Goal: Task Accomplishment & Management: Use online tool/utility

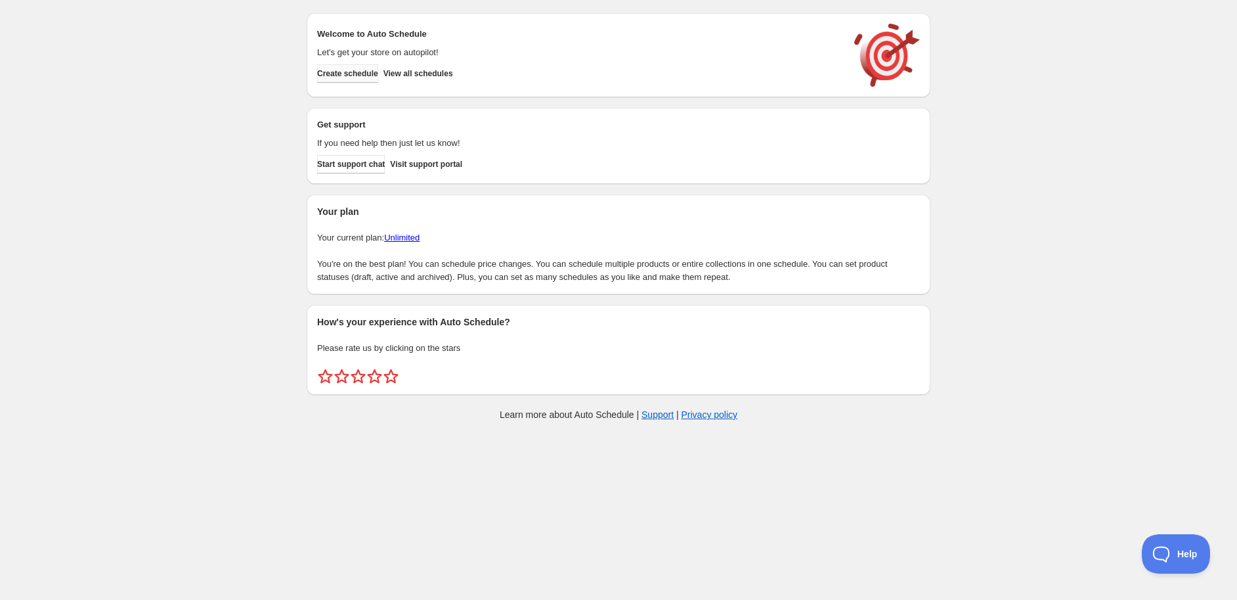
click at [357, 74] on span "Create schedule" at bounding box center [347, 73] width 61 height 11
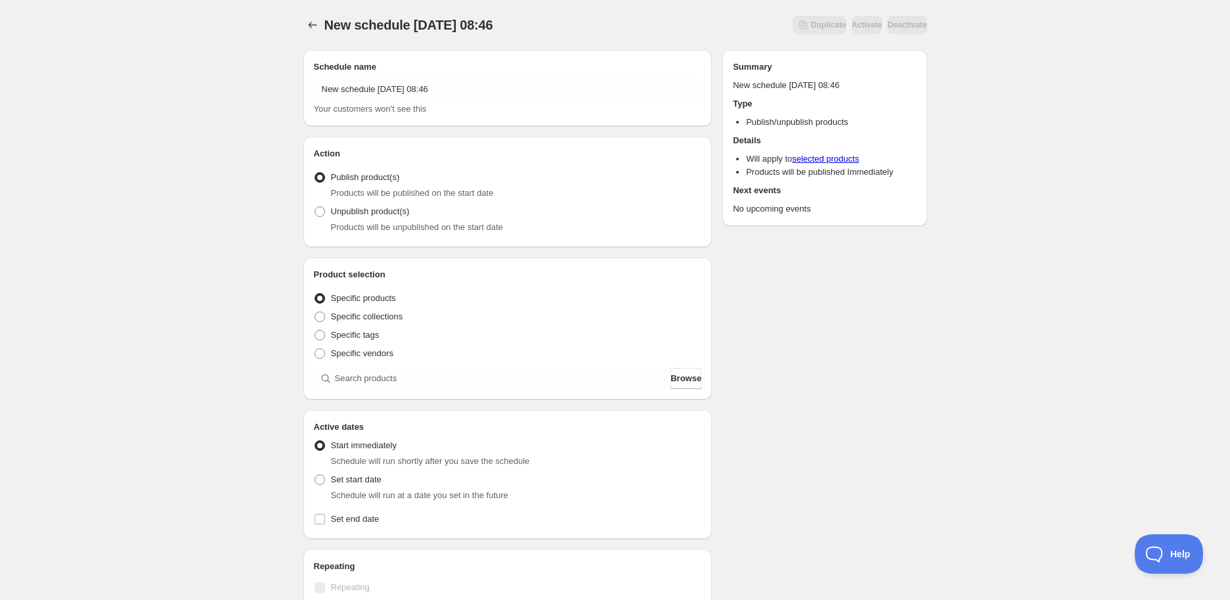
click at [573, 358] on div "Specific vendors" at bounding box center [508, 353] width 388 height 18
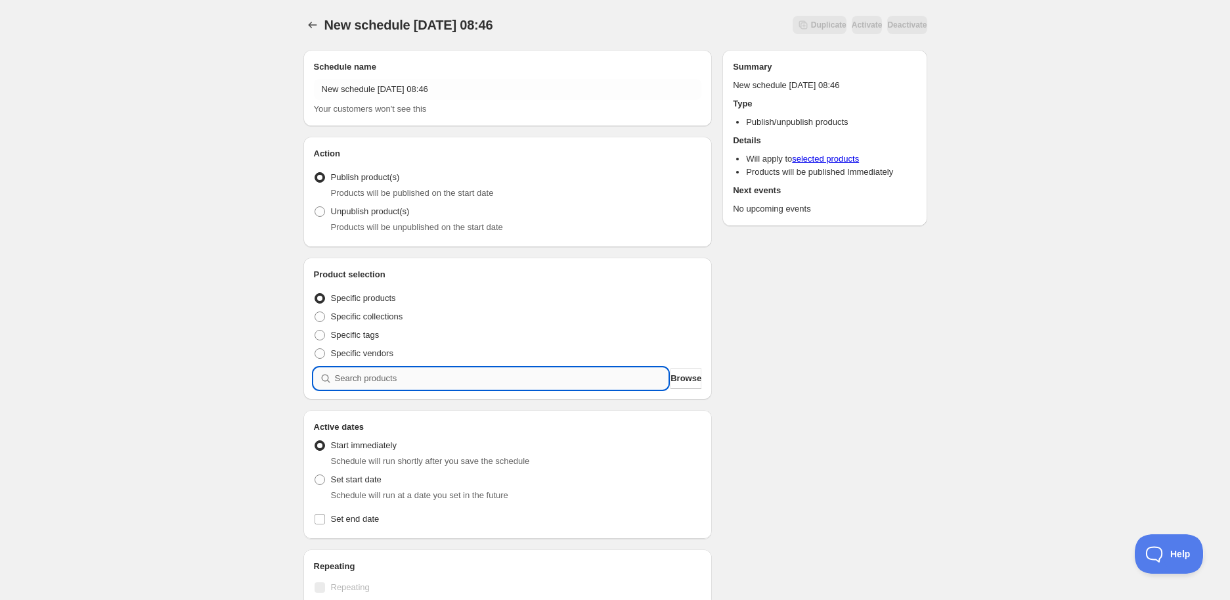
click at [572, 375] on input "search" at bounding box center [502, 378] width 334 height 21
paste input "STK008089"
type input "STK008089"
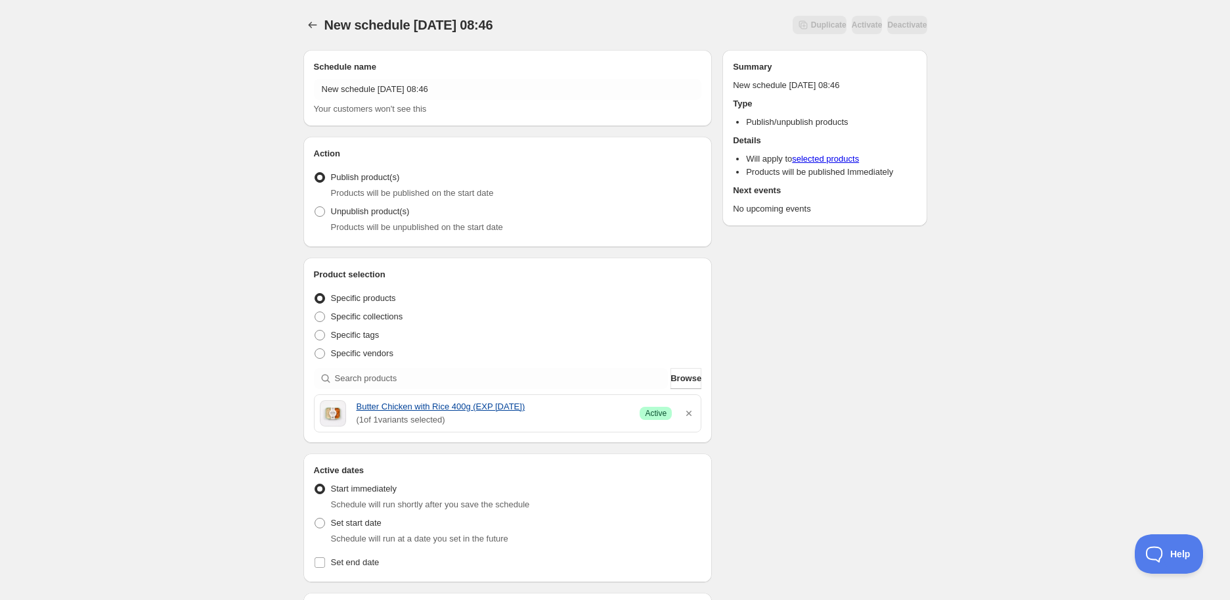
drag, startPoint x: 351, startPoint y: 405, endPoint x: 533, endPoint y: 403, distance: 181.3
click at [533, 403] on div "Butter Chicken with Rice 400g (EXP [DATE]) ( 1 of 1 variants selected) Success …" at bounding box center [508, 413] width 376 height 26
copy link "Butter Chicken with Rice 400g (EXP [DATE])"
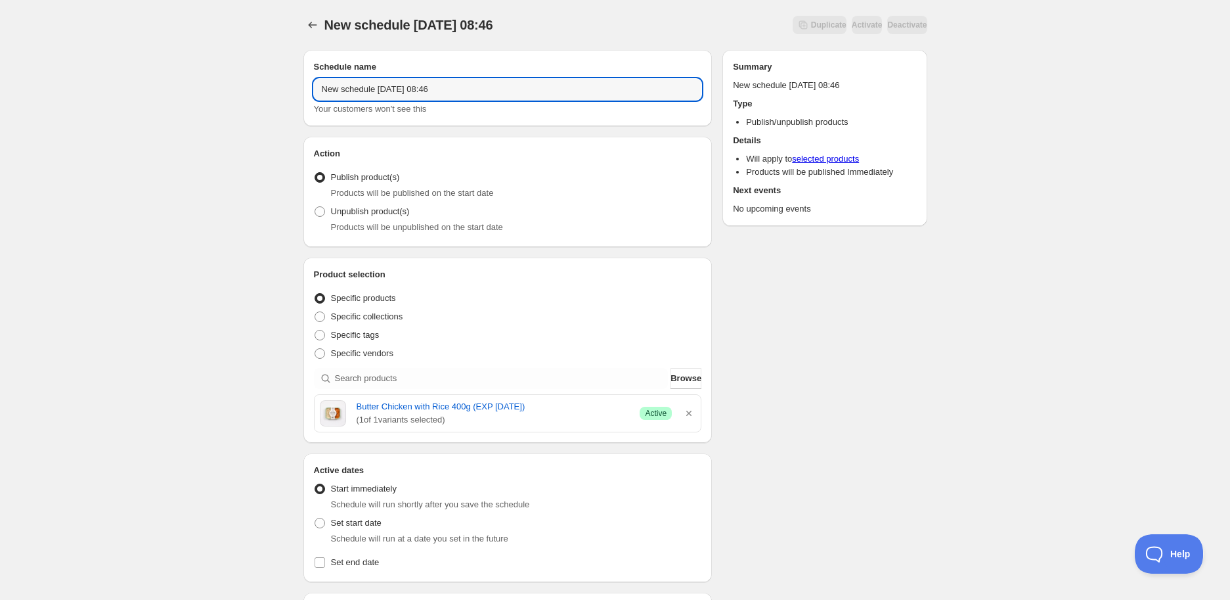
drag, startPoint x: 495, startPoint y: 93, endPoint x: 163, endPoint y: 83, distance: 331.8
click at [163, 83] on div "New schedule [DATE] 08:46. This page is ready New schedule [DATE] 08:46 Duplica…" at bounding box center [615, 522] width 1230 height 1044
paste input "Butter Chicken with Rice 400g (EXP [DATE])"
type input "Butter Chicken with Rice 400g (EXP [DATE])"
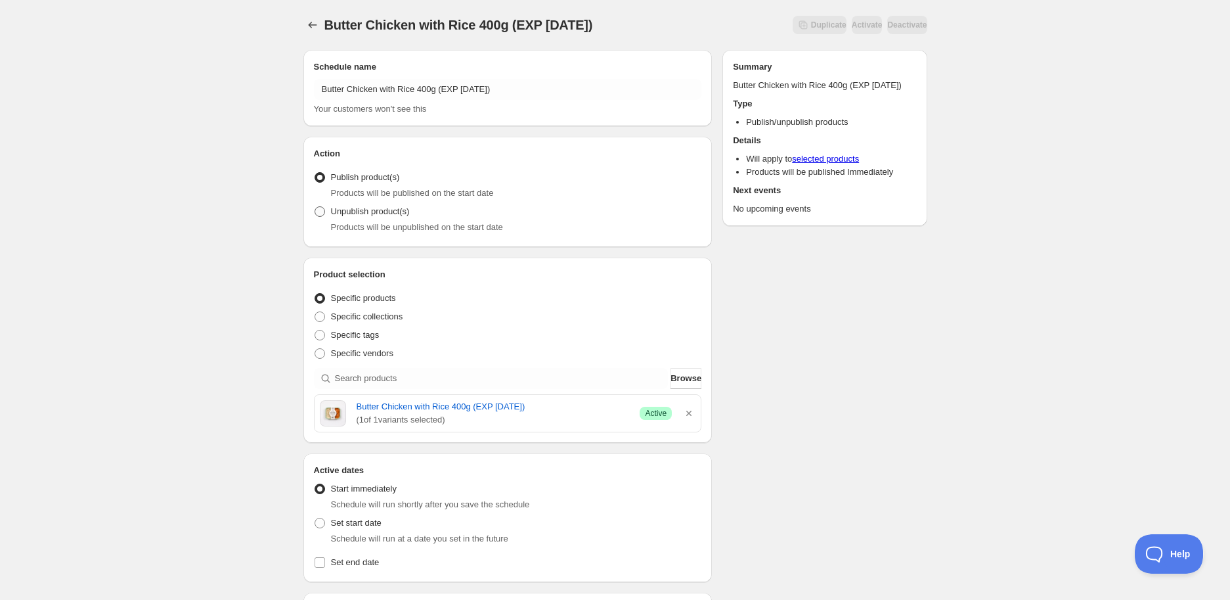
click at [353, 211] on span "Unpublish product(s)" at bounding box center [370, 211] width 79 height 10
click at [315, 207] on input "Unpublish product(s)" at bounding box center [315, 206] width 1 height 1
radio input "true"
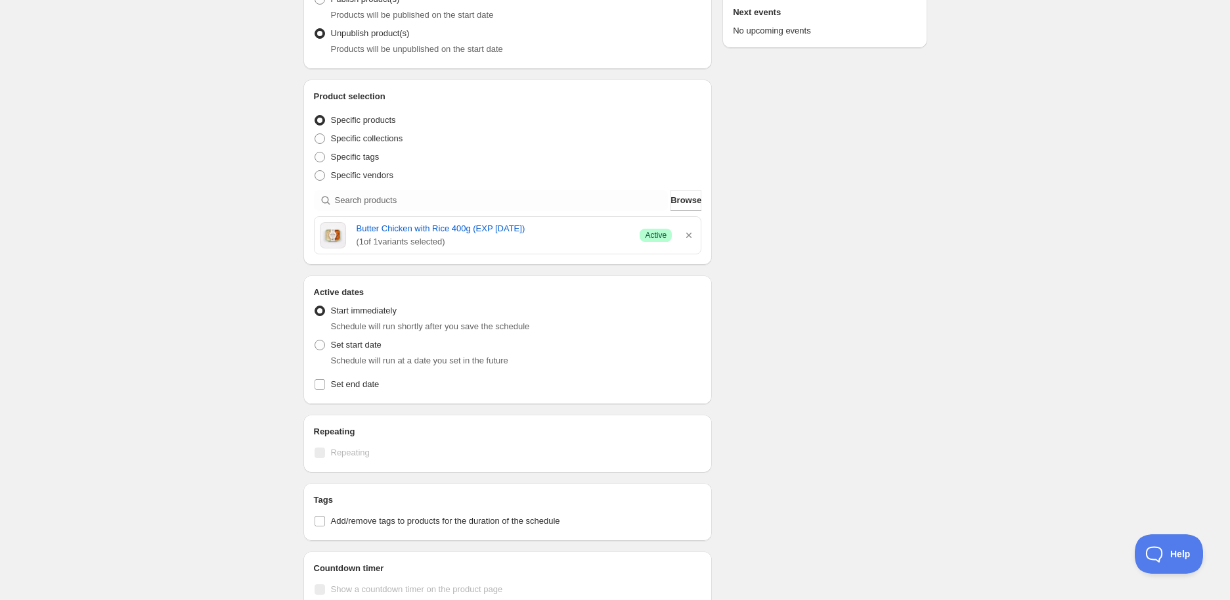
scroll to position [437, 0]
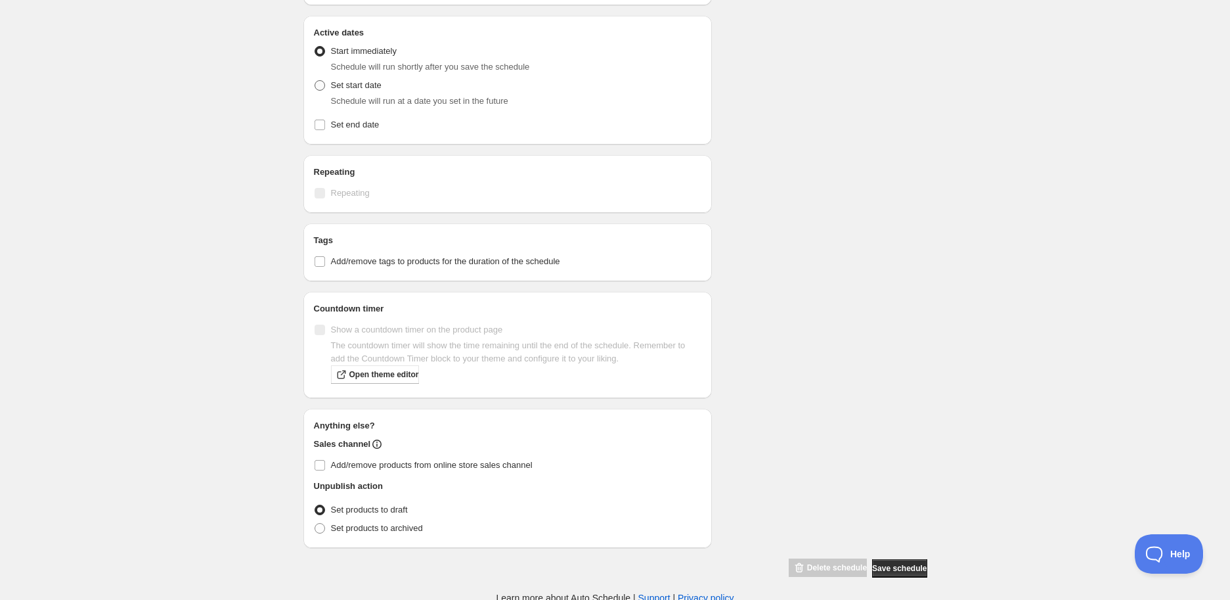
click at [343, 85] on span "Set start date" at bounding box center [356, 85] width 51 height 10
click at [315, 81] on input "Set start date" at bounding box center [315, 80] width 1 height 1
radio input "true"
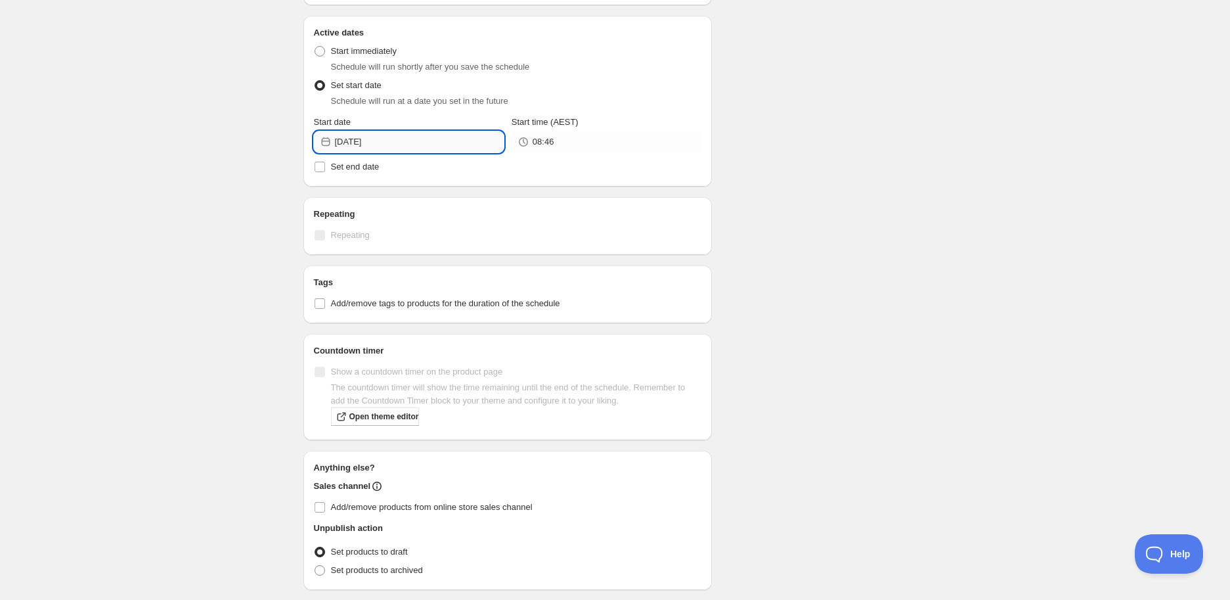
click at [401, 141] on input "[DATE]" at bounding box center [419, 141] width 169 height 21
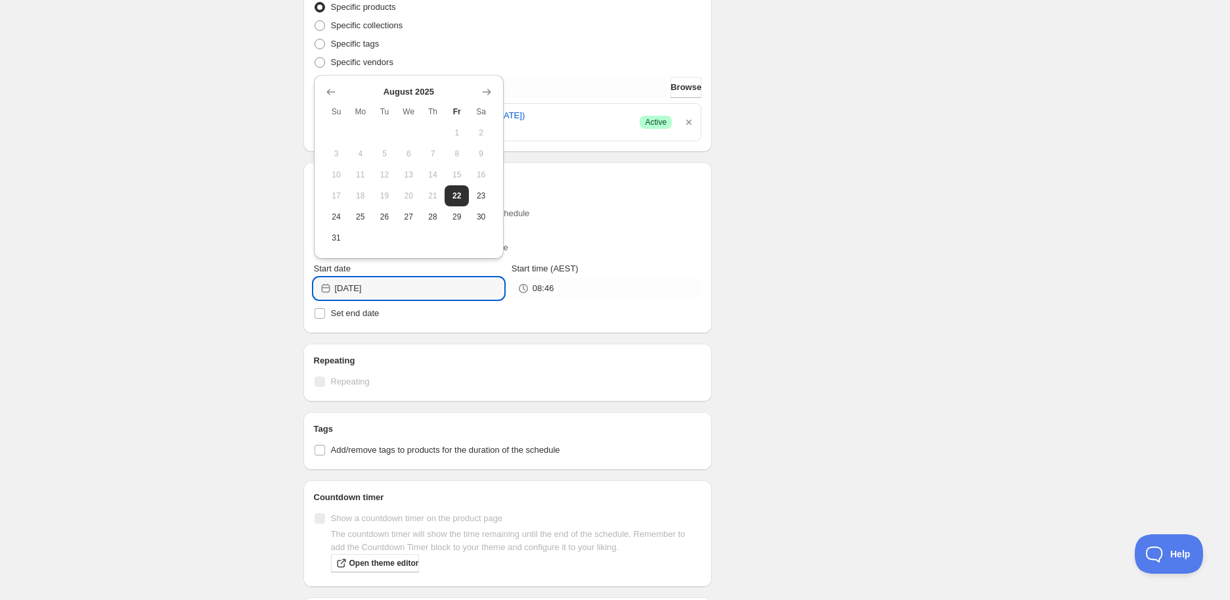
scroll to position [292, 0]
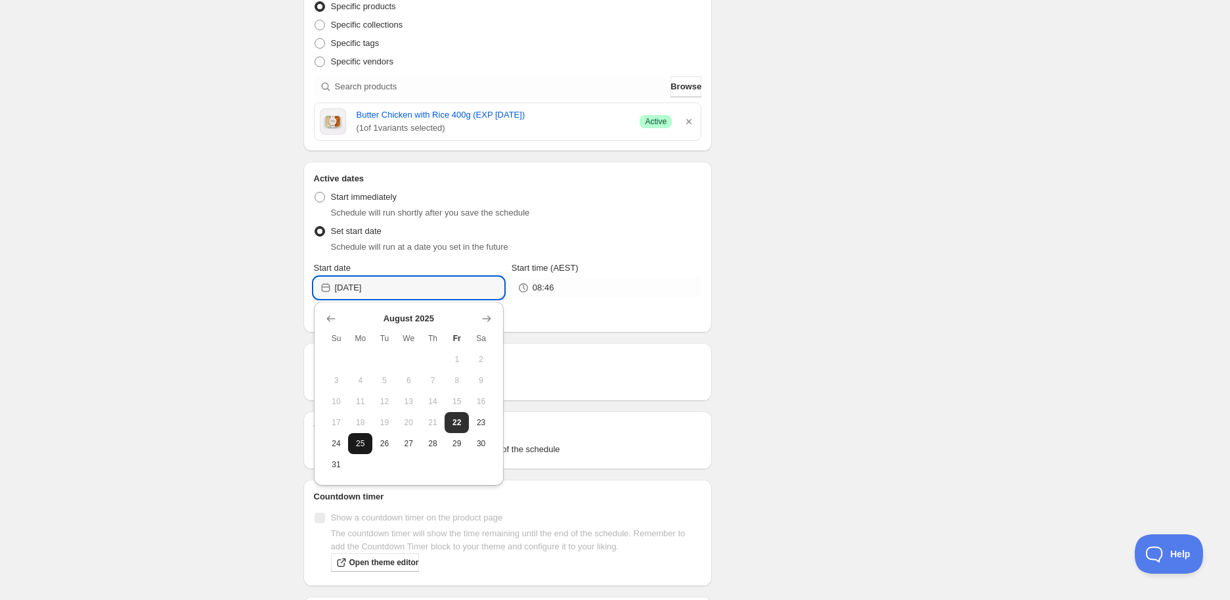
click at [355, 449] on button "25" at bounding box center [360, 443] width 24 height 21
type input "[DATE]"
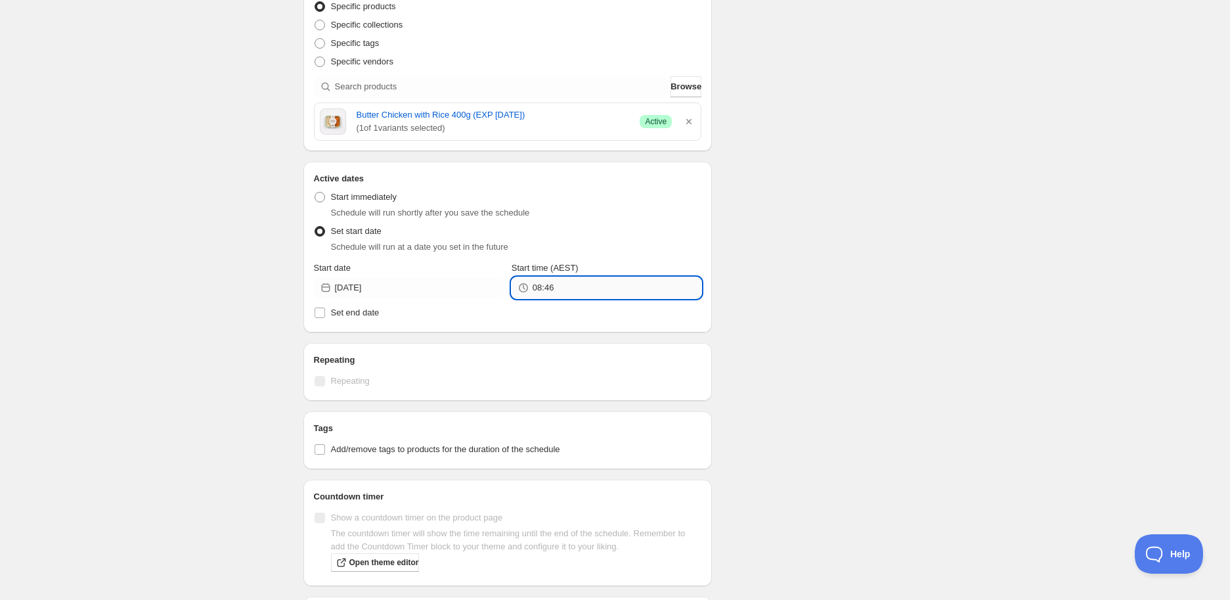
click at [573, 284] on input "08:46" at bounding box center [617, 287] width 169 height 21
click at [549, 470] on button "14:00" at bounding box center [607, 467] width 182 height 21
type input "14:00"
click at [457, 453] on span "Add/remove tags to products for the duration of the schedule" at bounding box center [445, 449] width 229 height 10
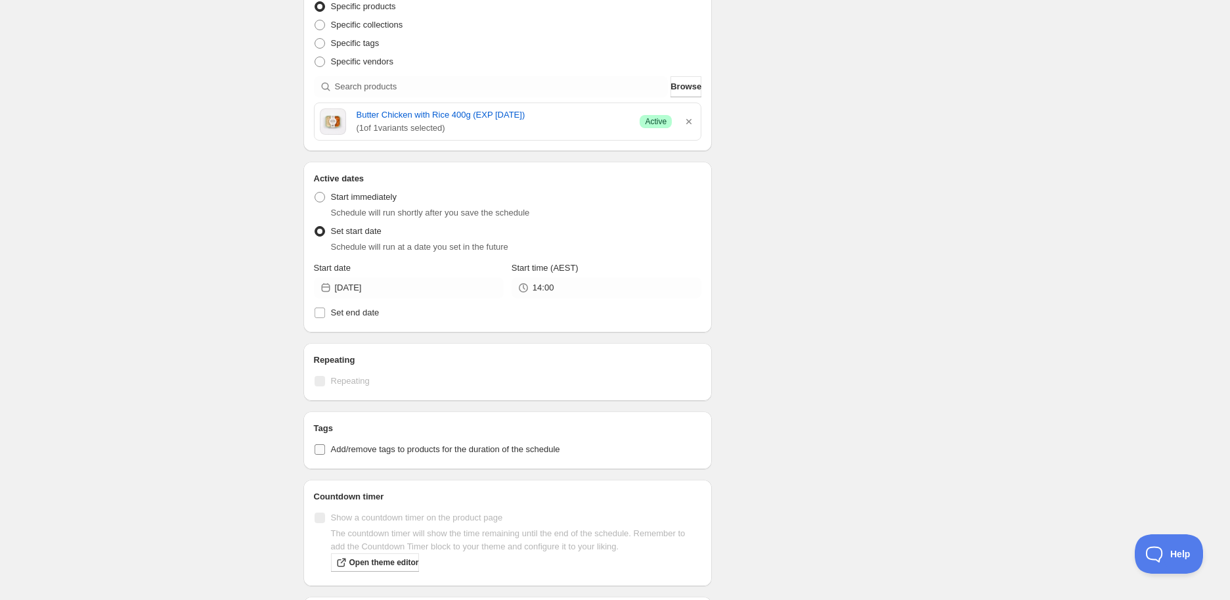
click at [325, 453] on input "Add/remove tags to products for the duration of the schedule" at bounding box center [320, 449] width 11 height 11
checkbox input "true"
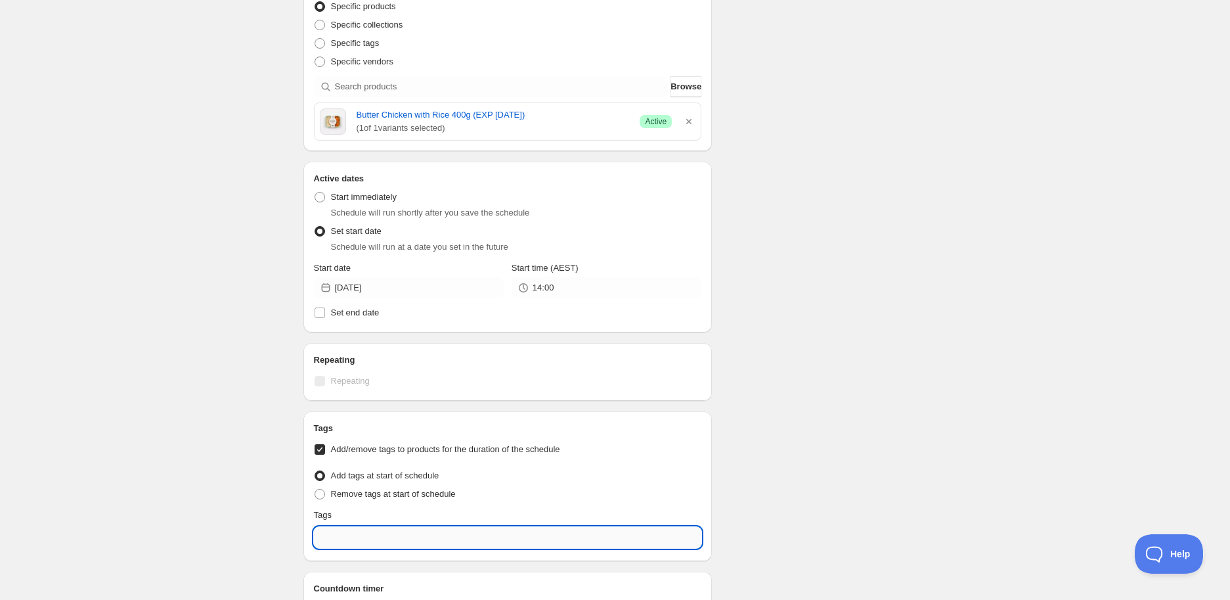
click at [397, 536] on input "text" at bounding box center [508, 537] width 388 height 21
click at [386, 480] on div "EXP Draft" at bounding box center [507, 480] width 367 height 18
type input "EXP Draft"
checkbox input "true"
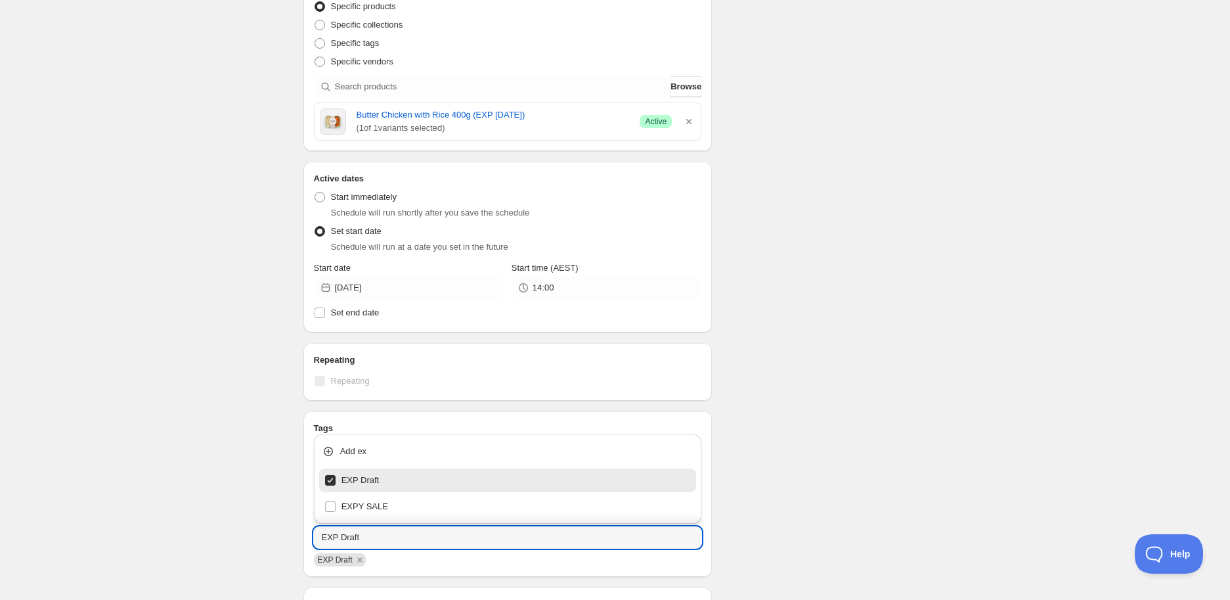
type input "EXP Draft"
click at [872, 443] on div "Schedule name Butter Chicken with Rice 400g (EXP [DATE]) Your customers won't s…" at bounding box center [610, 311] width 634 height 1126
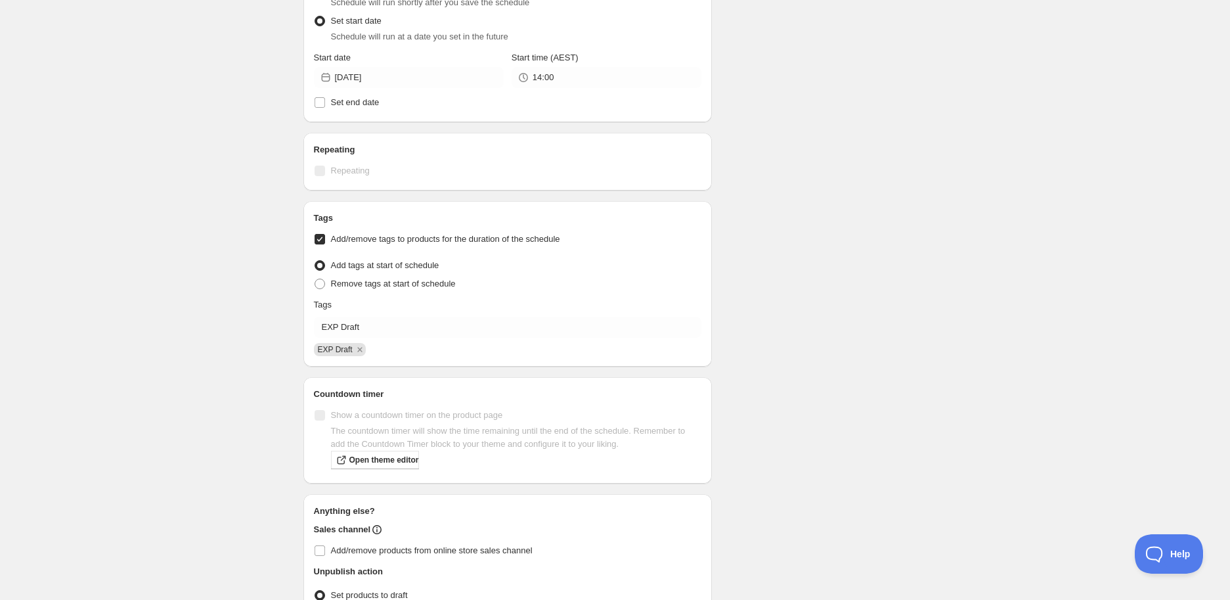
scroll to position [583, 0]
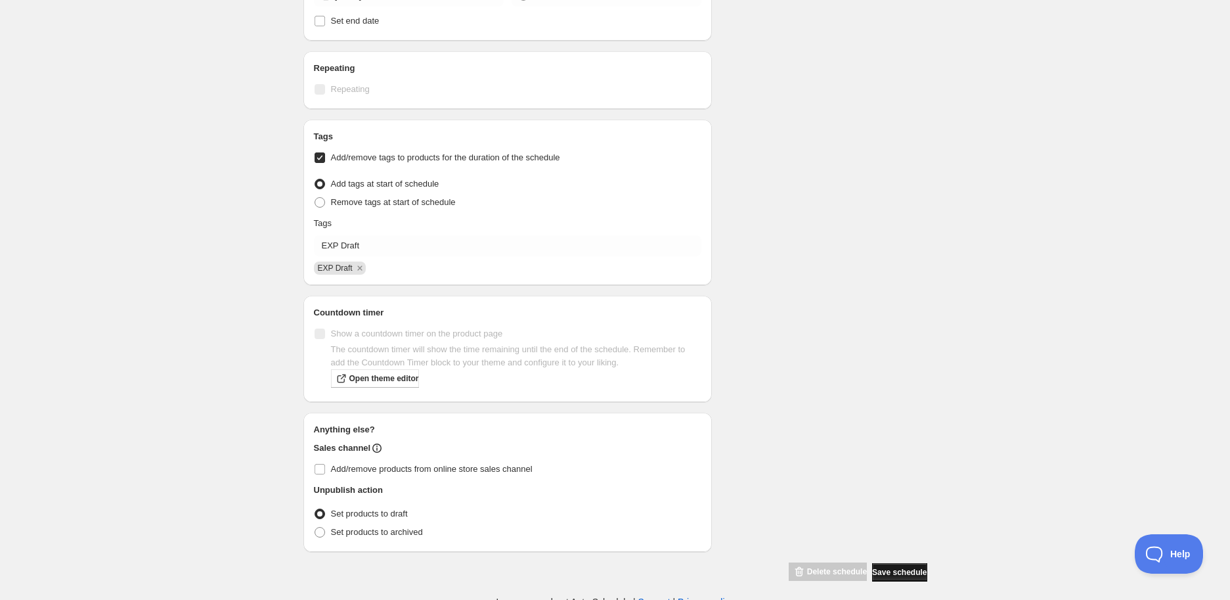
click at [898, 563] on button "Save schedule" at bounding box center [899, 572] width 55 height 18
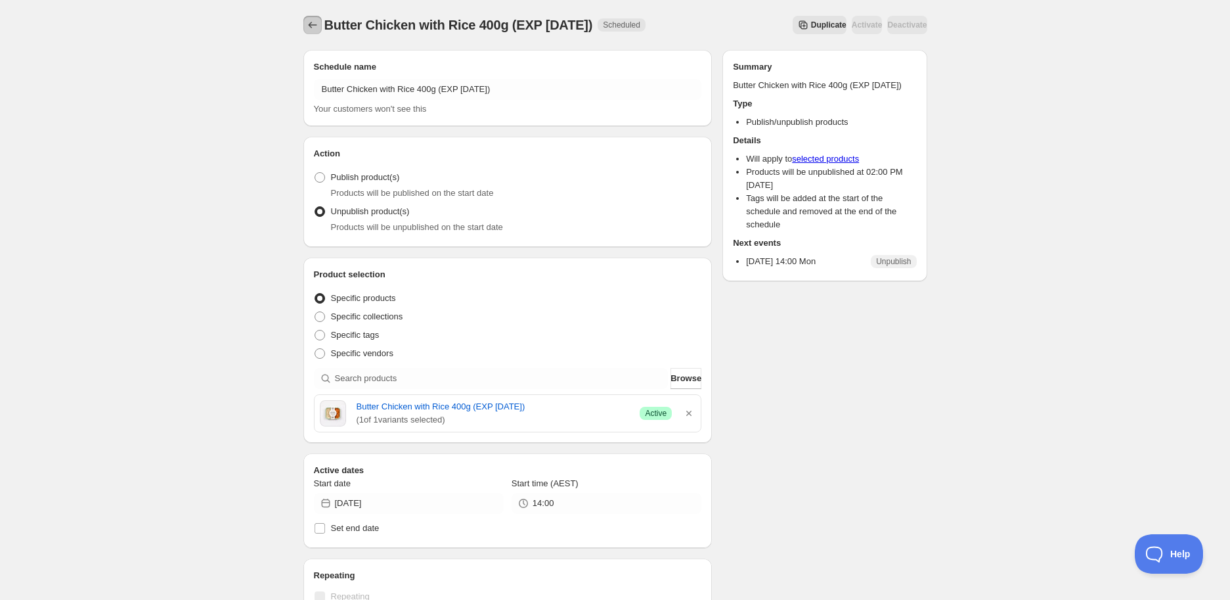
click at [305, 22] on button "Schedules" at bounding box center [312, 25] width 18 height 18
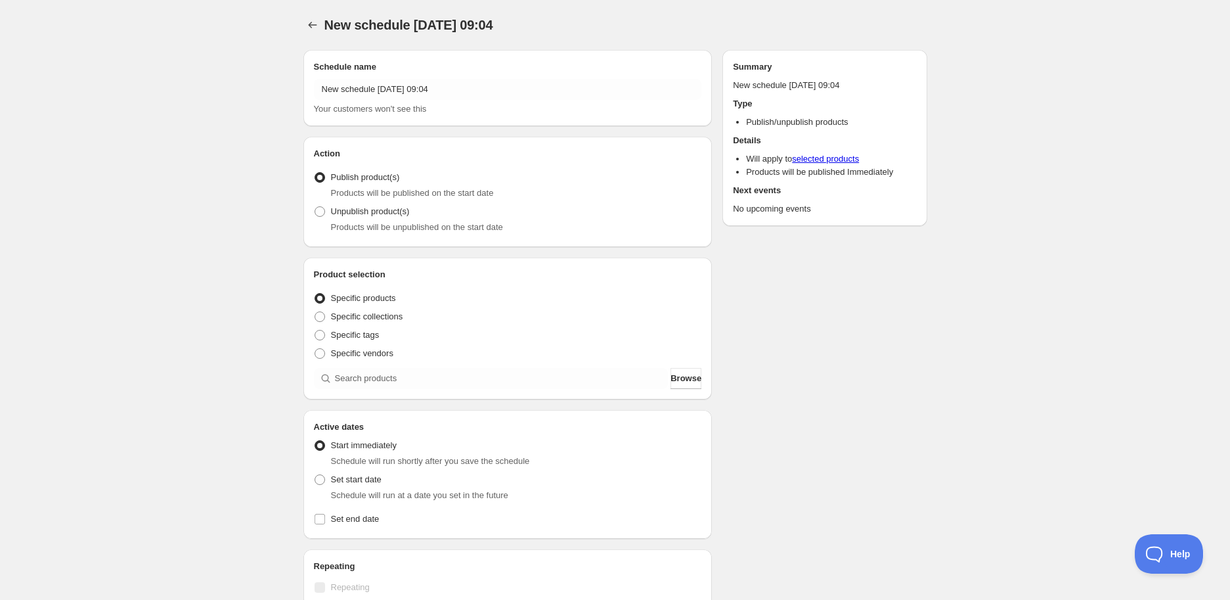
radio input "true"
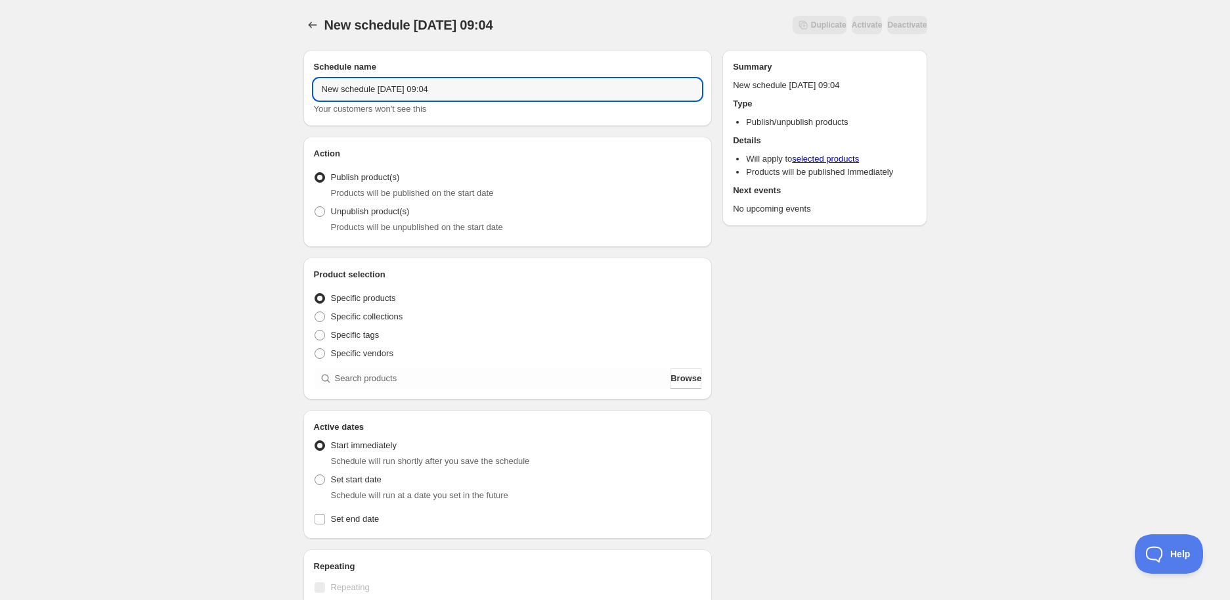
drag, startPoint x: 502, startPoint y: 81, endPoint x: -9, endPoint y: 81, distance: 511.0
click at [0, 81] on html "New schedule [DATE] 09:04. This page is ready New schedule [DATE] 09:04 Duplica…" at bounding box center [615, 300] width 1230 height 600
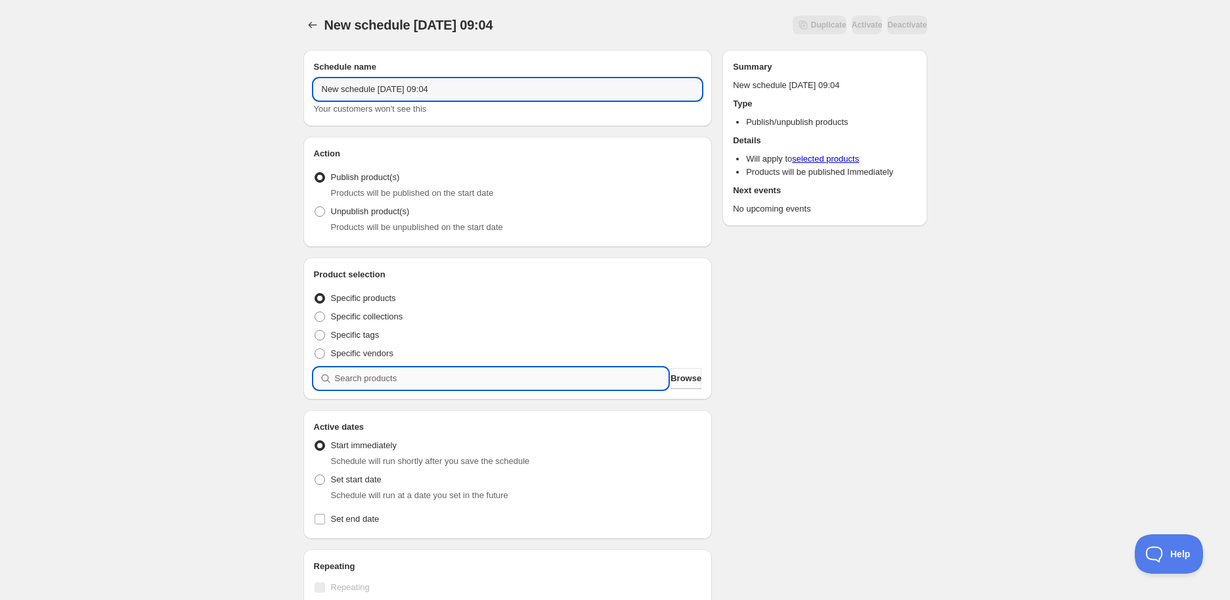
click at [424, 371] on input "search" at bounding box center [502, 378] width 334 height 21
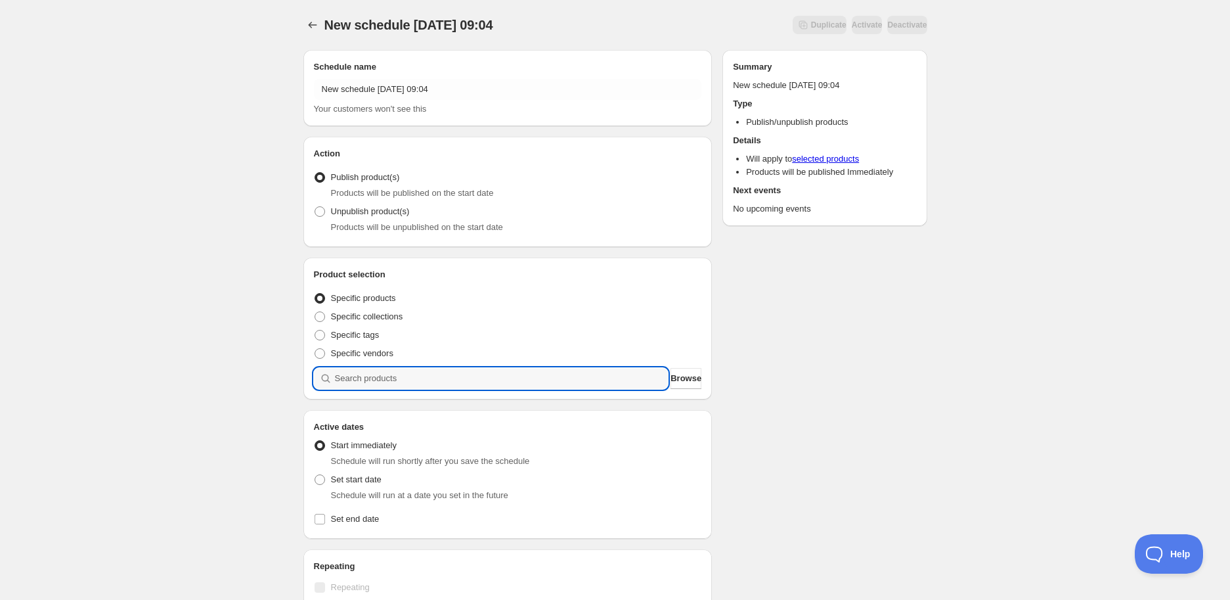
paste input "STK010162"
type input "STK010162"
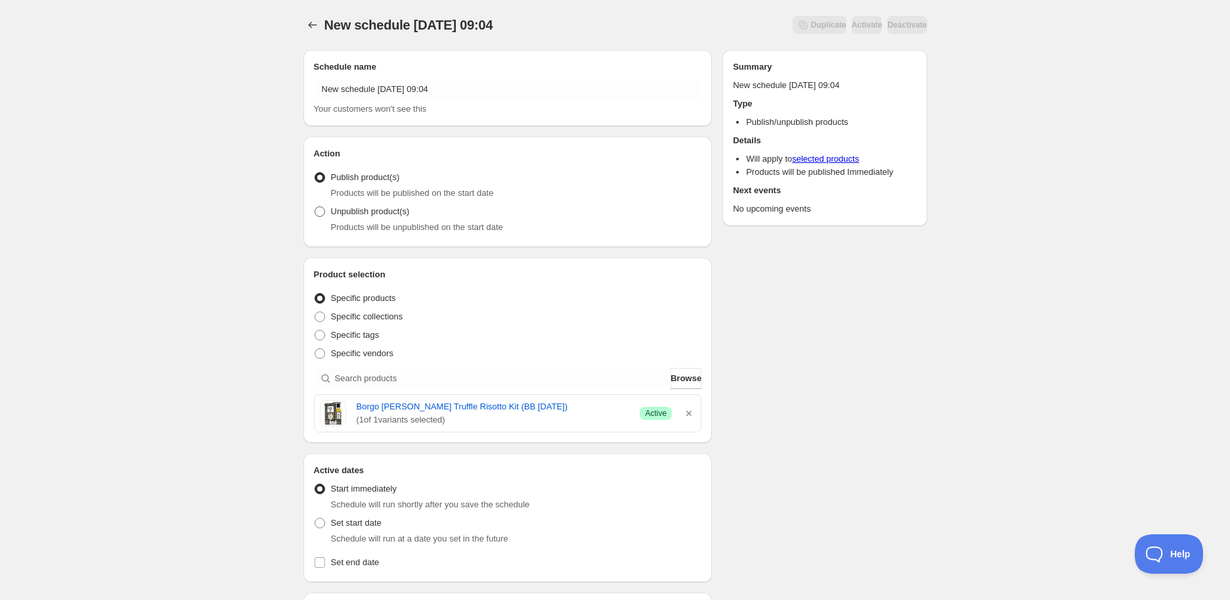
click at [348, 208] on span "Unpublish product(s)" at bounding box center [370, 211] width 79 height 10
click at [315, 207] on input "Unpublish product(s)" at bounding box center [315, 206] width 1 height 1
radio input "true"
click at [337, 526] on span "Set start date" at bounding box center [356, 523] width 51 height 10
click at [315, 518] on input "Set start date" at bounding box center [315, 518] width 1 height 1
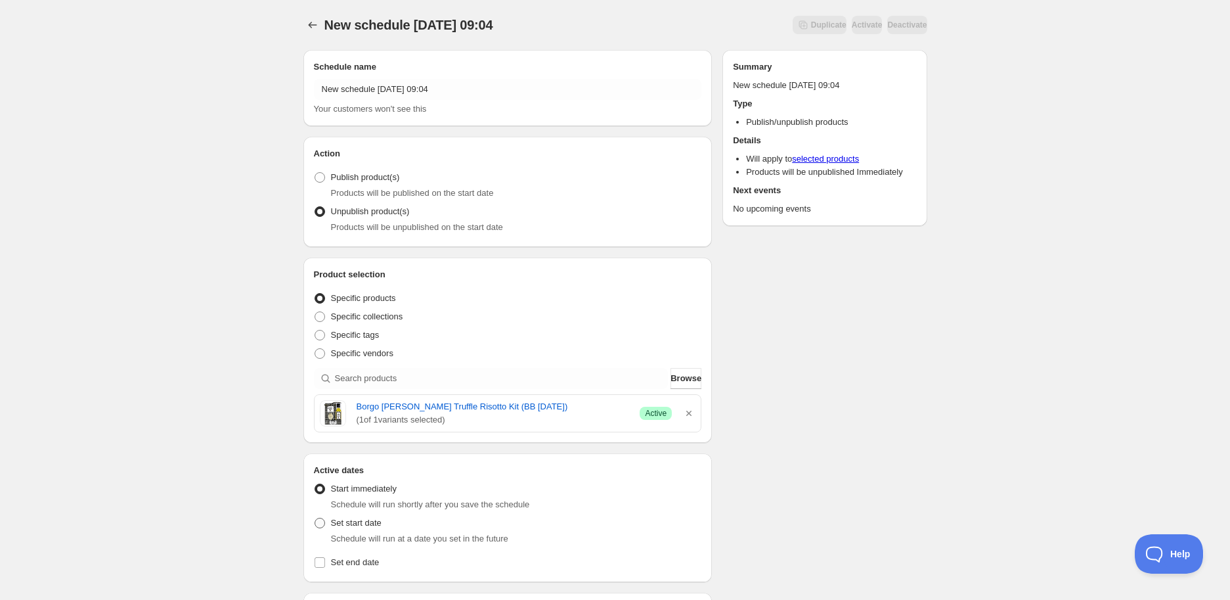
radio input "true"
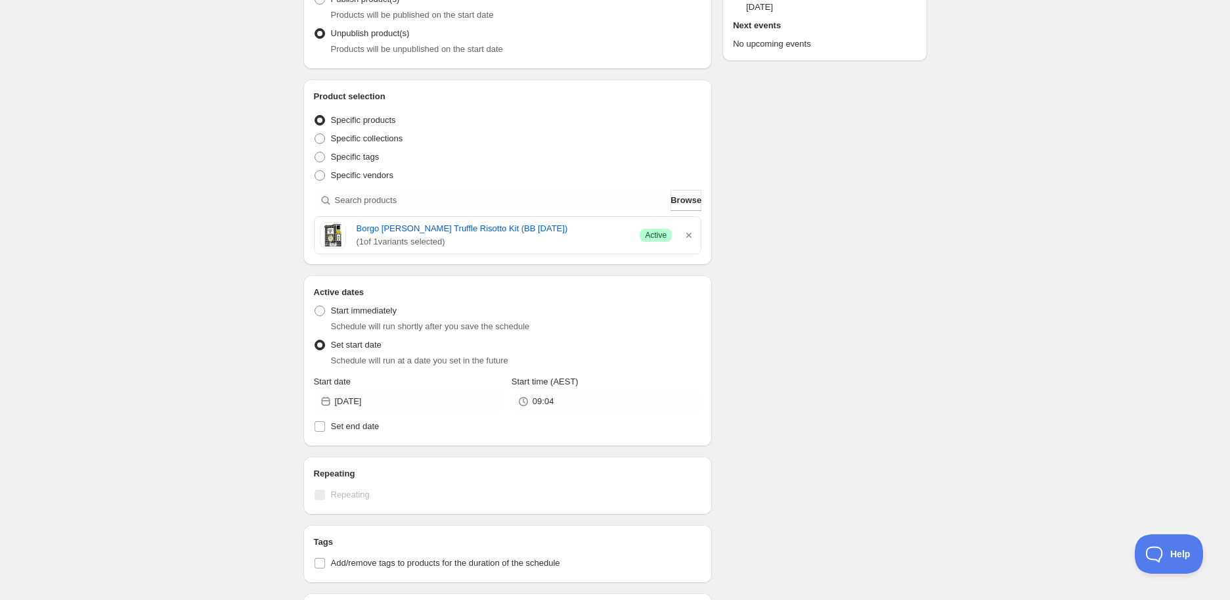
scroll to position [219, 0]
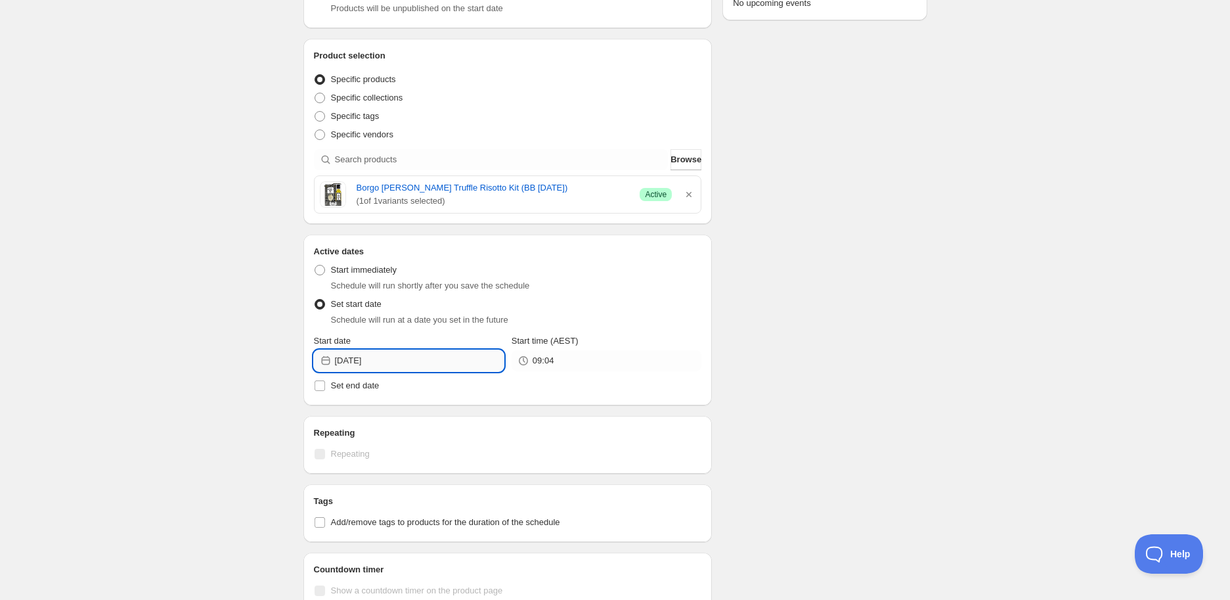
click at [401, 361] on input "[DATE]" at bounding box center [419, 360] width 169 height 21
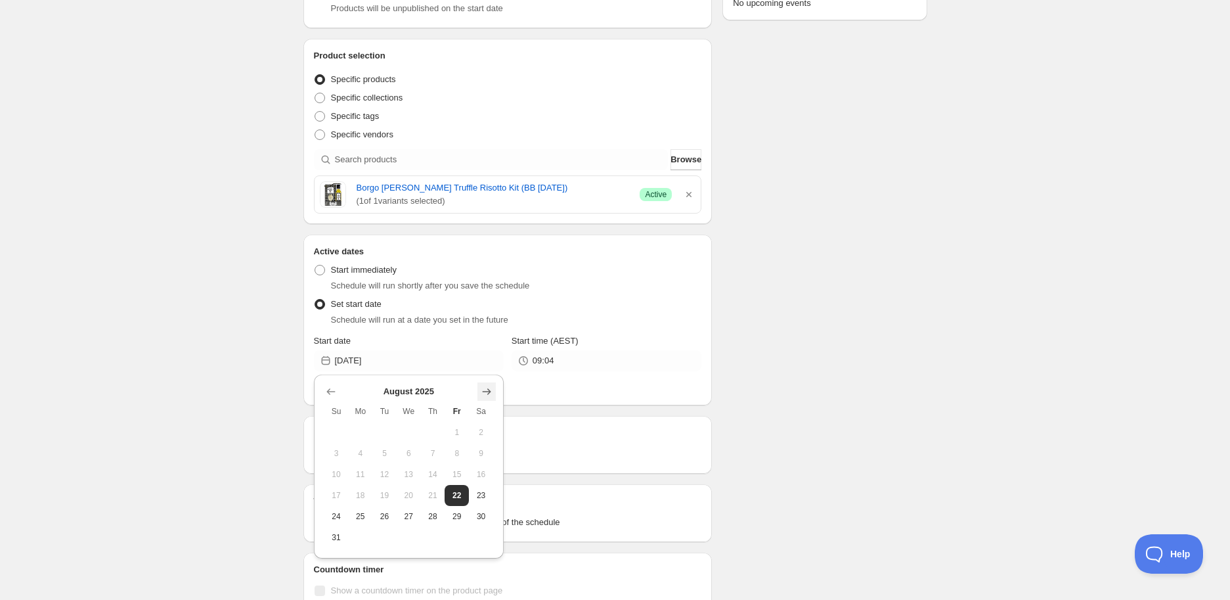
click at [484, 395] on icon "Show next month, September 2025" at bounding box center [486, 391] width 13 height 13
click at [383, 512] on span "30" at bounding box center [385, 516] width 14 height 11
type input "[DATE]"
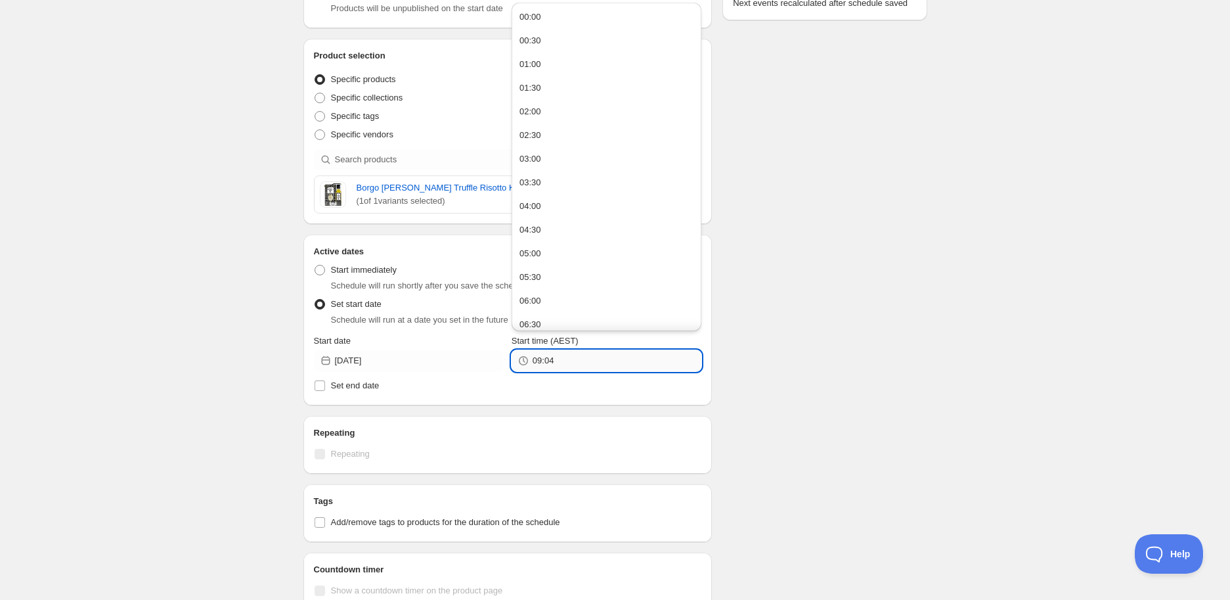
click at [573, 365] on input "09:04" at bounding box center [617, 360] width 169 height 21
click at [535, 97] on div "14:00" at bounding box center [531, 95] width 22 height 13
type input "14:00"
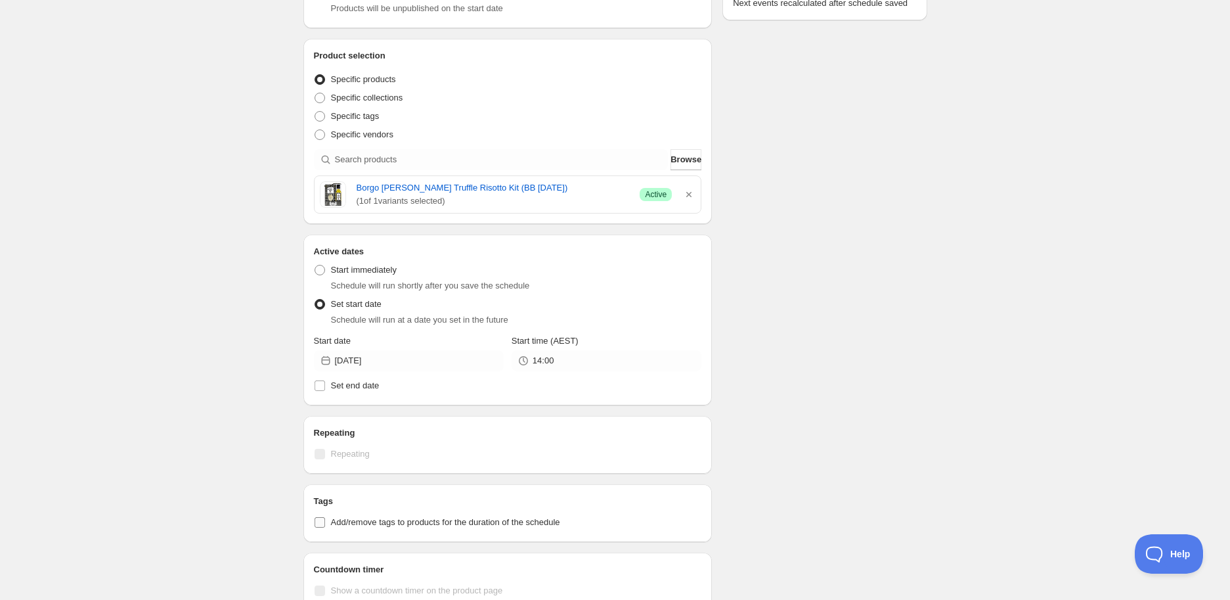
click at [357, 528] on label "Add/remove tags to products for the duration of the schedule" at bounding box center [508, 522] width 388 height 18
click at [325, 527] on input "Add/remove tags to products for the duration of the schedule" at bounding box center [320, 522] width 11 height 11
checkbox input "true"
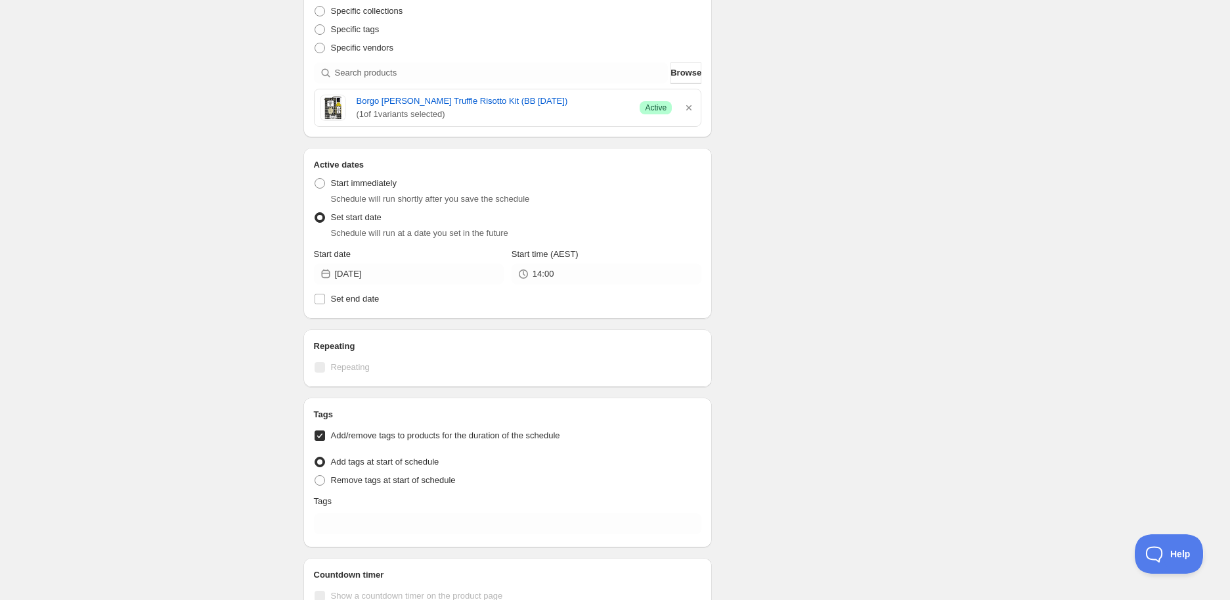
scroll to position [510, 0]
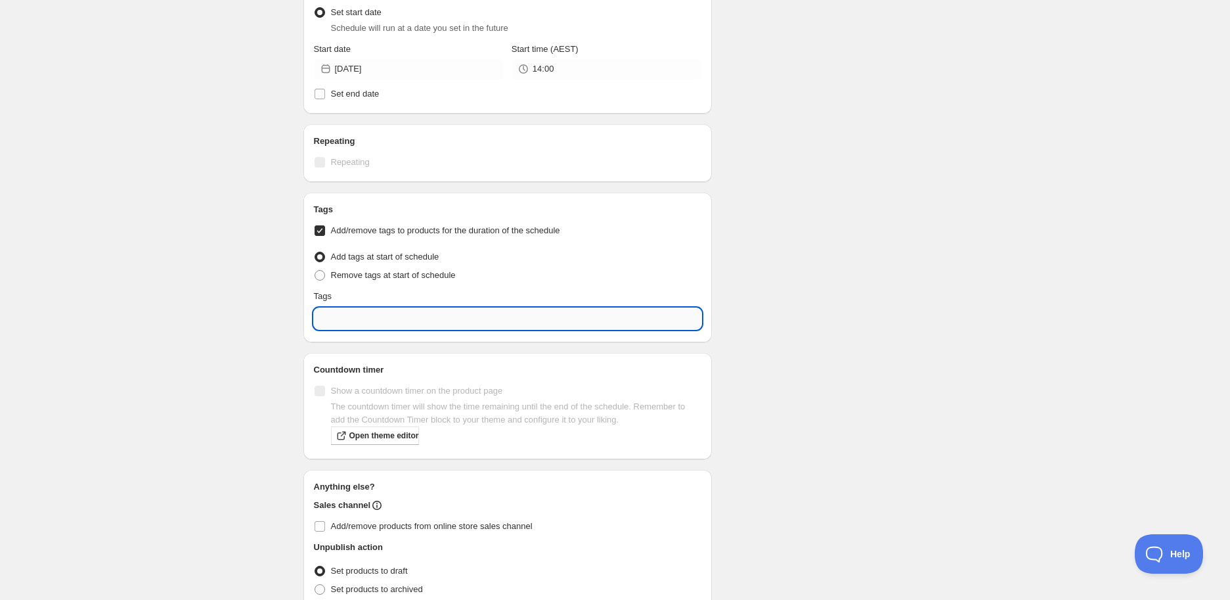
click at [384, 319] on input "text" at bounding box center [508, 318] width 388 height 21
click at [340, 370] on div "EXP Draft" at bounding box center [507, 378] width 367 height 18
type input "EXP Draft"
checkbox input "true"
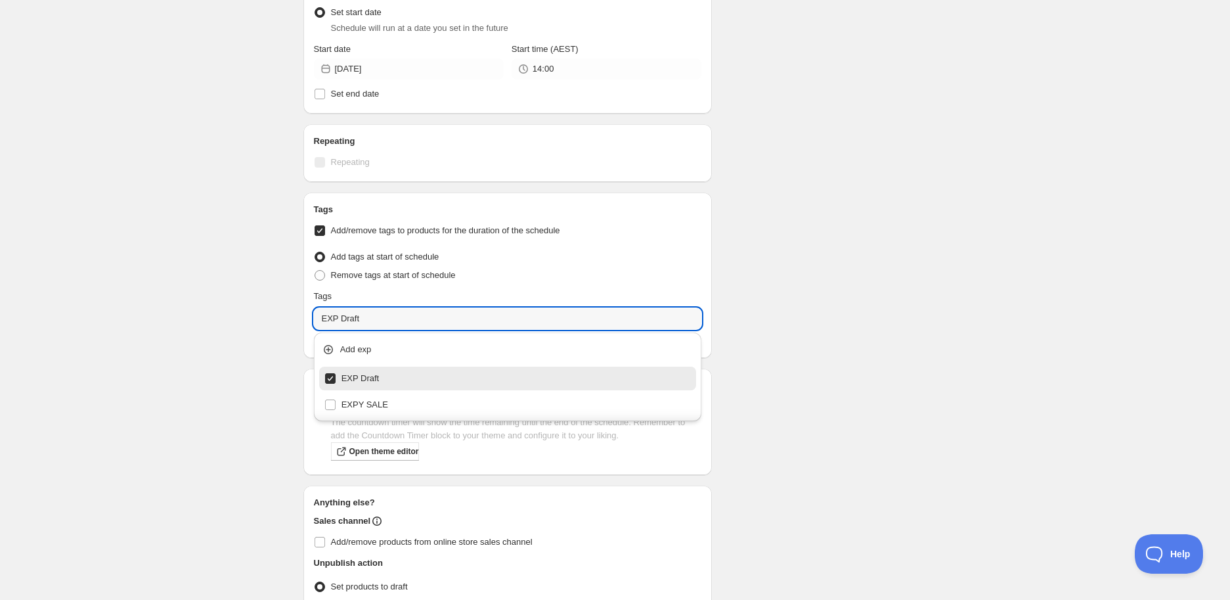
type input "EXP Draft"
click at [833, 219] on div "Schedule name New schedule [DATE] 09:04 Your customers won't see this Action Ac…" at bounding box center [610, 92] width 634 height 1126
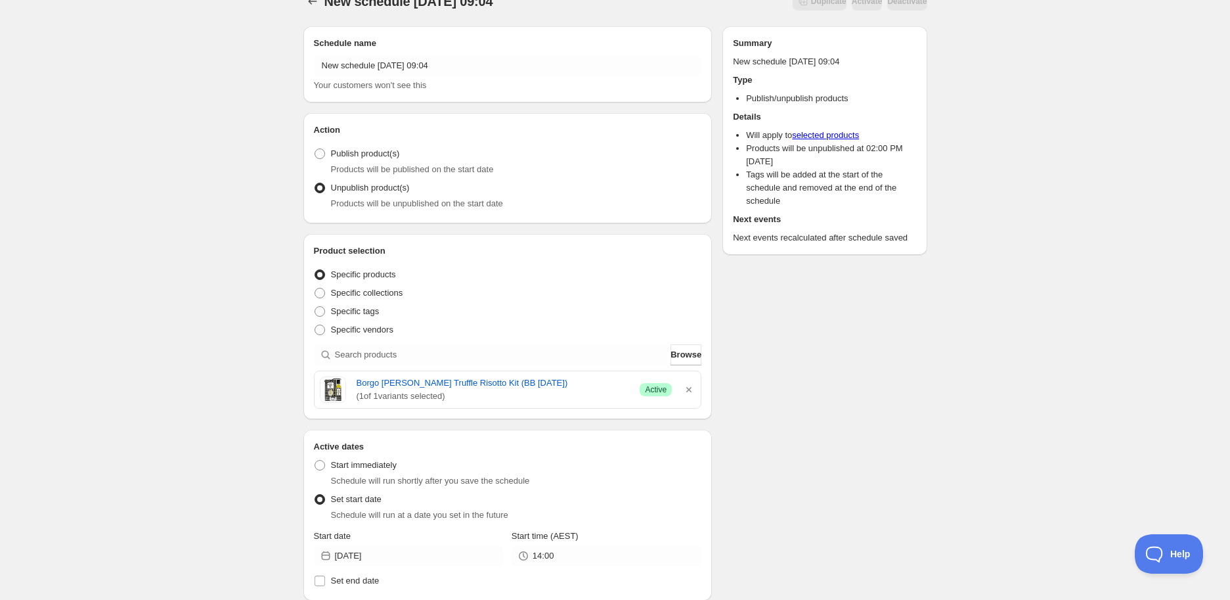
scroll to position [0, 0]
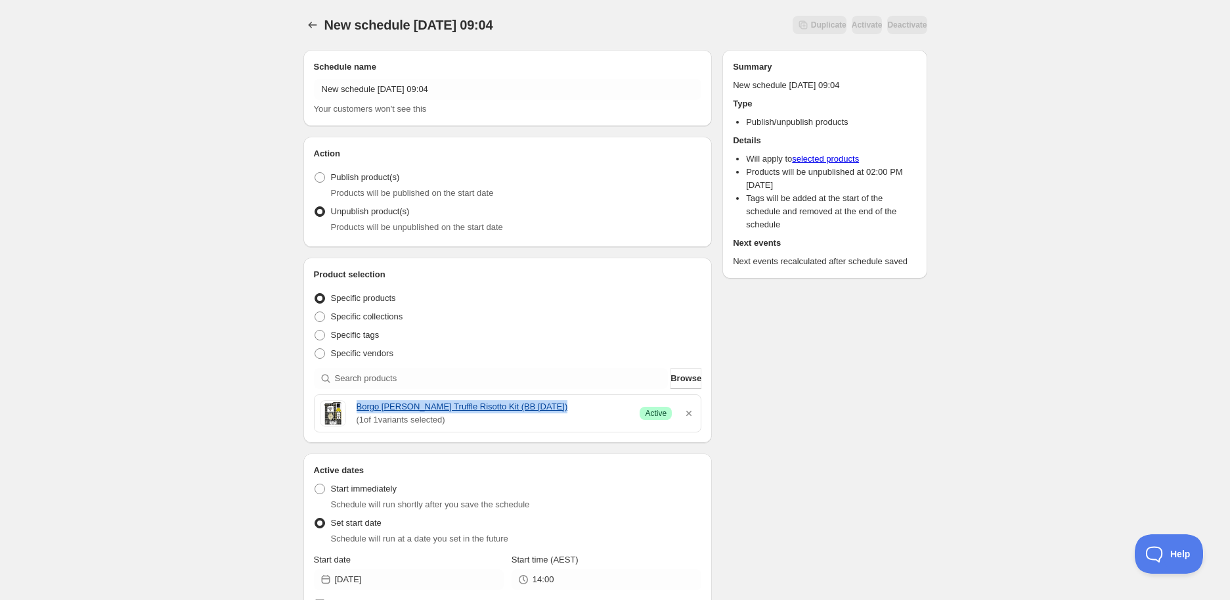
drag, startPoint x: 357, startPoint y: 407, endPoint x: 557, endPoint y: 408, distance: 199.7
click at [557, 408] on div "Borgo [PERSON_NAME] Truffle Risotto Kit (BB [DATE]) ( 1 of 1 variants selected)…" at bounding box center [508, 413] width 376 height 26
copy link "Borgo [PERSON_NAME] Truffle Risotto Kit (BB [DATE])"
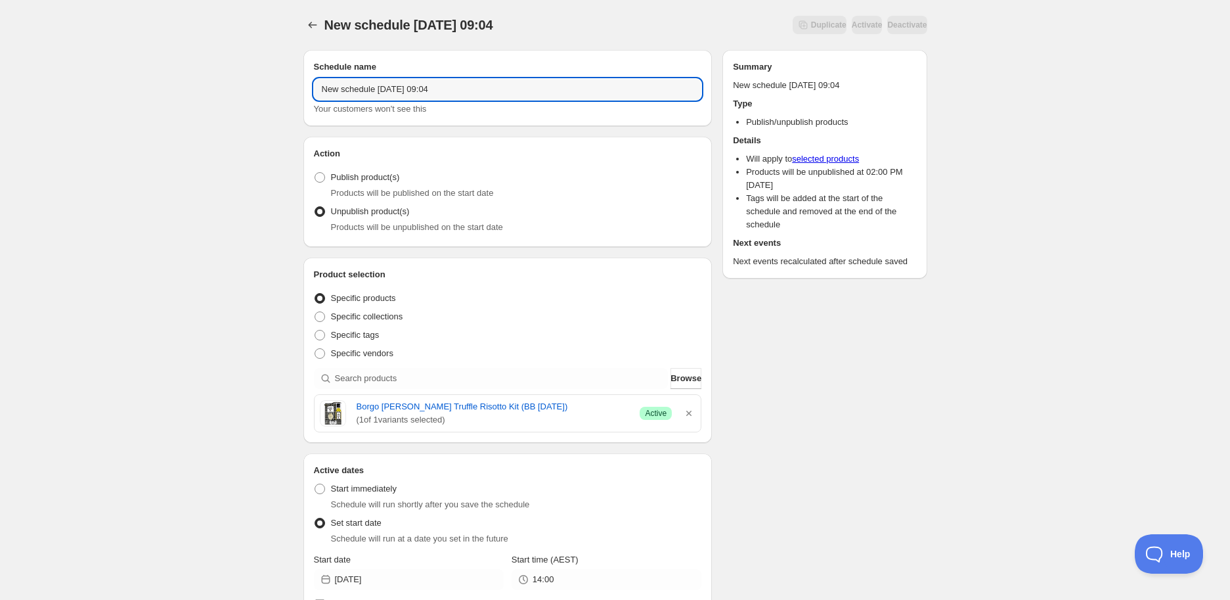
drag, startPoint x: 504, startPoint y: 81, endPoint x: 72, endPoint y: 81, distance: 431.5
click at [72, 81] on div "New schedule [DATE] 09:04. This page is ready New schedule [DATE] 09:04 Duplica…" at bounding box center [615, 595] width 1230 height 1191
paste input "Borgo [PERSON_NAME] Truffle Risotto Kit (BB [DATE])"
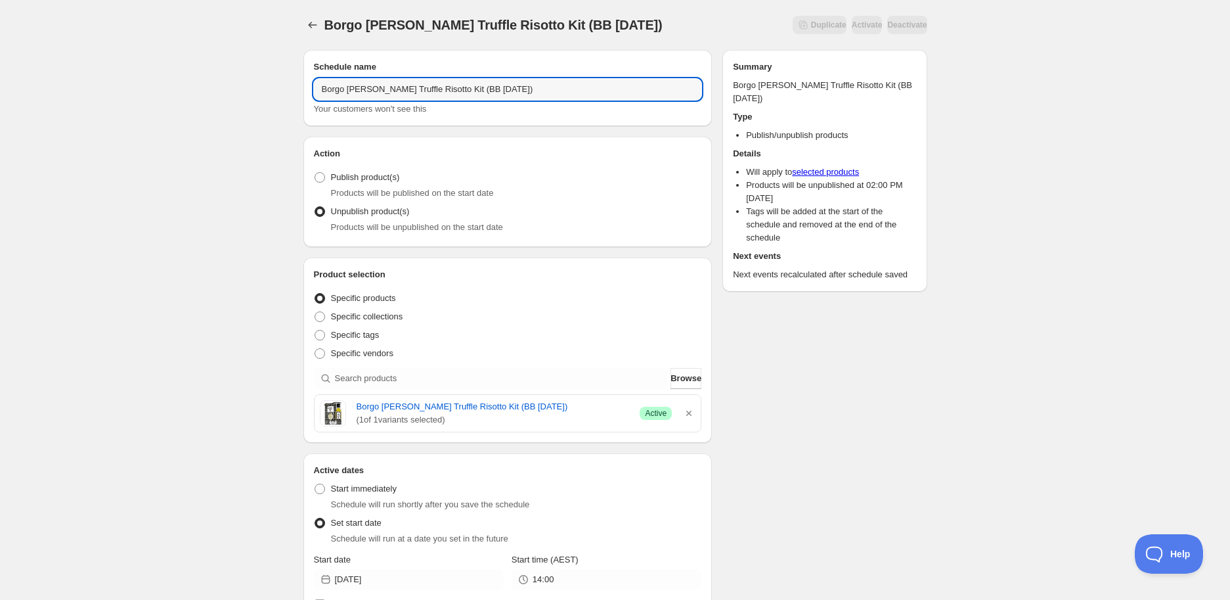
type input "Borgo [PERSON_NAME] Truffle Risotto Kit (BB [DATE])"
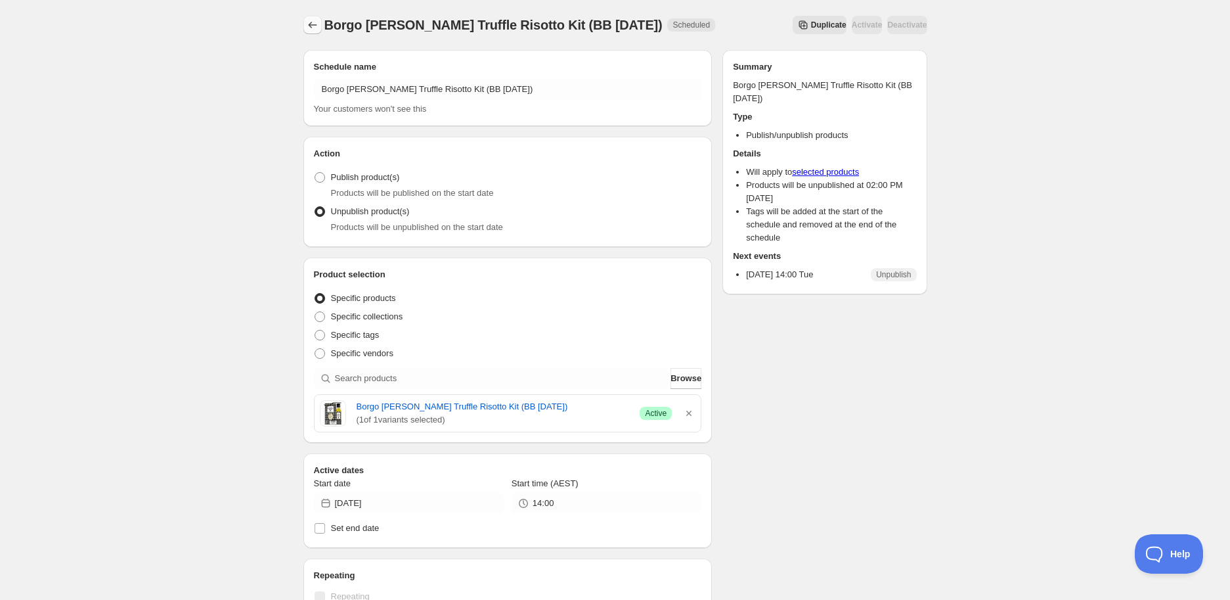
click at [304, 32] on button "Schedules" at bounding box center [312, 25] width 18 height 18
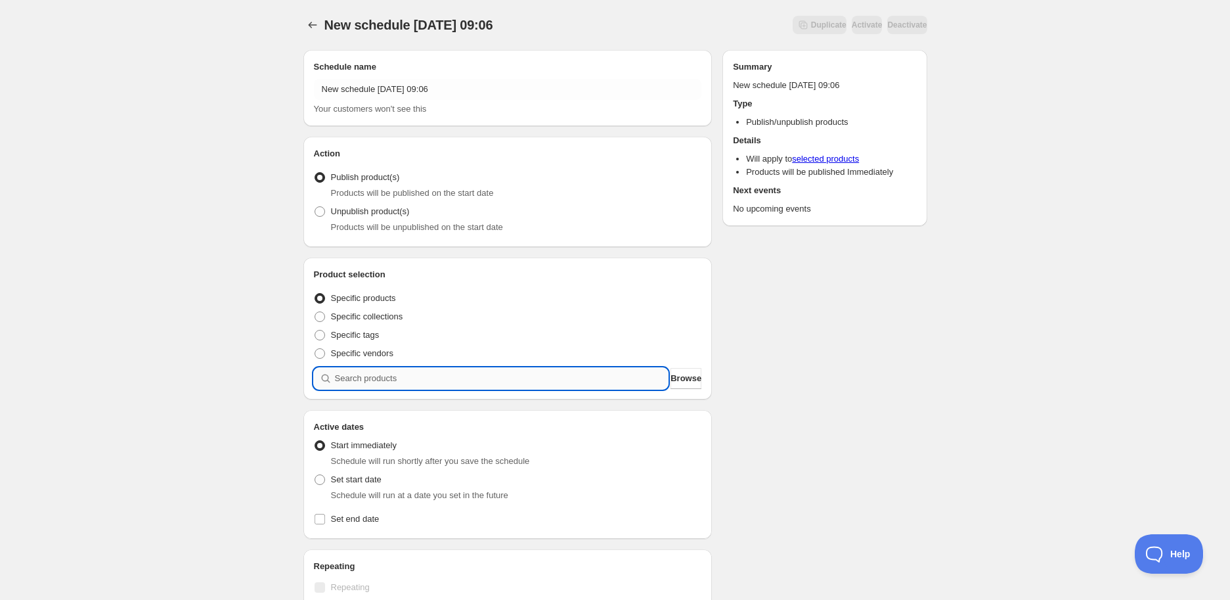
click at [437, 376] on input "search" at bounding box center [502, 378] width 334 height 21
paste input "search"
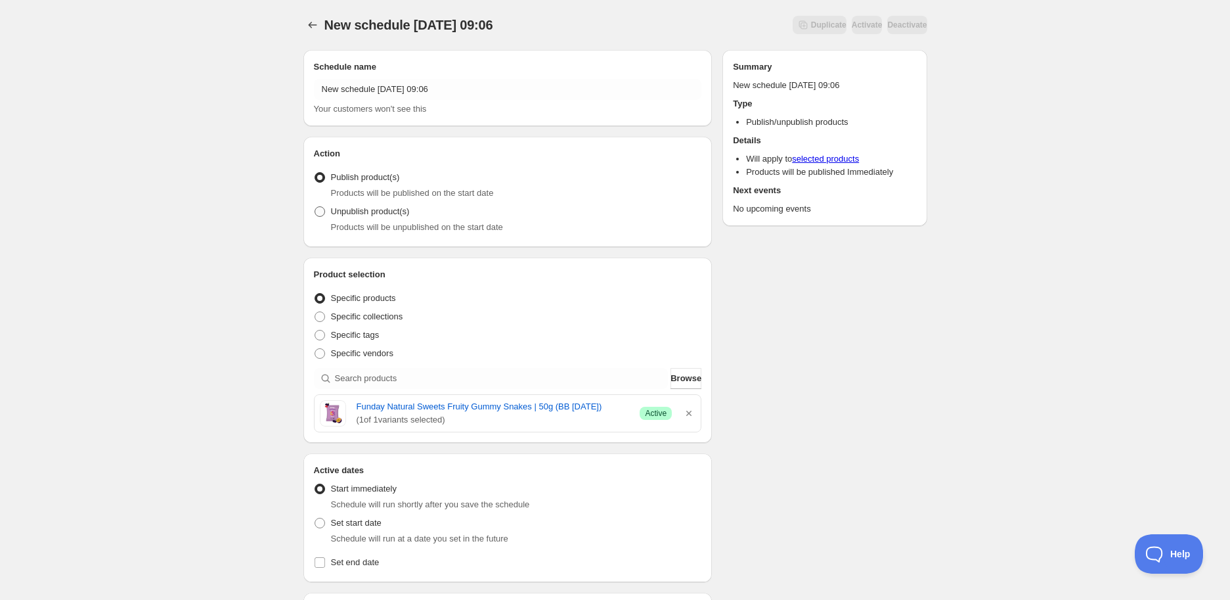
click at [343, 213] on span "Unpublish product(s)" at bounding box center [370, 211] width 79 height 10
click at [315, 207] on input "Unpublish product(s)" at bounding box center [315, 206] width 1 height 1
radio input "true"
drag, startPoint x: 426, startPoint y: 404, endPoint x: 629, endPoint y: 403, distance: 203.0
click at [629, 403] on div "Funday Natural Sweets Fruity Gummy Snakes | 50g (BB [DATE]) ( 1 of 1 variants s…" at bounding box center [508, 413] width 376 height 26
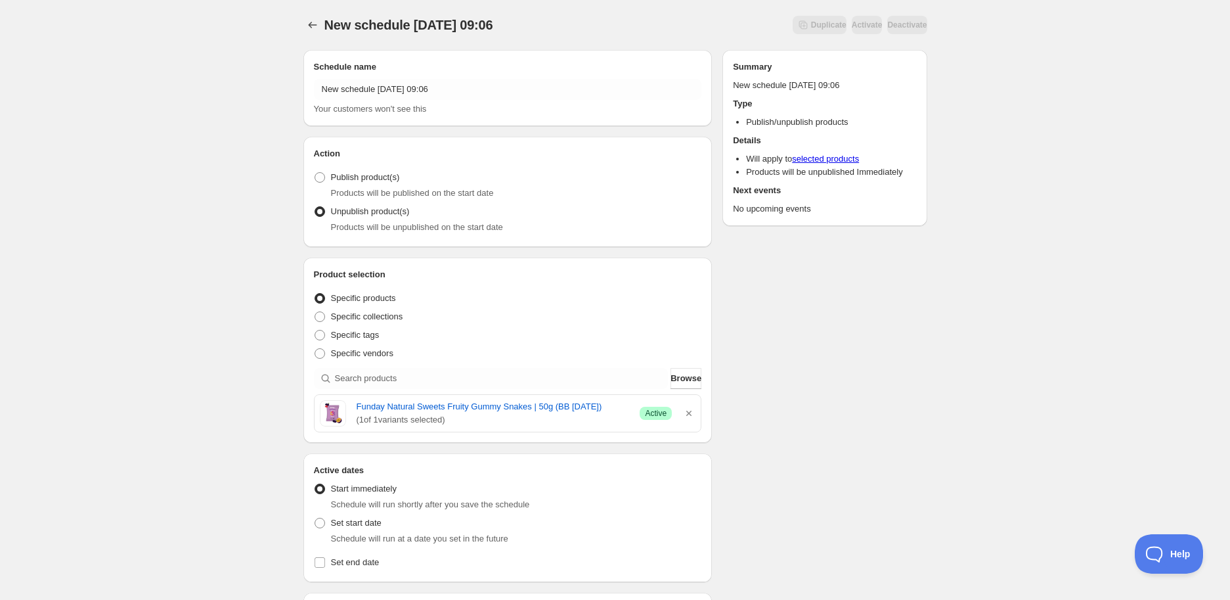
copy link "Funday Natural Sweets Fruity Gummy Snakes | 50g (BB [DATE])"
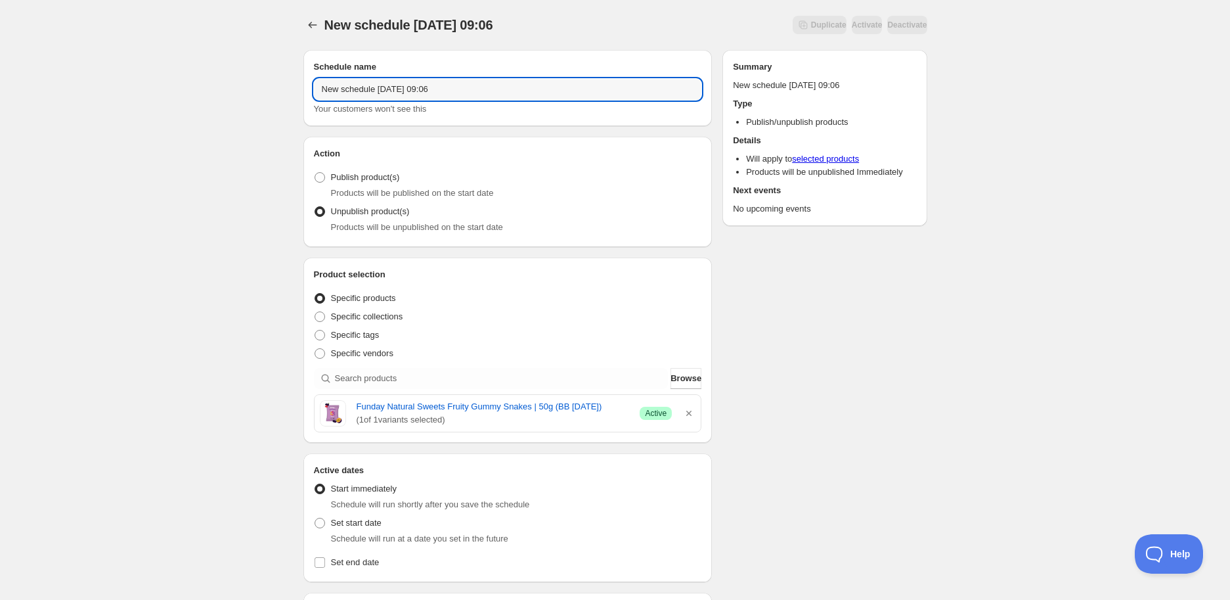
drag, startPoint x: 363, startPoint y: 86, endPoint x: 60, endPoint y: 87, distance: 302.1
click at [60, 87] on div "New schedule [DATE] 09:06. This page is ready New schedule [DATE] 09:06 Duplica…" at bounding box center [615, 521] width 1230 height 1042
paste input "Funday Natural Sweets Fruity Gummy Snakes | 50g (BB [DATE])"
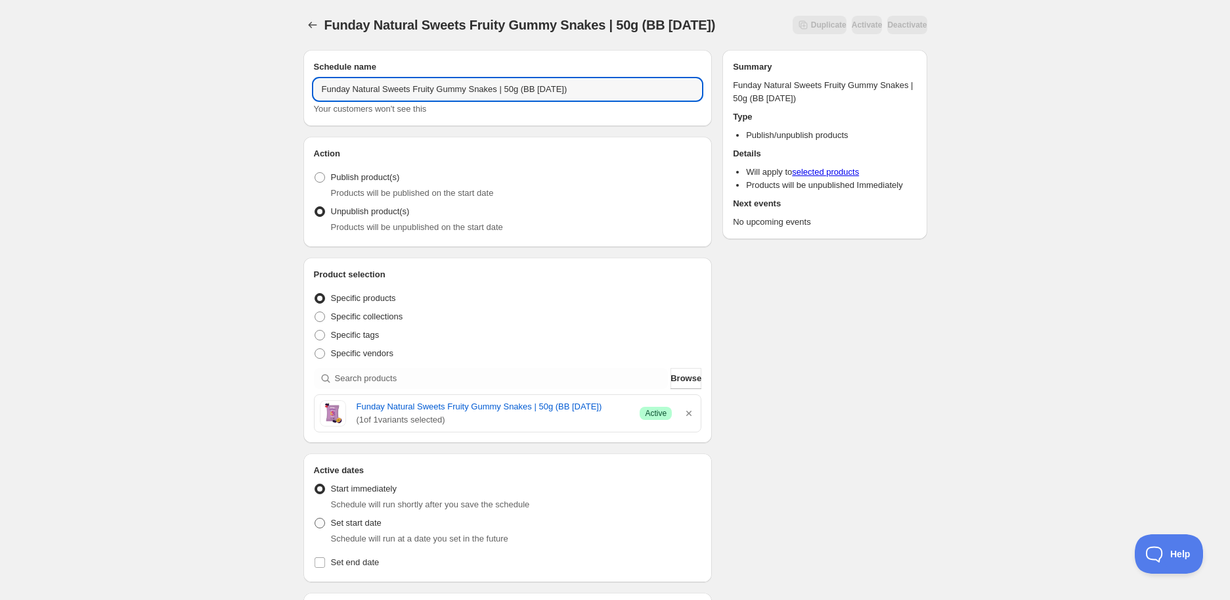
type input "Funday Natural Sweets Fruity Gummy Snakes | 50g (BB [DATE])"
click at [338, 522] on span "Set start date" at bounding box center [356, 523] width 51 height 10
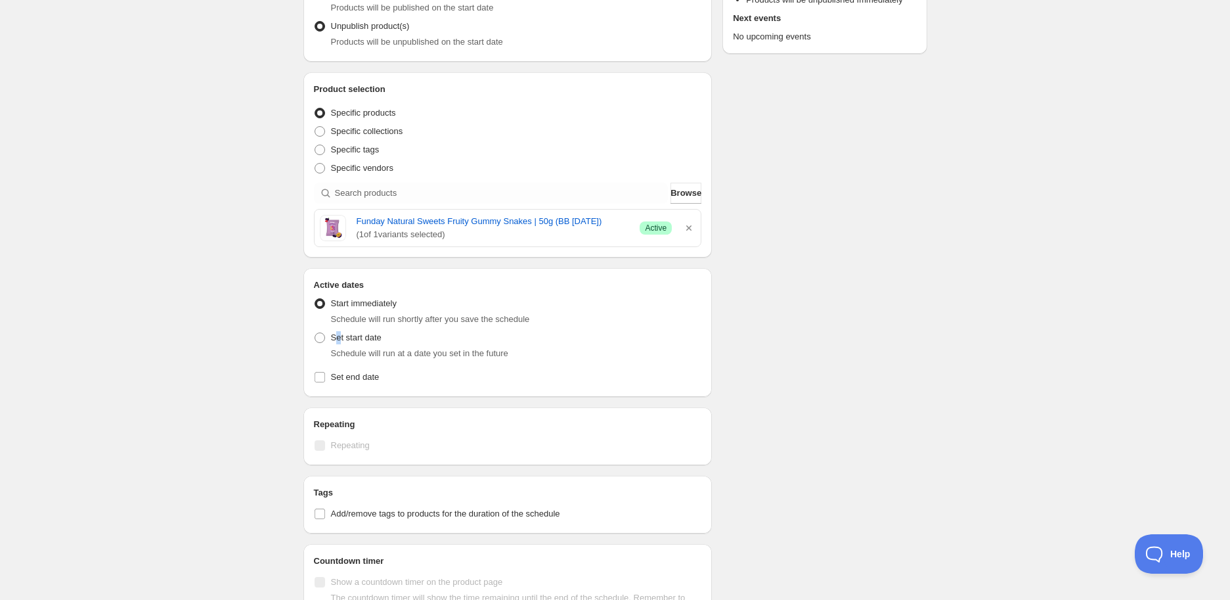
scroll to position [292, 0]
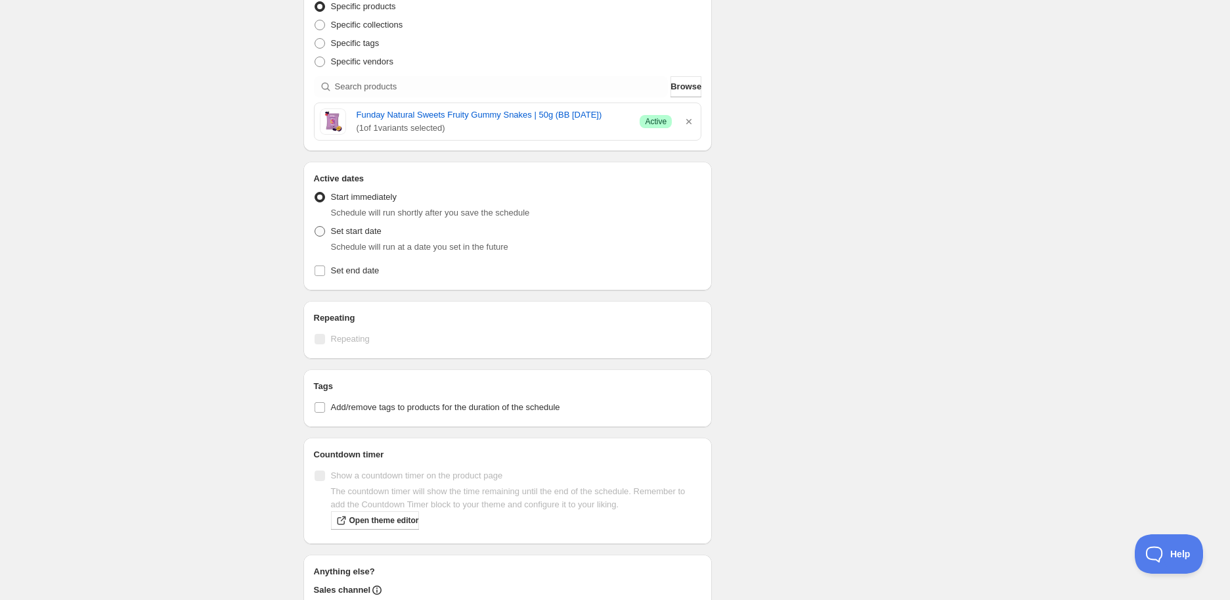
click at [331, 227] on span "Set start date" at bounding box center [356, 231] width 51 height 10
click at [315, 227] on input "Set start date" at bounding box center [315, 226] width 1 height 1
radio input "true"
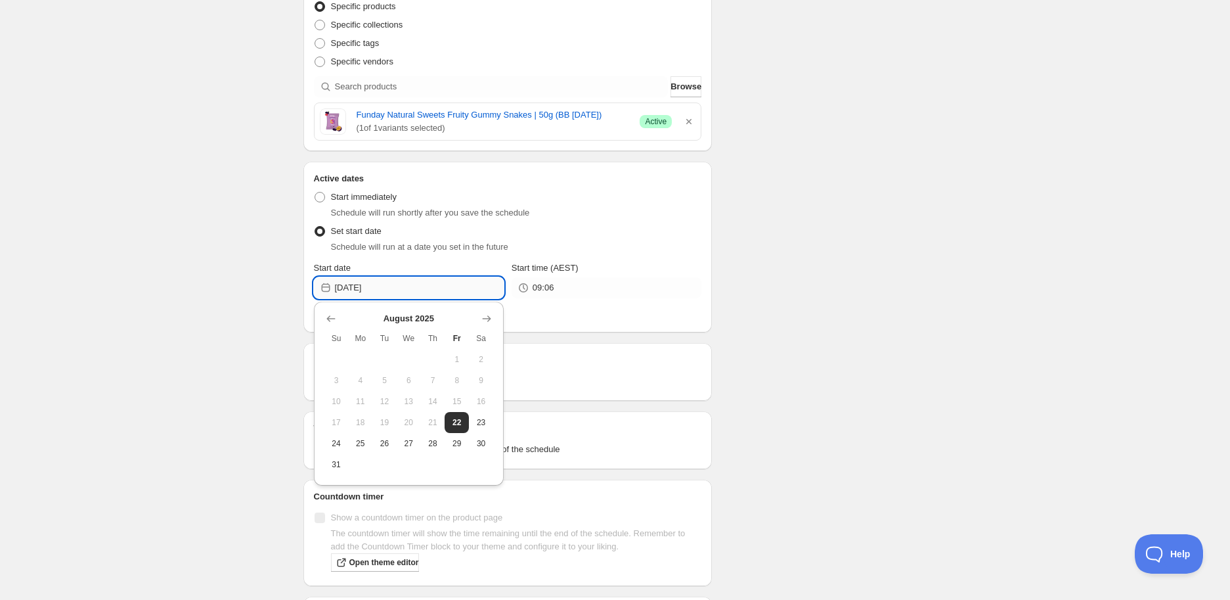
click at [355, 286] on input "[DATE]" at bounding box center [419, 287] width 169 height 21
click at [491, 321] on icon "Show next month, September 2025" at bounding box center [486, 318] width 13 height 13
click at [476, 422] on span "27" at bounding box center [481, 422] width 14 height 11
type input "[DATE]"
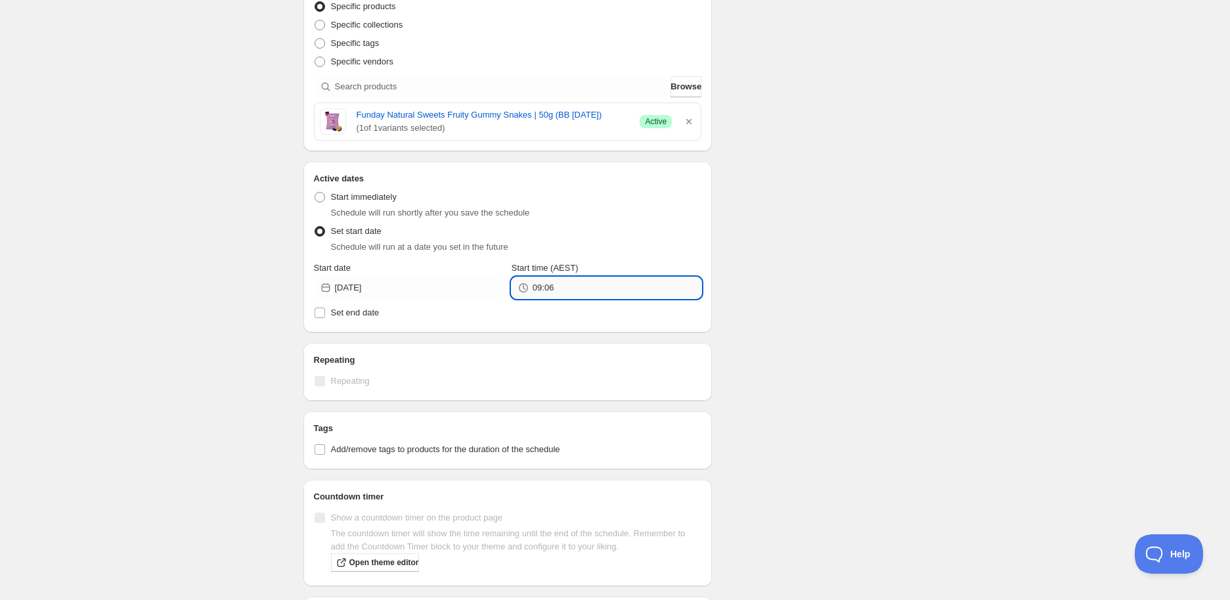
click at [569, 282] on input "09:06" at bounding box center [617, 287] width 169 height 21
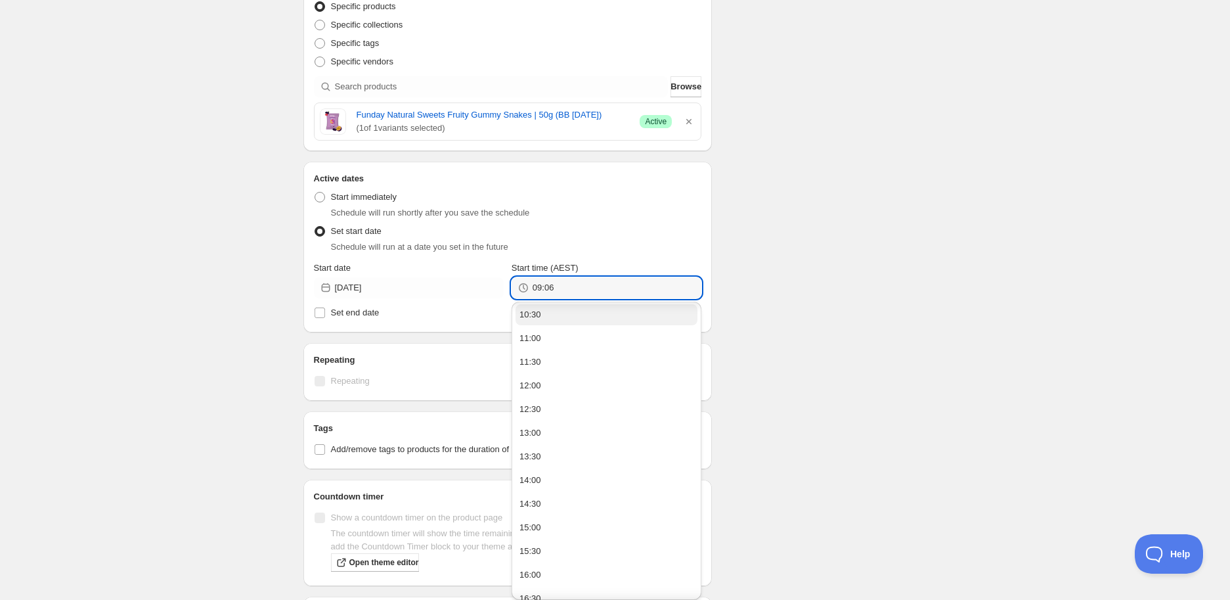
scroll to position [510, 0]
click at [560, 459] on button "14:00" at bounding box center [607, 467] width 182 height 21
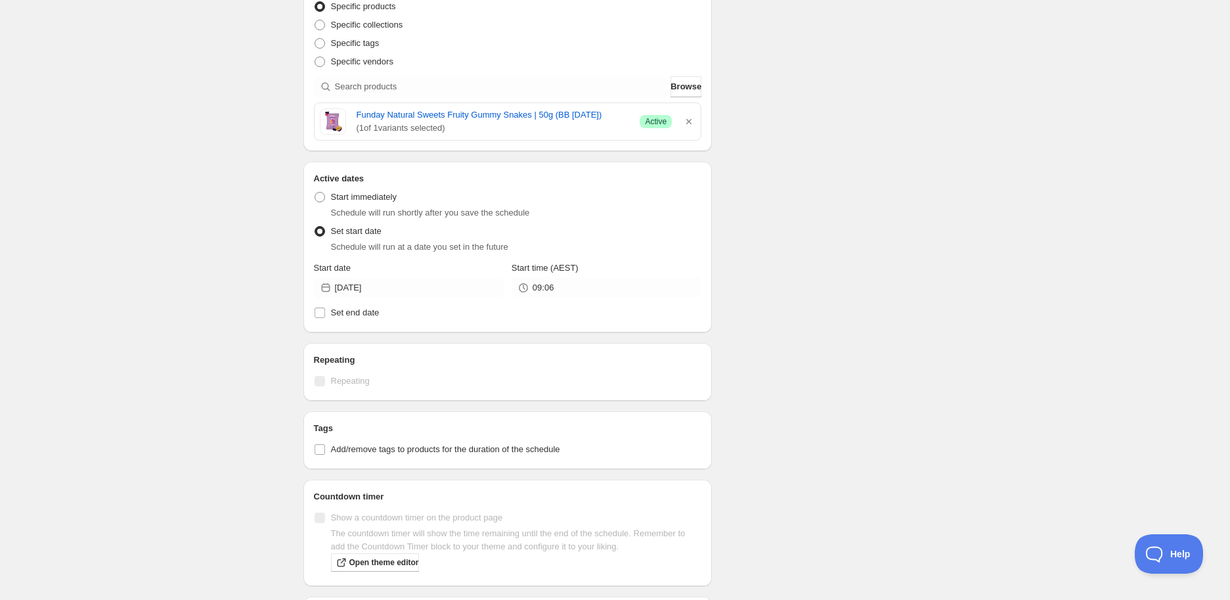
type input "14:00"
click at [340, 441] on label "Add/remove tags to products for the duration of the schedule" at bounding box center [508, 449] width 388 height 18
click at [325, 444] on input "Add/remove tags to products for the duration of the schedule" at bounding box center [320, 449] width 11 height 11
checkbox input "true"
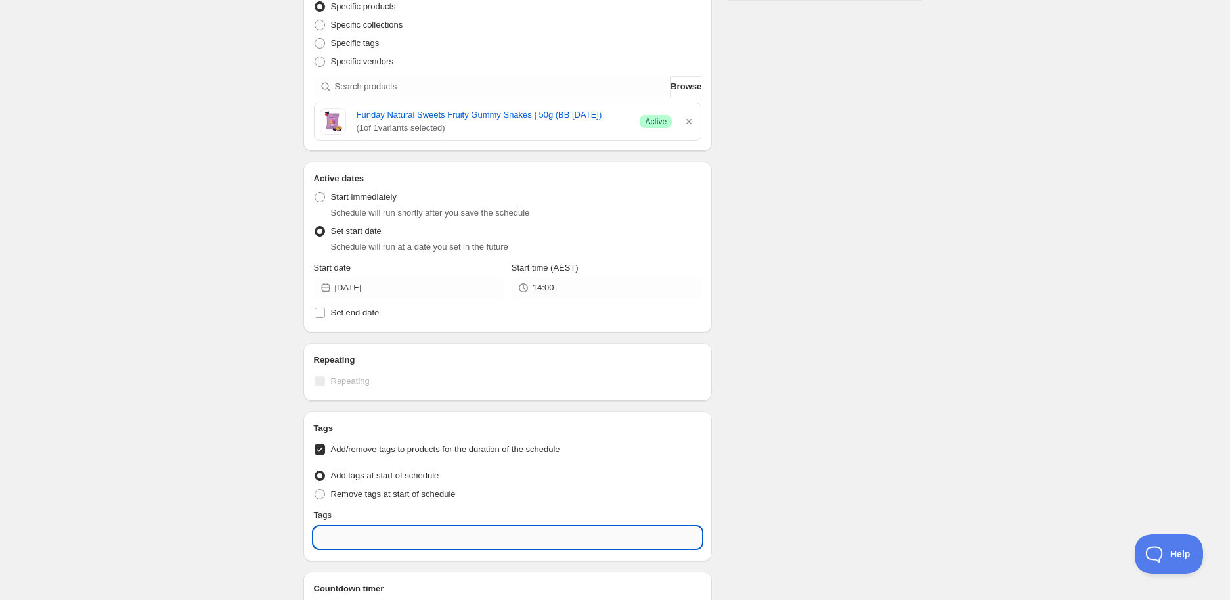
click at [355, 541] on input "text" at bounding box center [508, 537] width 388 height 21
click at [414, 481] on div "EXP Draft" at bounding box center [507, 480] width 367 height 18
type input "EXP Draft"
checkbox input "true"
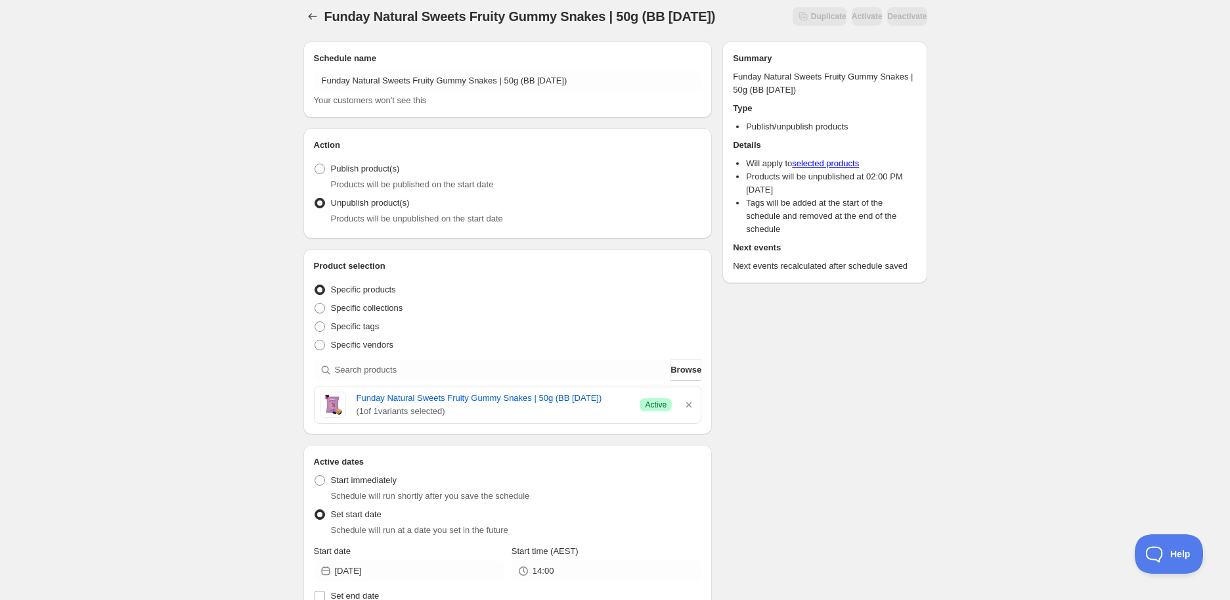
scroll to position [0, 0]
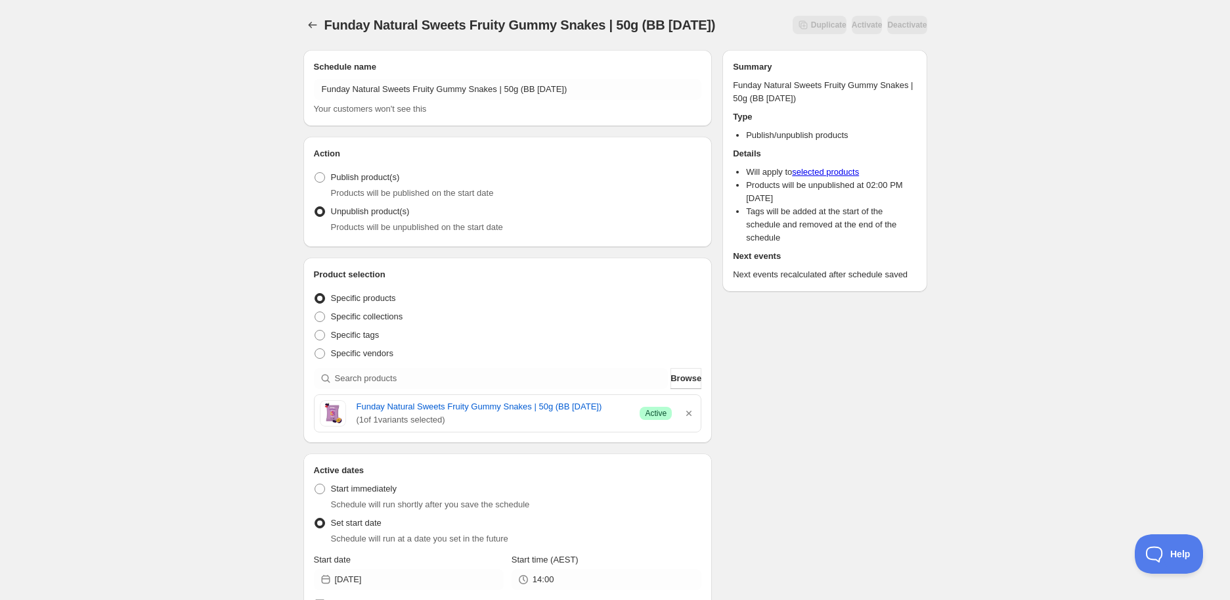
type input "EXP Draft"
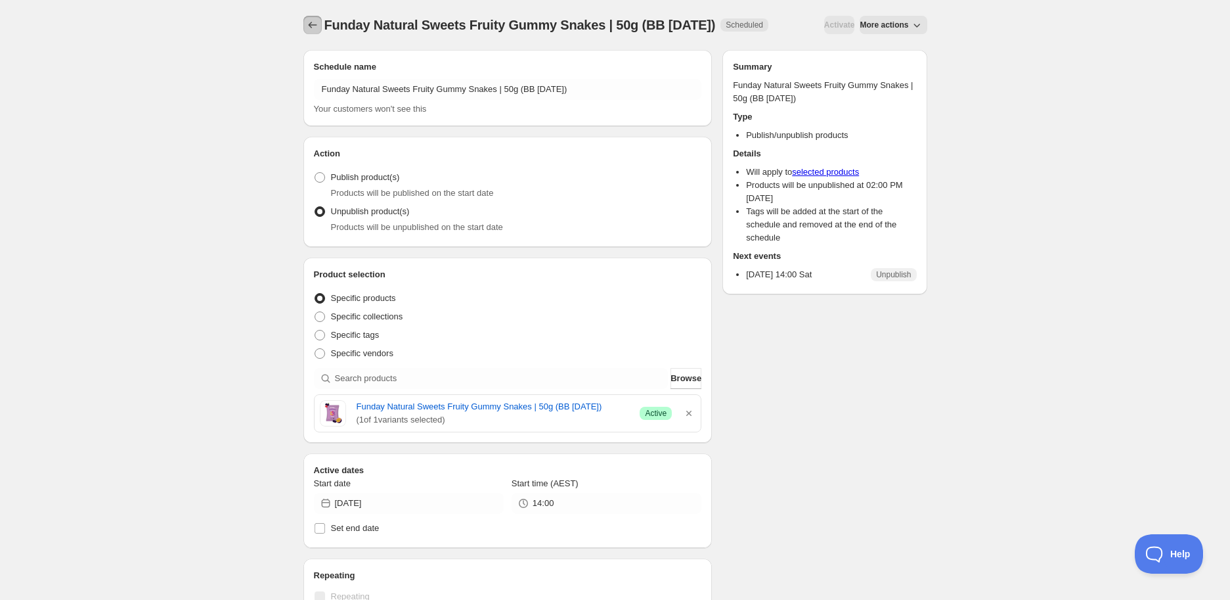
click at [307, 26] on icon "Schedules" at bounding box center [312, 24] width 13 height 13
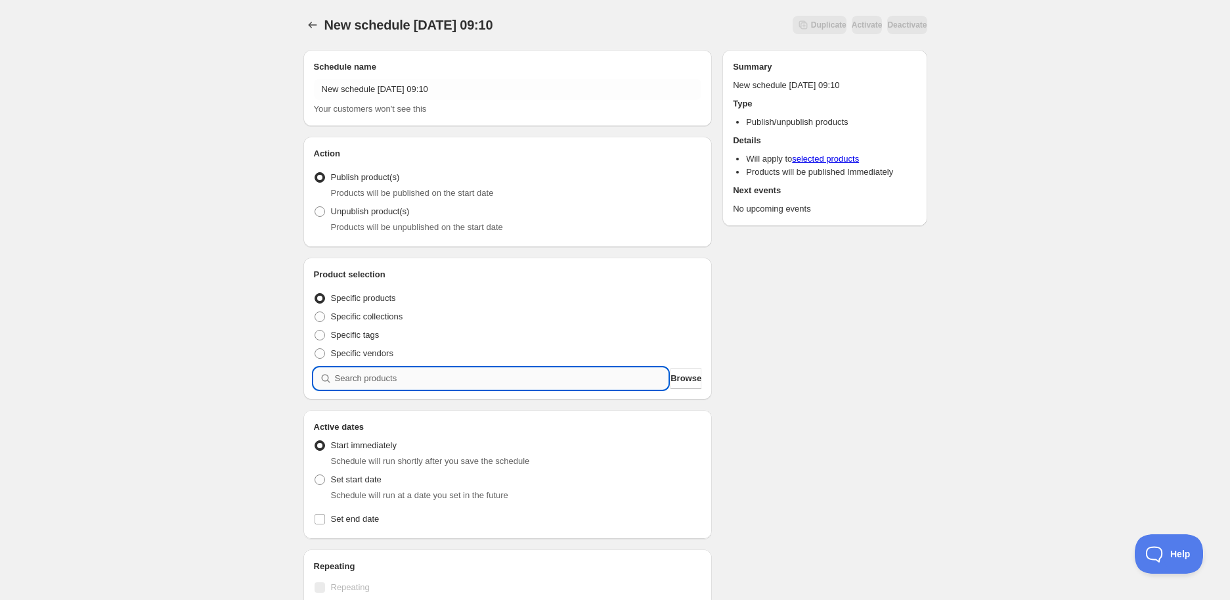
click at [523, 376] on input "search" at bounding box center [502, 378] width 334 height 21
paste input "search"
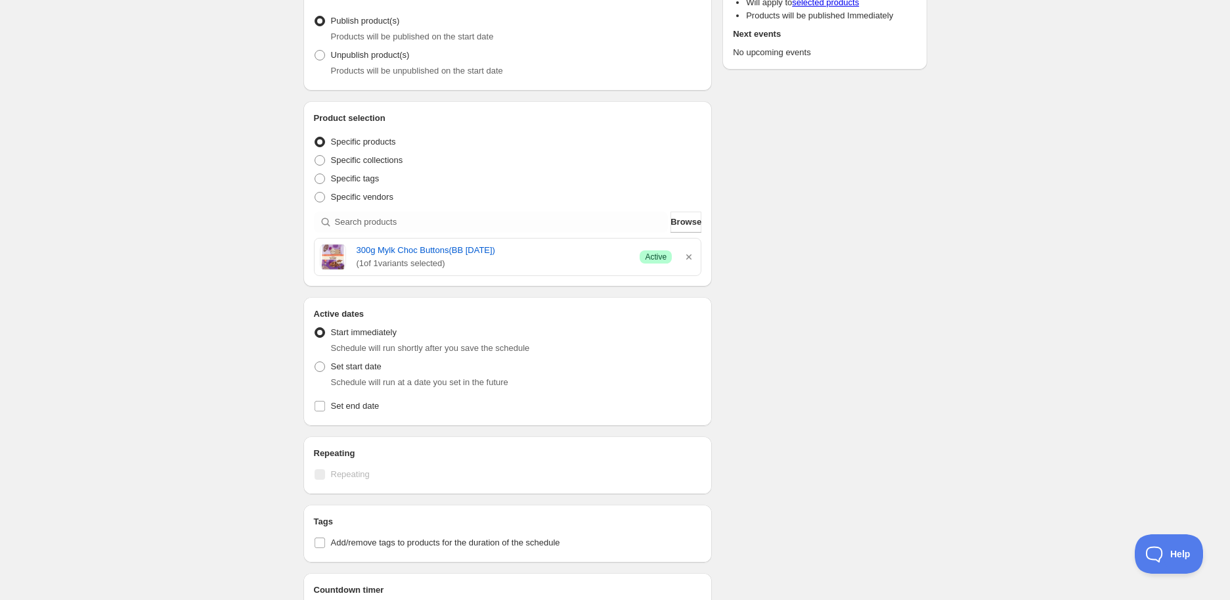
scroll to position [219, 0]
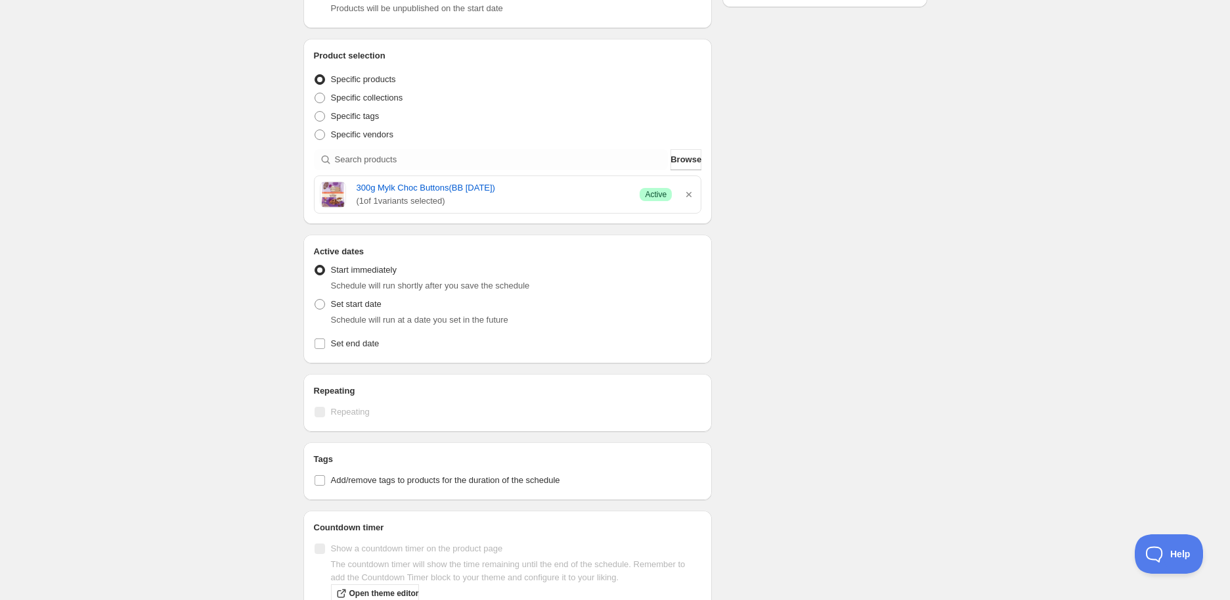
drag, startPoint x: 353, startPoint y: 312, endPoint x: 360, endPoint y: 323, distance: 13.0
click at [353, 313] on div "Schedule will run at a date you set in the future" at bounding box center [516, 319] width 371 height 13
click at [353, 305] on span "Set start date" at bounding box center [356, 304] width 51 height 10
click at [315, 299] on input "Set start date" at bounding box center [315, 299] width 1 height 1
radio input "true"
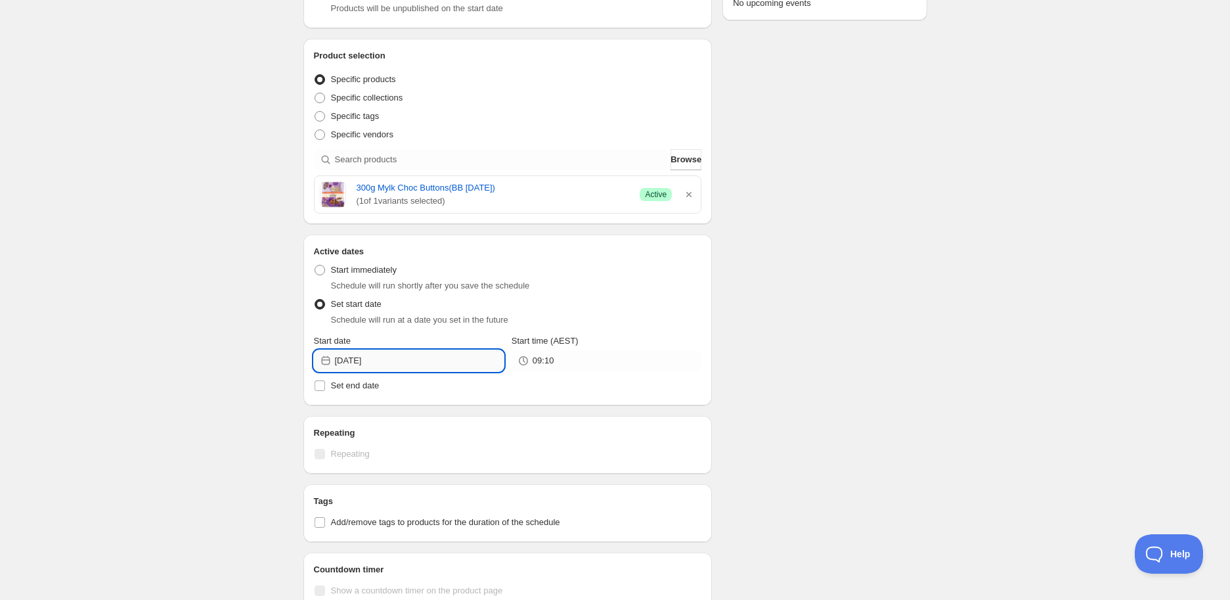
click at [431, 356] on input "[DATE]" at bounding box center [419, 360] width 169 height 21
click at [483, 382] on button "Show next month, September 2025" at bounding box center [486, 391] width 18 height 18
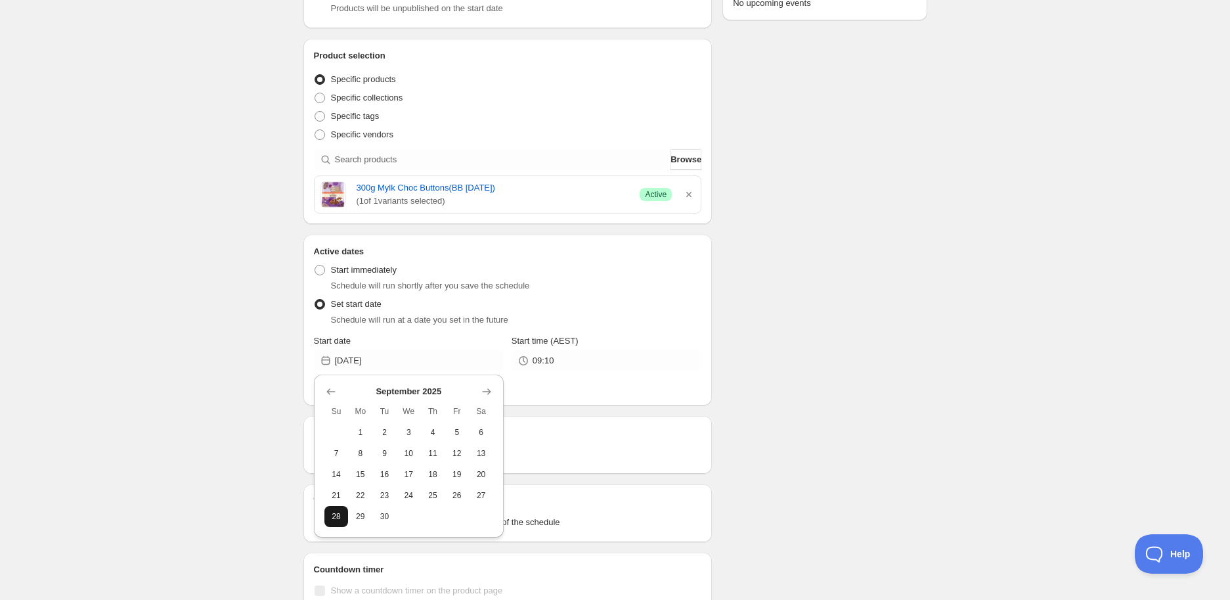
click at [334, 519] on span "28" at bounding box center [337, 516] width 14 height 11
type input "[DATE]"
click at [569, 373] on div "Active Date Type Start immediately Schedule will run shortly after you save the…" at bounding box center [508, 326] width 388 height 137
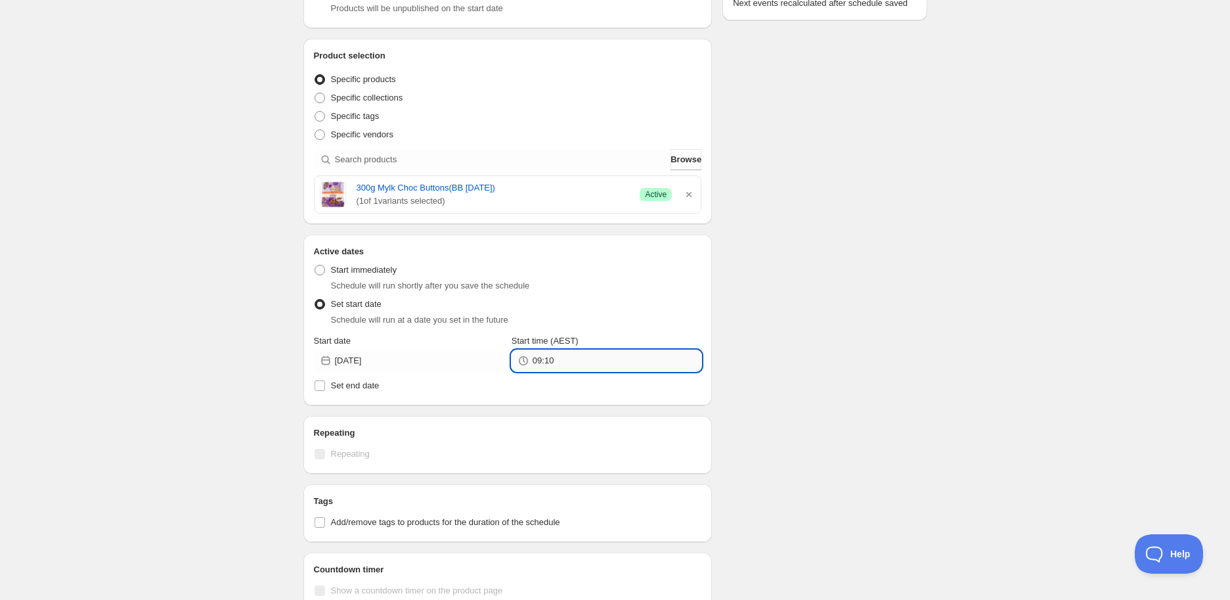
click at [567, 361] on input "09:10" at bounding box center [617, 360] width 169 height 21
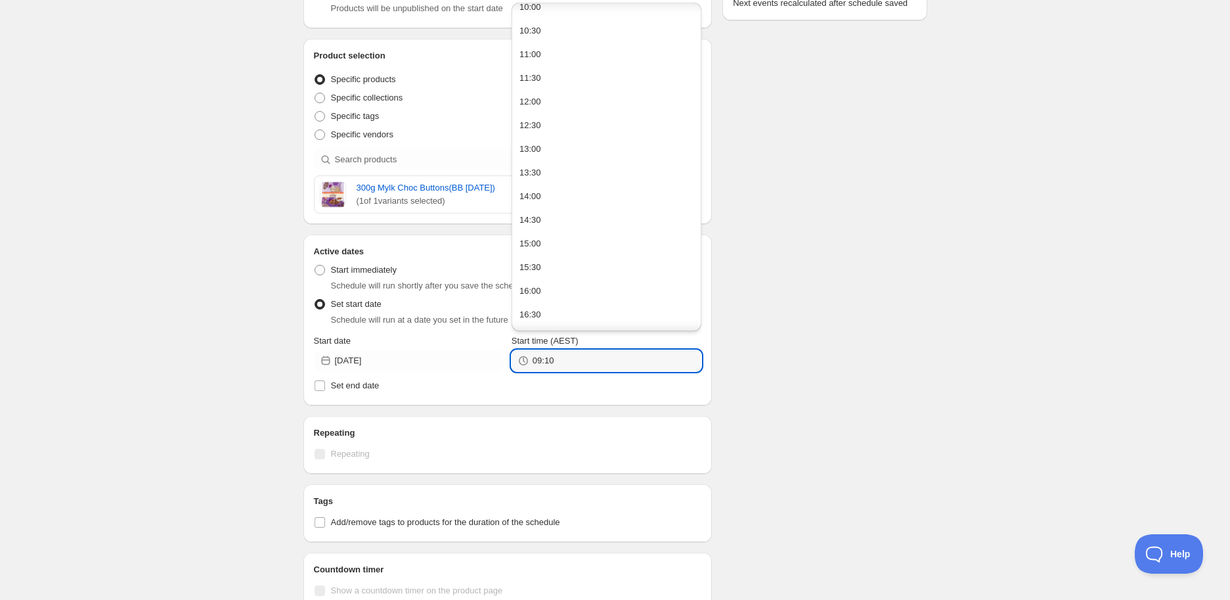
scroll to position [583, 0]
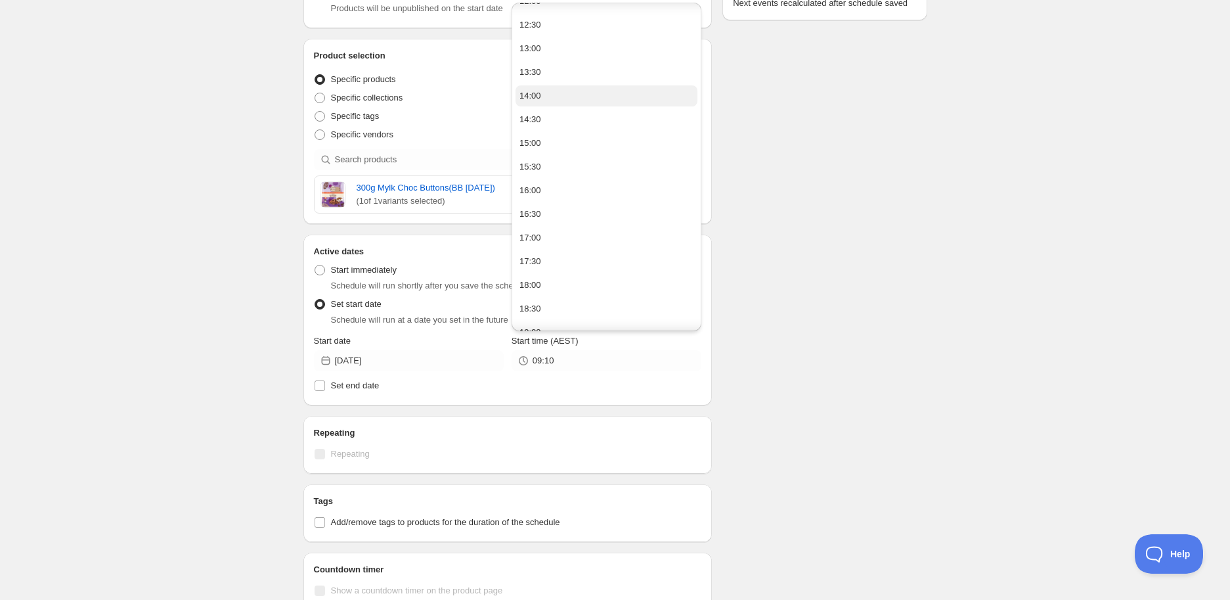
click at [566, 91] on button "14:00" at bounding box center [607, 95] width 182 height 21
type input "14:00"
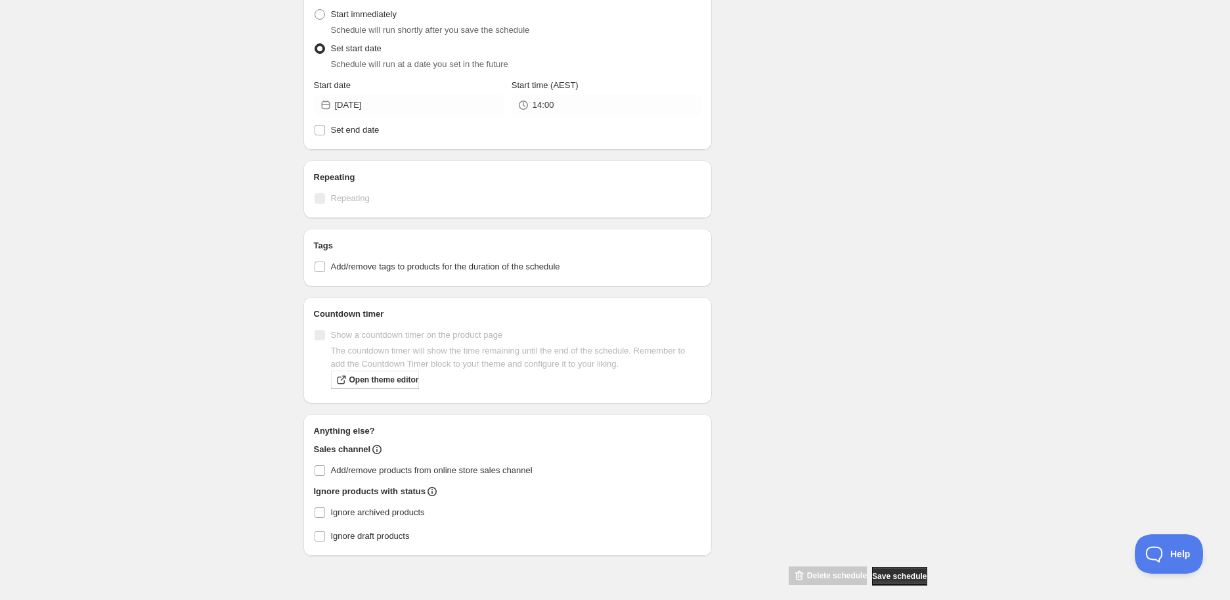
scroll to position [483, 0]
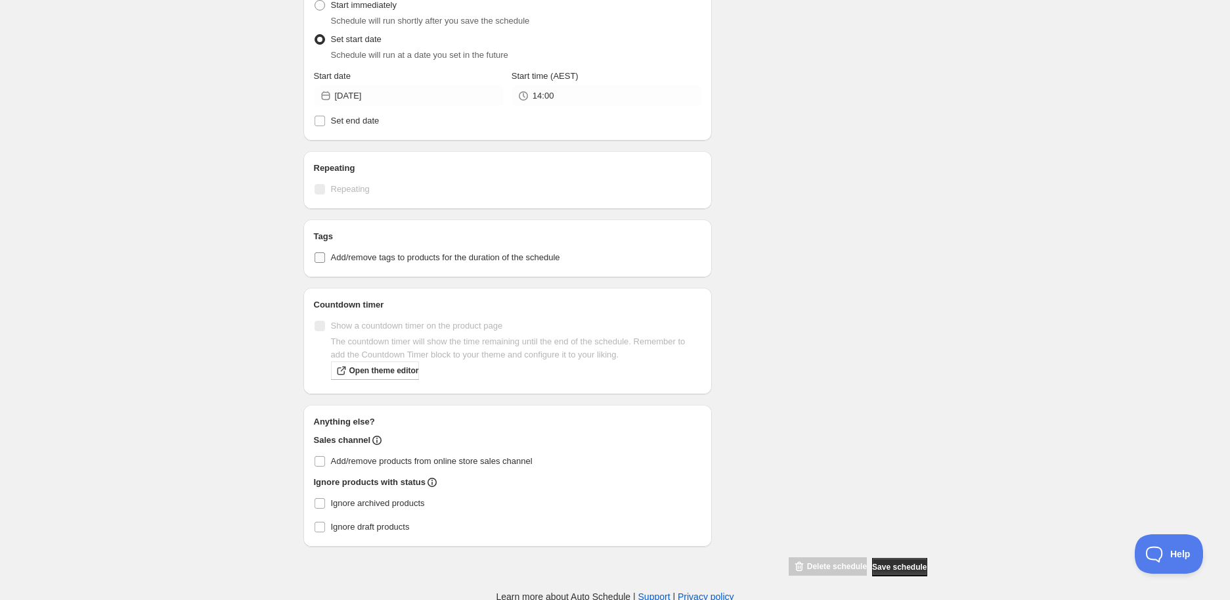
click at [439, 260] on span "Add/remove tags to products for the duration of the schedule" at bounding box center [445, 257] width 229 height 10
click at [325, 260] on input "Add/remove tags to products for the duration of the schedule" at bounding box center [320, 257] width 11 height 11
checkbox input "true"
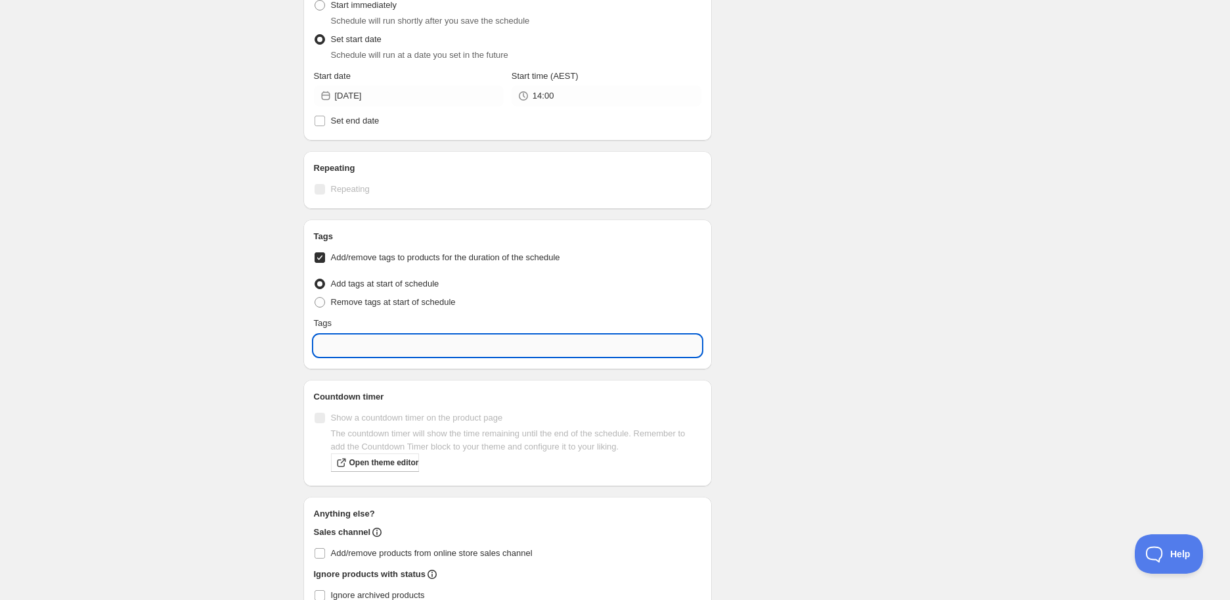
click at [415, 347] on input "text" at bounding box center [508, 345] width 388 height 21
click at [416, 402] on div "EXP Draft" at bounding box center [507, 405] width 367 height 18
type input "EXP Draft"
checkbox input "true"
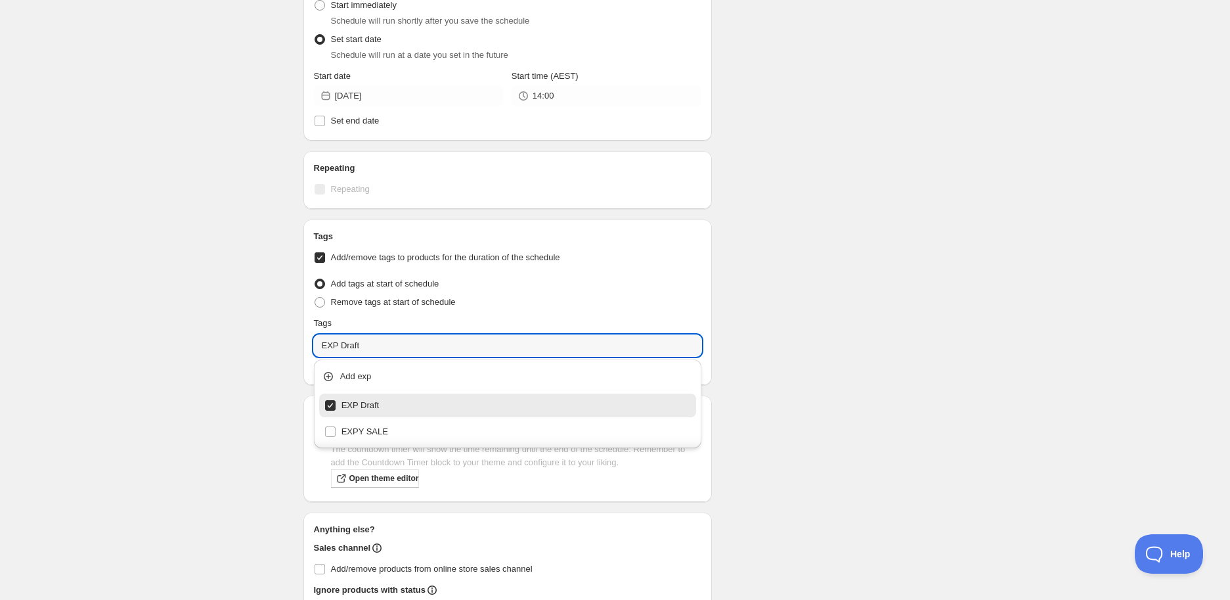
type input "EXP Draft"
click at [929, 400] on div "New schedule [DATE] 09:10. This page is ready New schedule [DATE] 09:10 Duplica…" at bounding box center [615, 101] width 655 height 1168
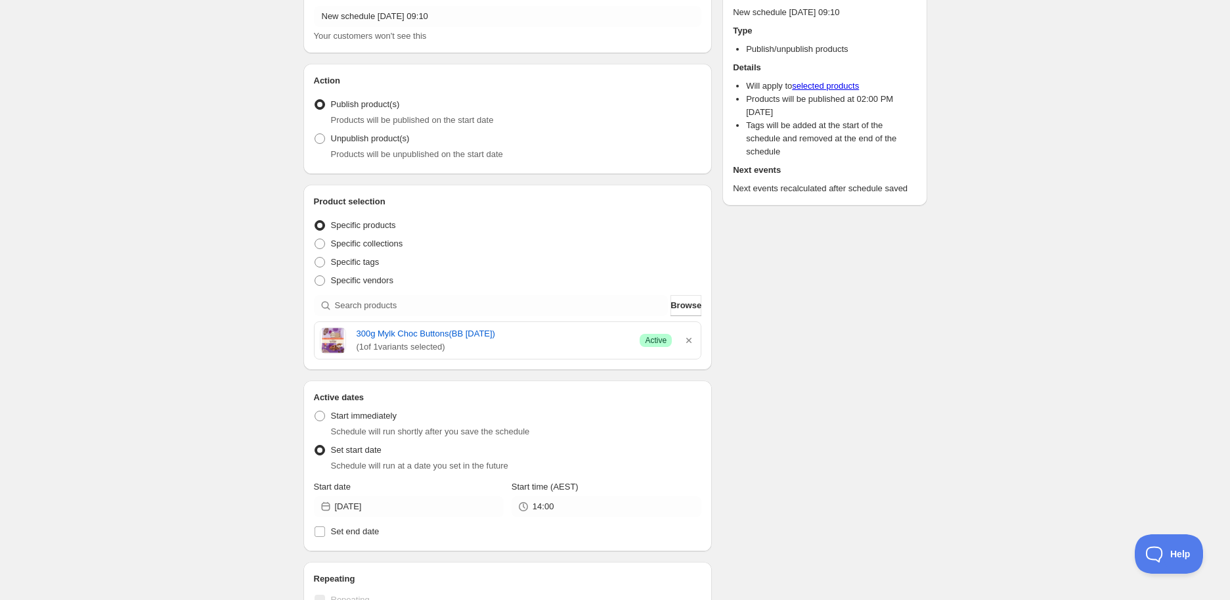
scroll to position [0, 0]
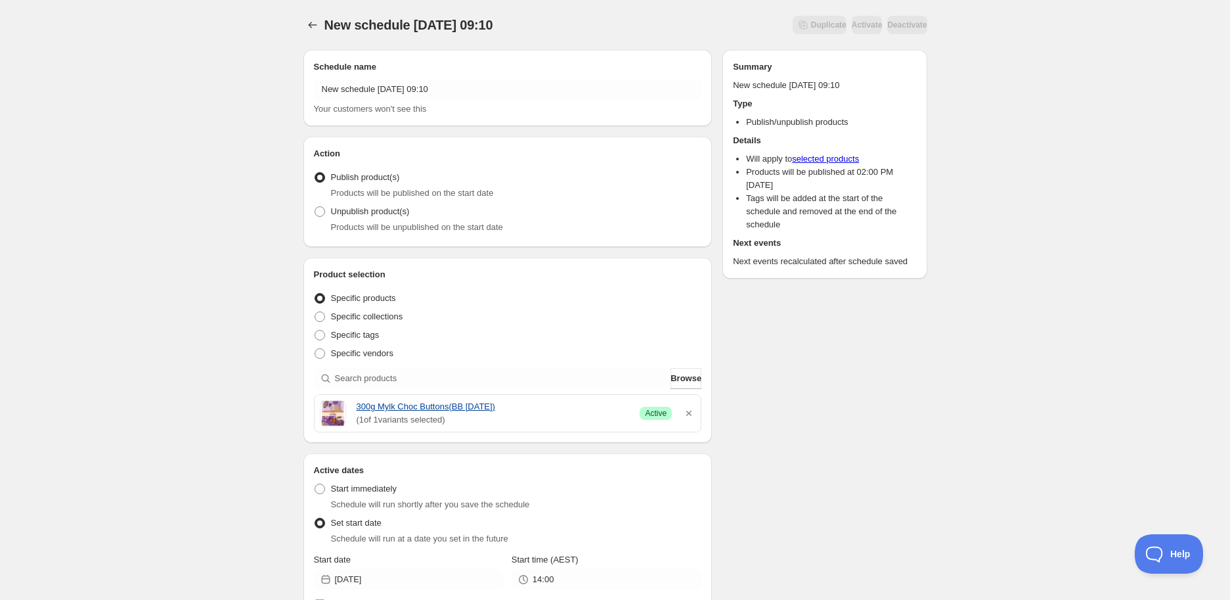
drag, startPoint x: 353, startPoint y: 405, endPoint x: 515, endPoint y: 403, distance: 162.2
click at [515, 403] on div "300g Mylk Choc Buttons(BB [DATE]) ( 1 of 1 variants selected) Success Active" at bounding box center [508, 413] width 376 height 26
copy link "300g Mylk Choc Buttons(BB [DATE])"
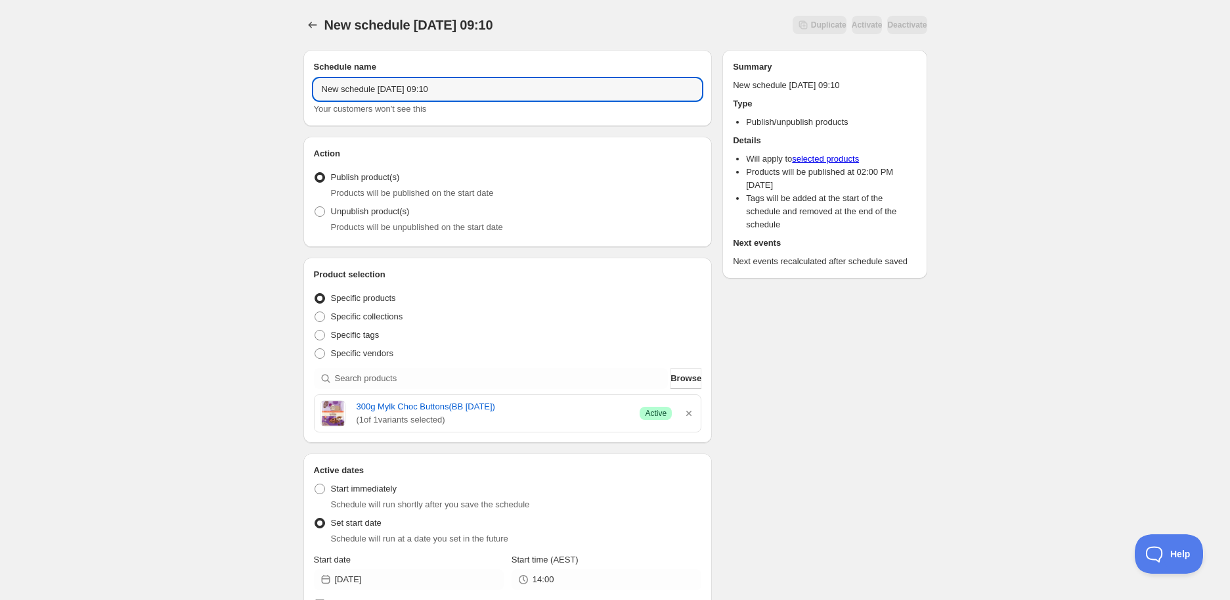
drag, startPoint x: 470, startPoint y: 91, endPoint x: 210, endPoint y: 85, distance: 260.2
click at [211, 84] on div "New schedule [DATE] 09:10. This page is ready New schedule [DATE] 09:10 Duplica…" at bounding box center [615, 597] width 1230 height 1194
paste input "300g Mylk Choc Buttons(BB [DATE])"
type input "300g Mylk Choc Buttons(BB [DATE])"
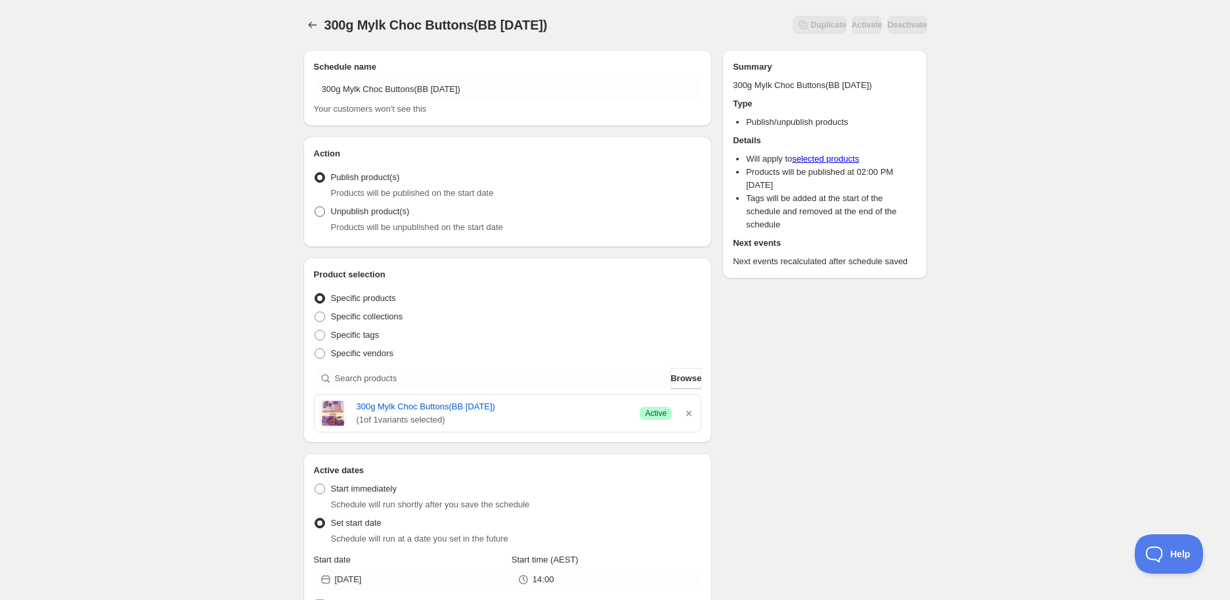
click at [360, 208] on span "Unpublish product(s)" at bounding box center [370, 211] width 79 height 10
click at [315, 207] on input "Unpublish product(s)" at bounding box center [315, 206] width 1 height 1
radio input "true"
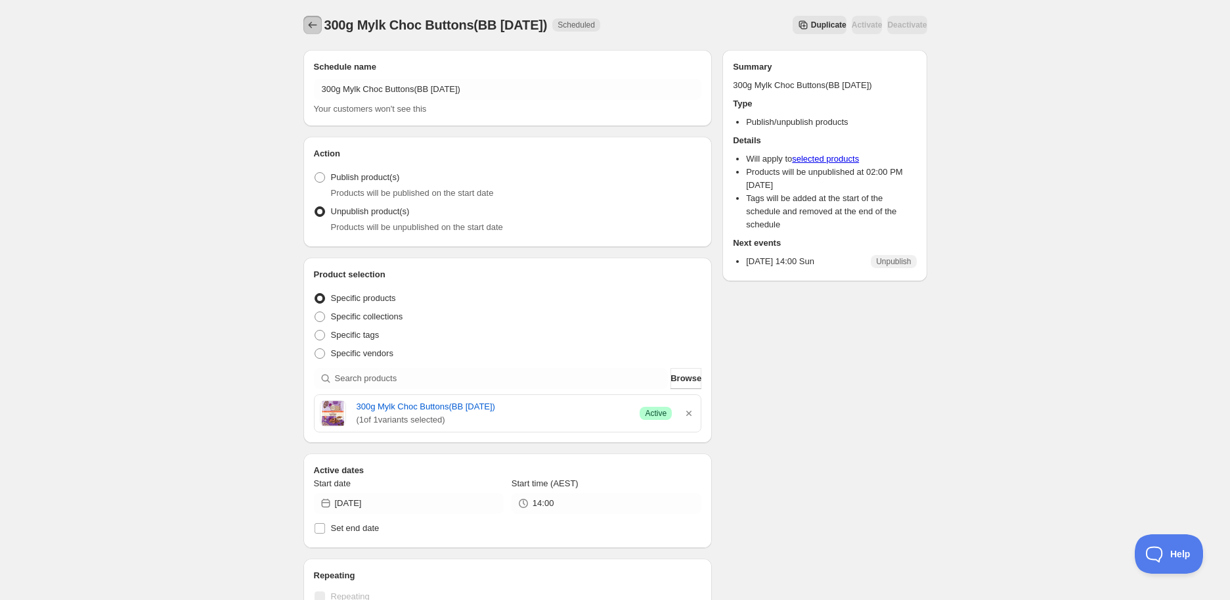
click at [309, 19] on icon "Schedules" at bounding box center [312, 24] width 13 height 13
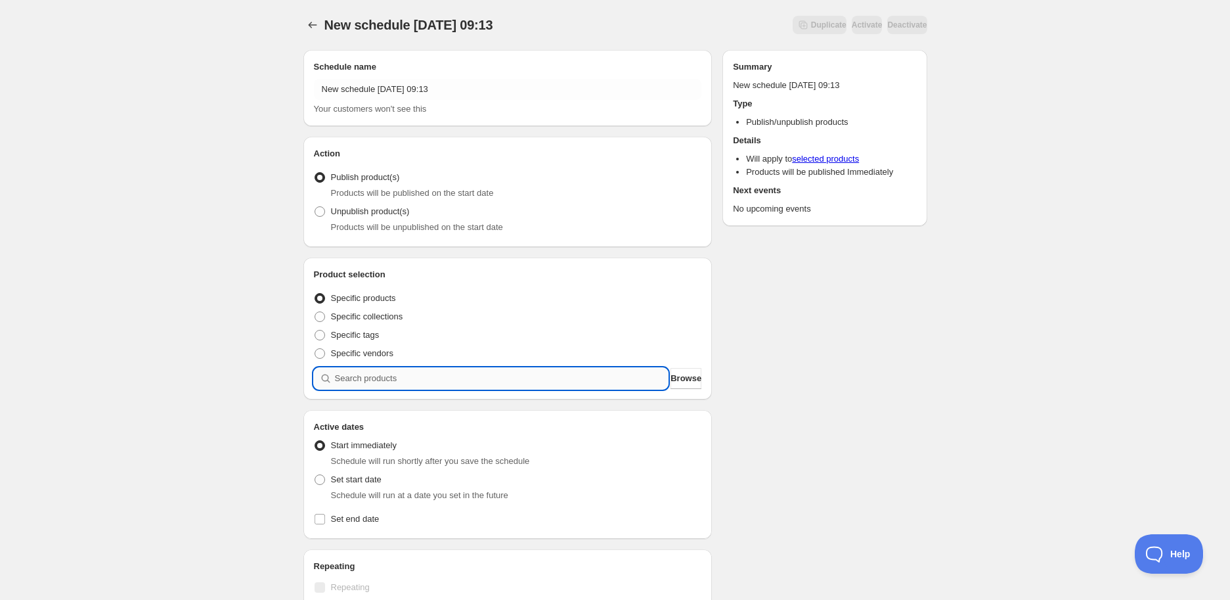
click at [426, 380] on input "search" at bounding box center [502, 378] width 334 height 21
paste input "search"
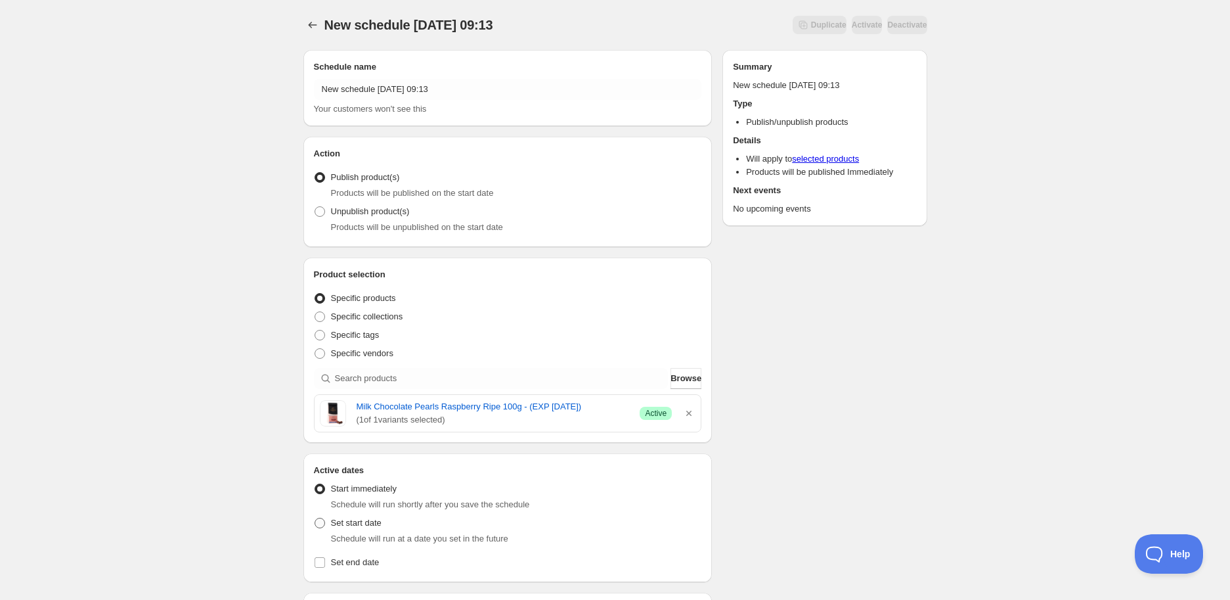
click at [359, 520] on span "Set start date" at bounding box center [356, 523] width 51 height 10
click at [315, 518] on input "Set start date" at bounding box center [315, 518] width 1 height 1
radio input "true"
drag, startPoint x: 353, startPoint y: 407, endPoint x: 592, endPoint y: 403, distance: 239.7
click at [592, 403] on div "Milk Chocolate Pearls Raspberry Ripe 100g - (EXP [DATE]) ( 1 of 1 variants sele…" at bounding box center [508, 413] width 376 height 26
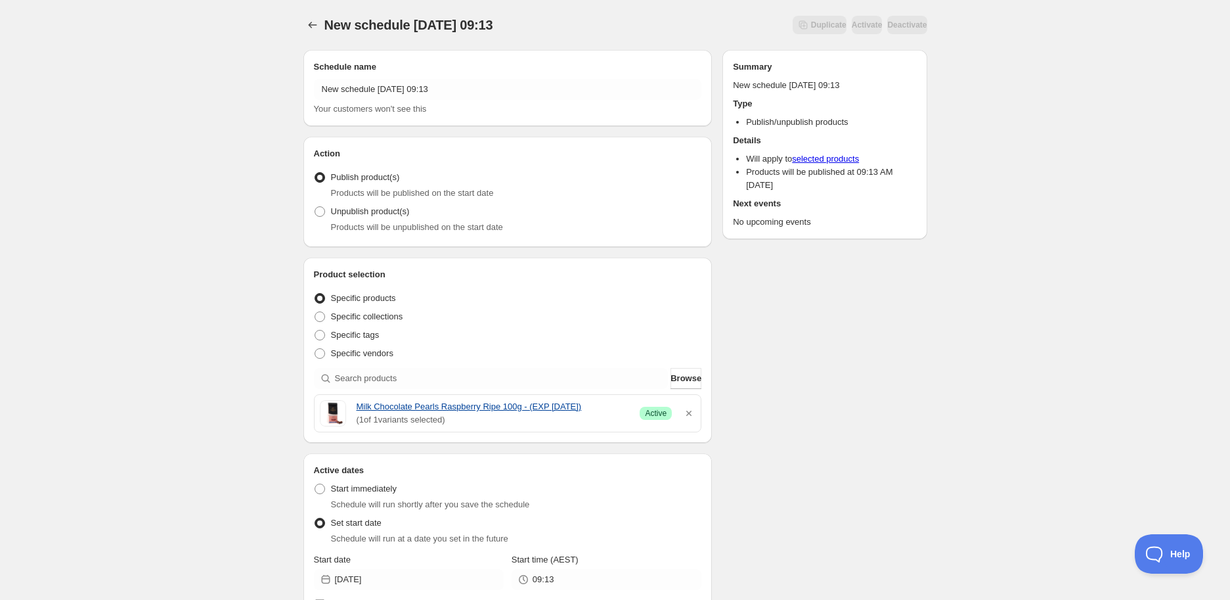
copy link "Milk Chocolate Pearls Raspberry Ripe 100g - (EXP [DATE])"
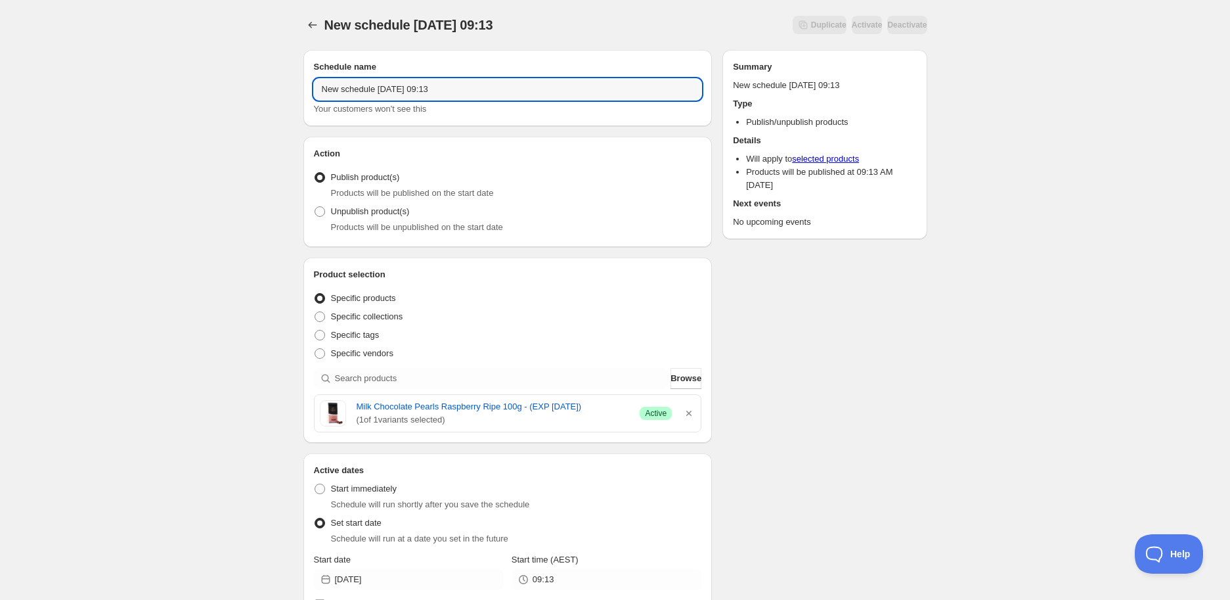
drag, startPoint x: 463, startPoint y: 87, endPoint x: 99, endPoint y: 62, distance: 365.4
click at [99, 62] on div "New schedule [DATE] 09:13. This page is ready New schedule [DATE] 09:13 Duplica…" at bounding box center [615, 543] width 1230 height 1086
paste input "Milk Chocolate Pearls Raspberry Ripe 100g - (EXP [DATE])"
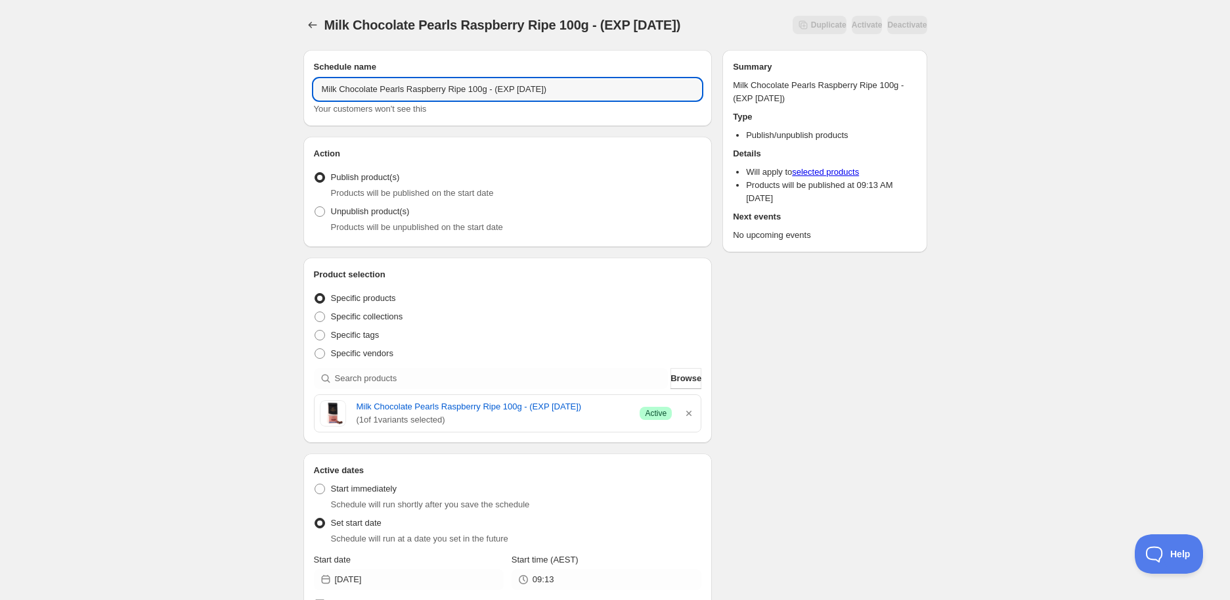
type input "Milk Chocolate Pearls Raspberry Ripe 100g - (EXP [DATE])"
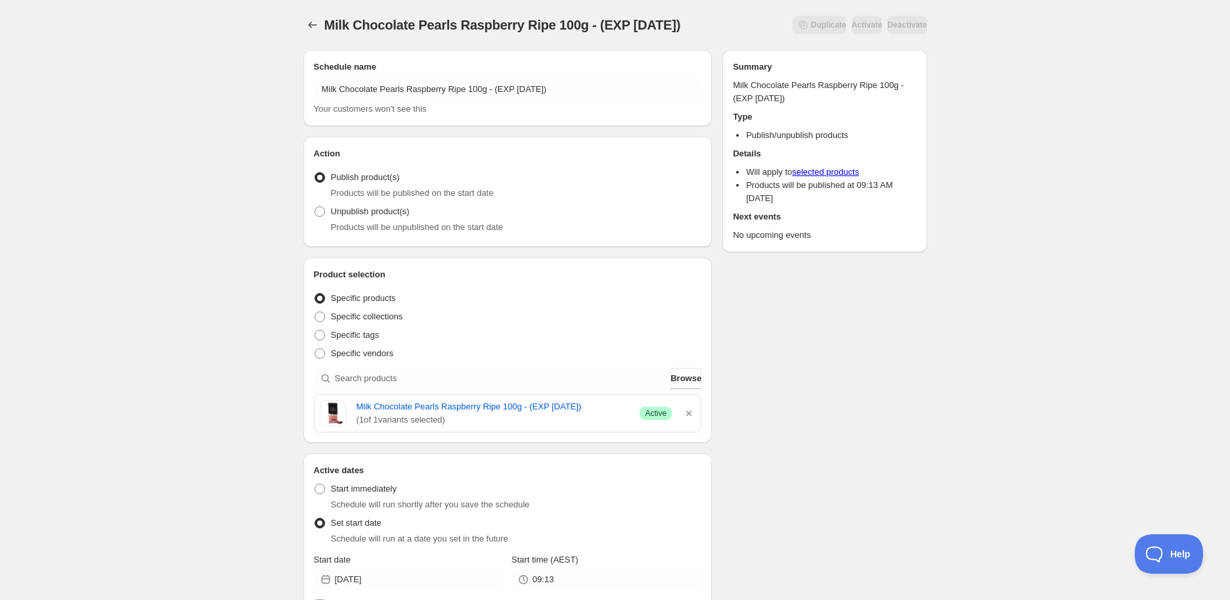
click at [370, 223] on span "Products will be unpublished on the start date" at bounding box center [417, 227] width 172 height 10
click at [326, 202] on label "Unpublish product(s)" at bounding box center [362, 211] width 96 height 18
click at [315, 206] on input "Unpublish product(s)" at bounding box center [315, 206] width 1 height 1
radio input "true"
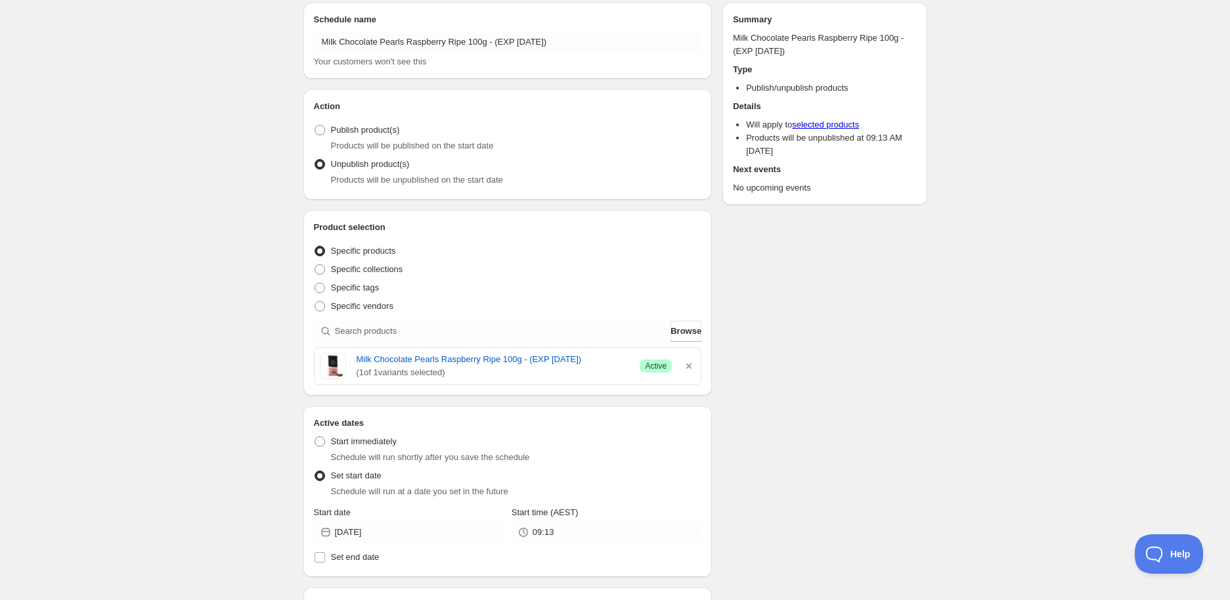
scroll to position [219, 0]
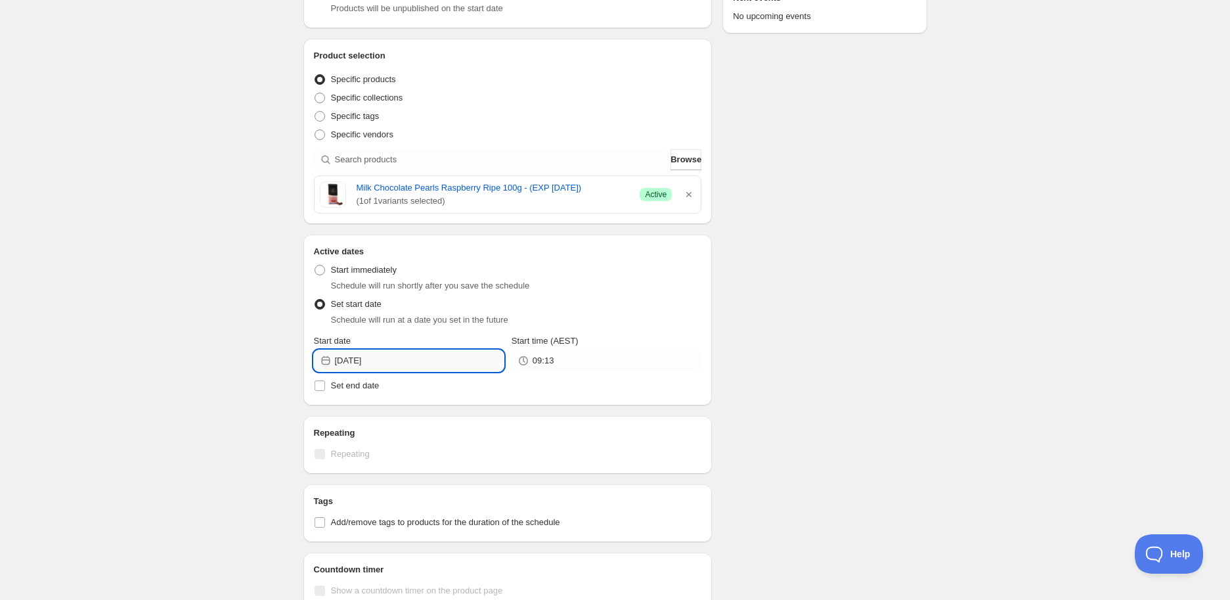
click at [405, 359] on input "[DATE]" at bounding box center [419, 360] width 169 height 21
click at [490, 390] on icon "Show next month, September 2025" at bounding box center [486, 391] width 9 height 7
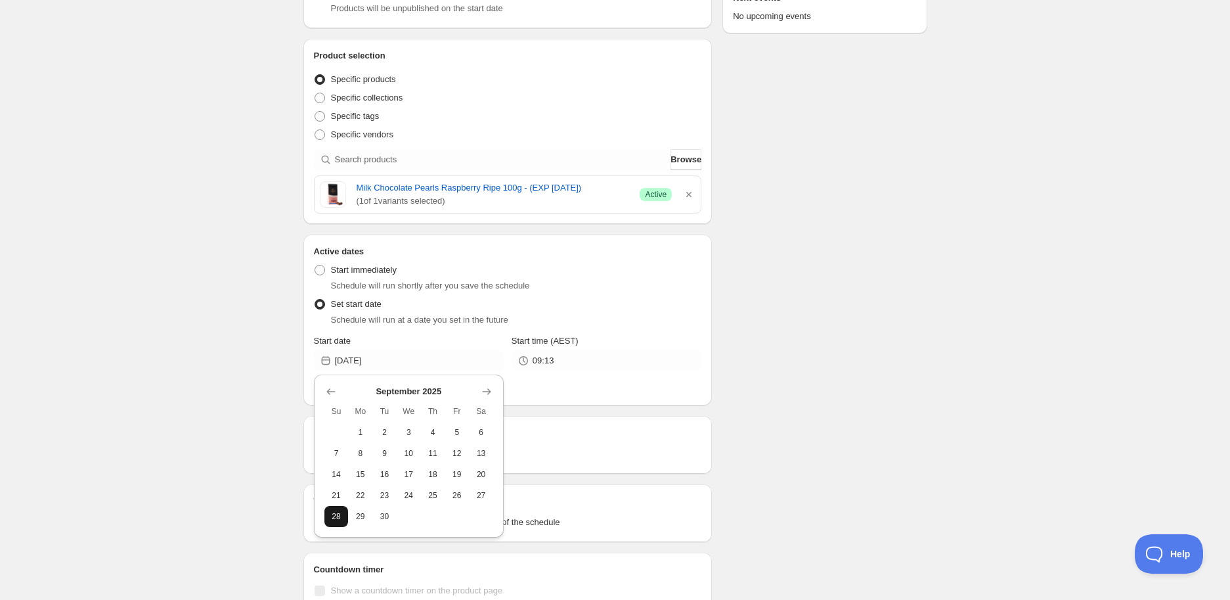
click at [338, 521] on button "28" at bounding box center [336, 516] width 24 height 21
type input "[DATE]"
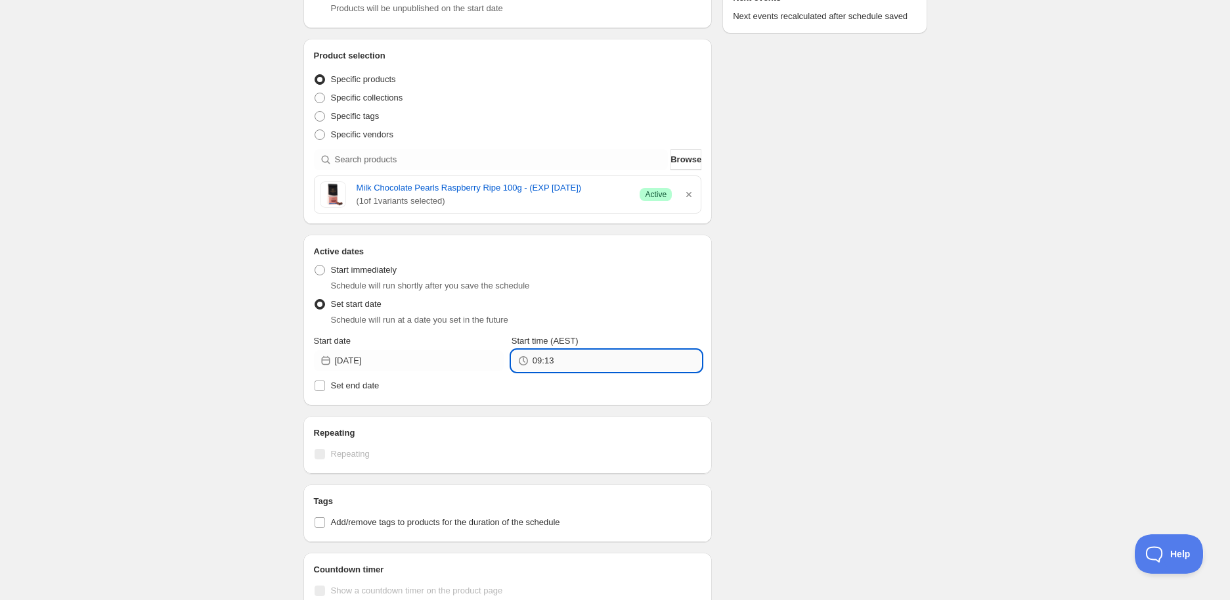
click at [647, 363] on input "09:13" at bounding box center [617, 360] width 169 height 21
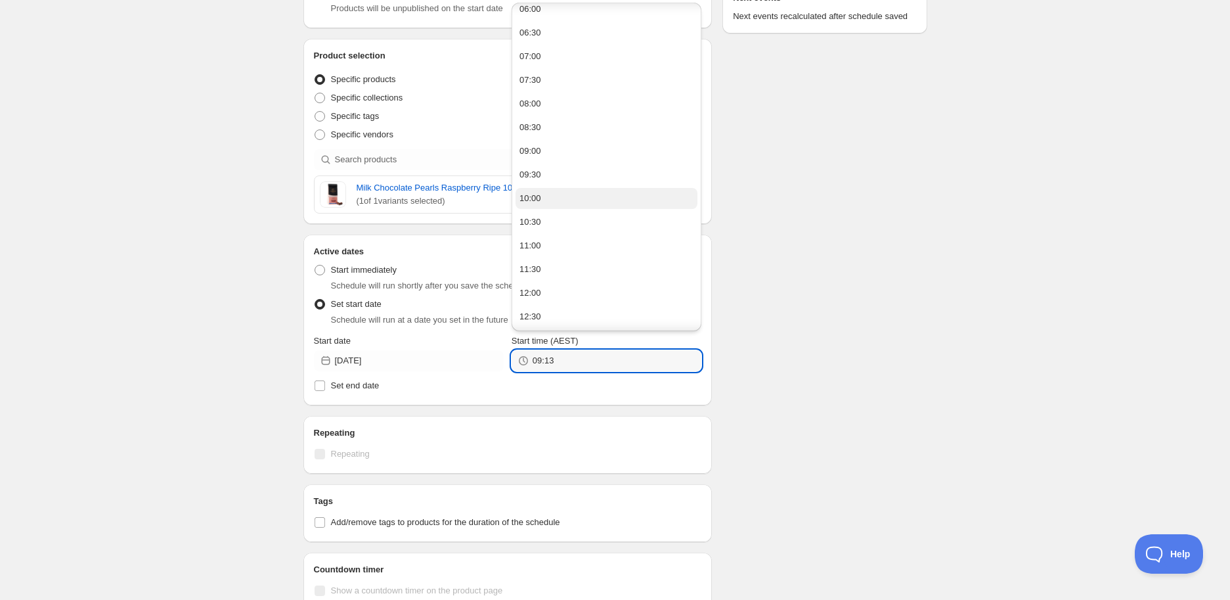
scroll to position [437, 0]
click at [558, 238] on button "14:00" at bounding box center [607, 241] width 182 height 21
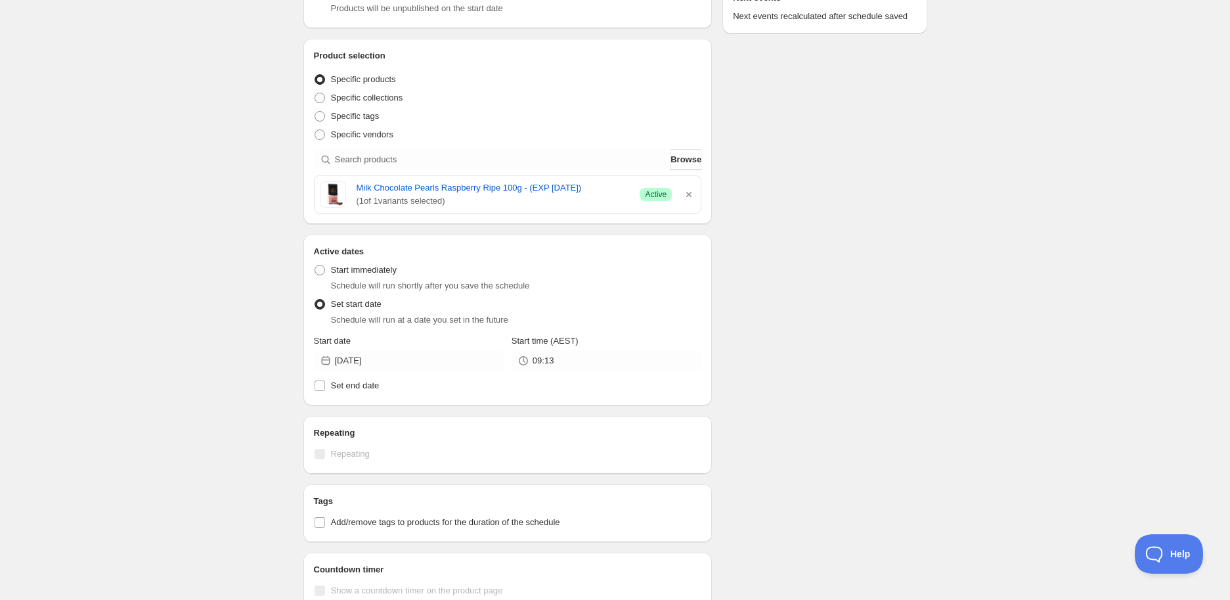
type input "14:00"
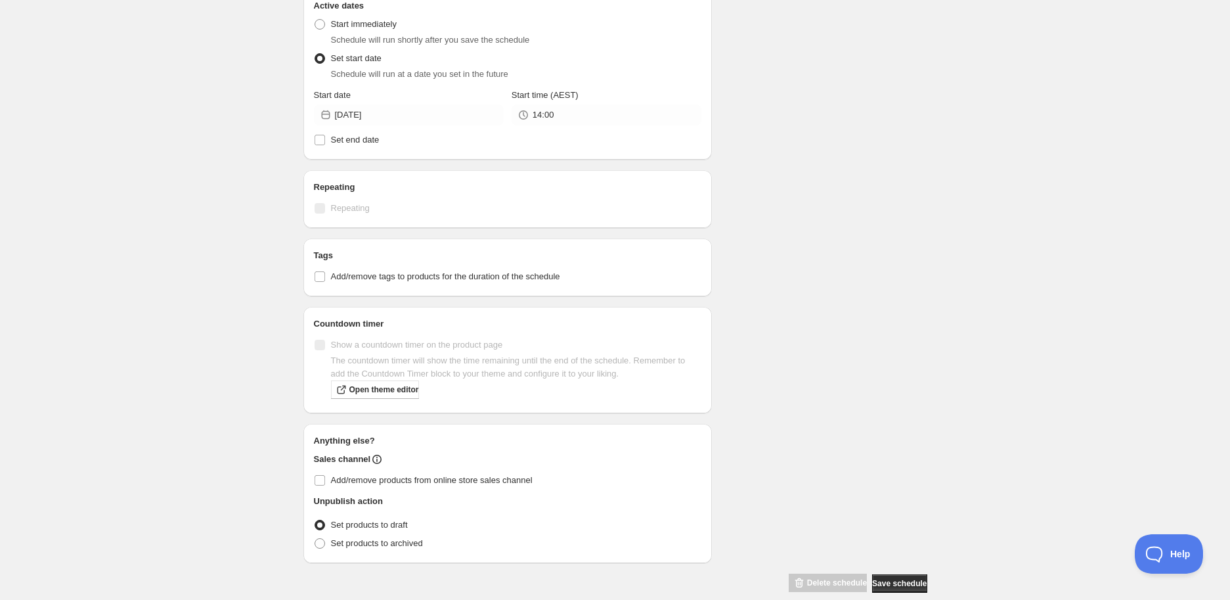
scroll to position [481, 0]
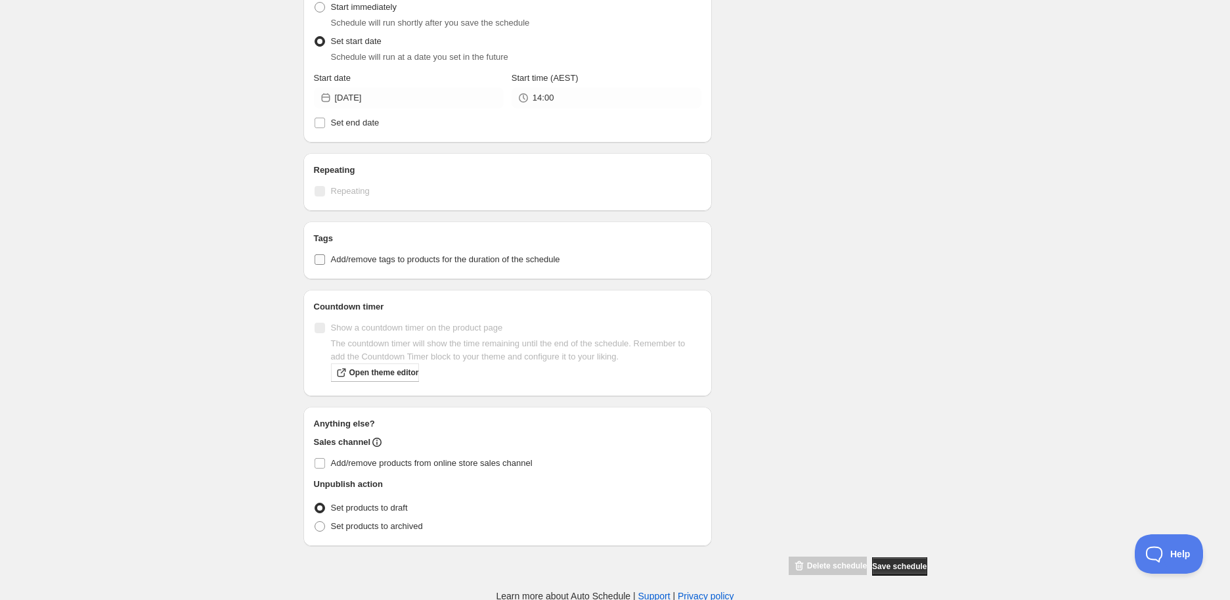
click at [320, 260] on input "Add/remove tags to products for the duration of the schedule" at bounding box center [320, 259] width 11 height 11
checkbox input "true"
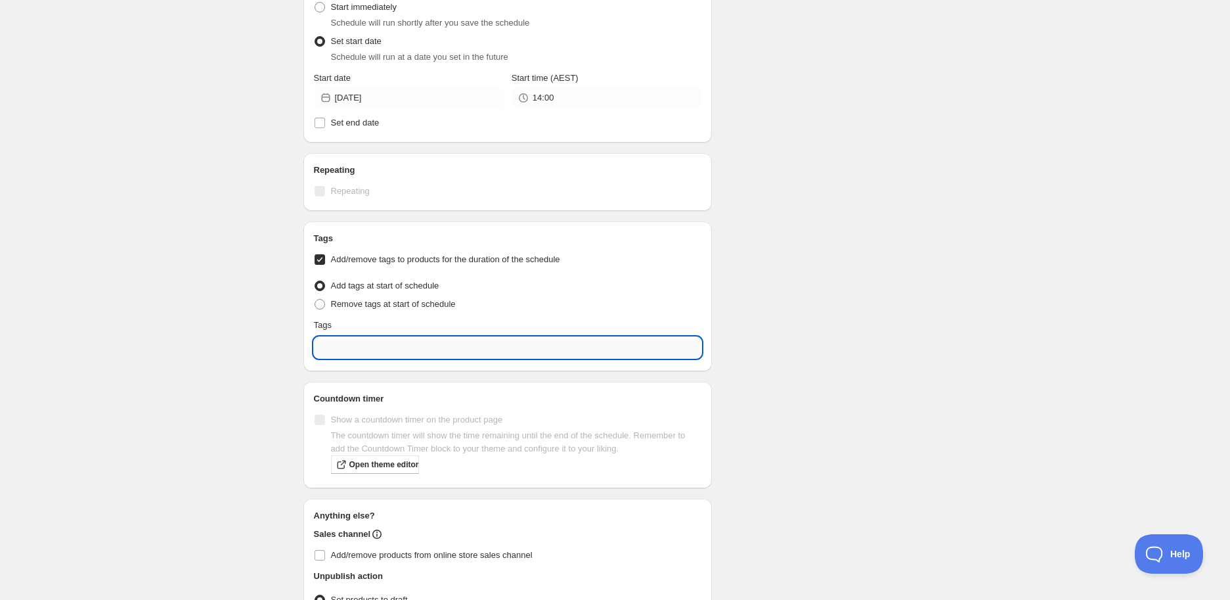
click at [348, 345] on input "text" at bounding box center [508, 347] width 388 height 21
click at [364, 406] on div "EXP Draft" at bounding box center [507, 407] width 367 height 18
type input "EXP Draft"
checkbox input "true"
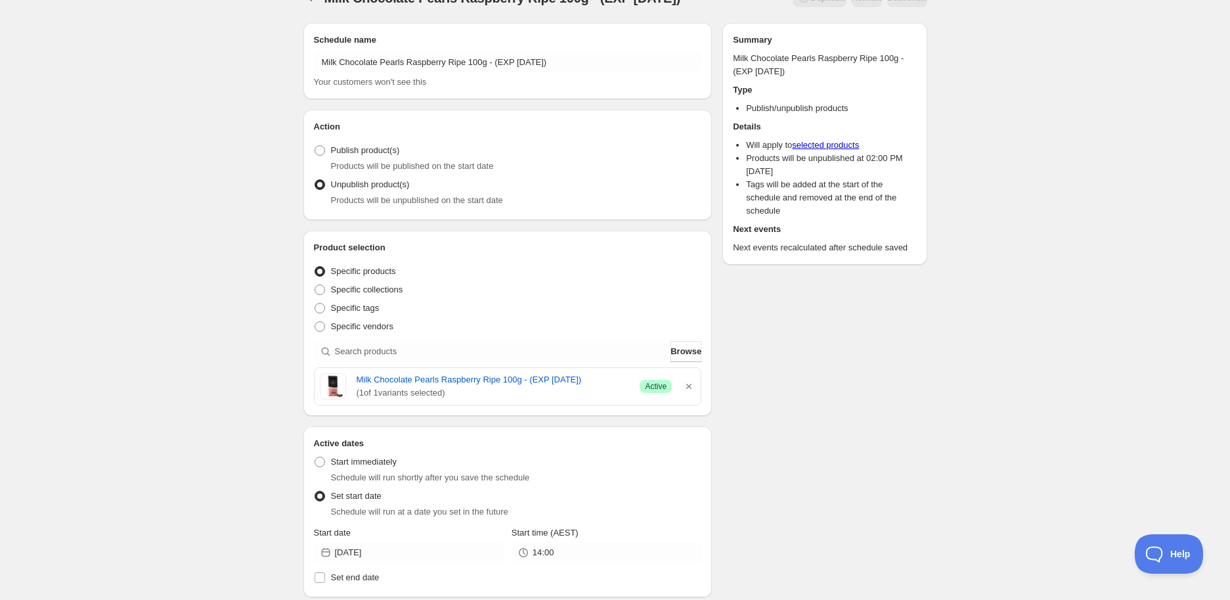
scroll to position [0, 0]
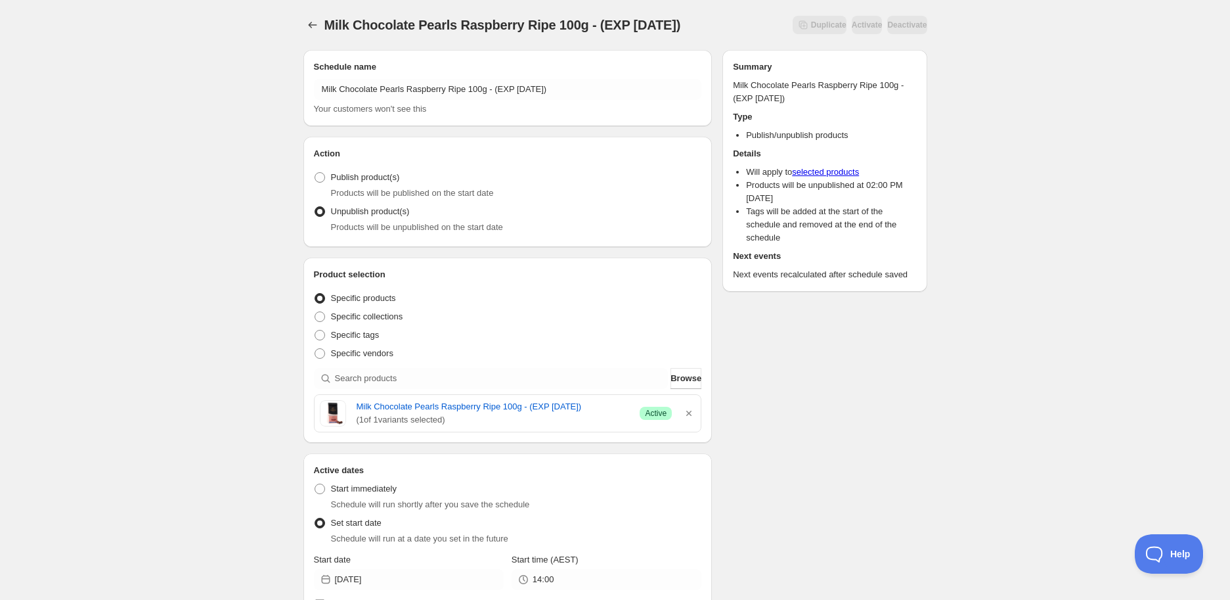
type input "EXP Draft"
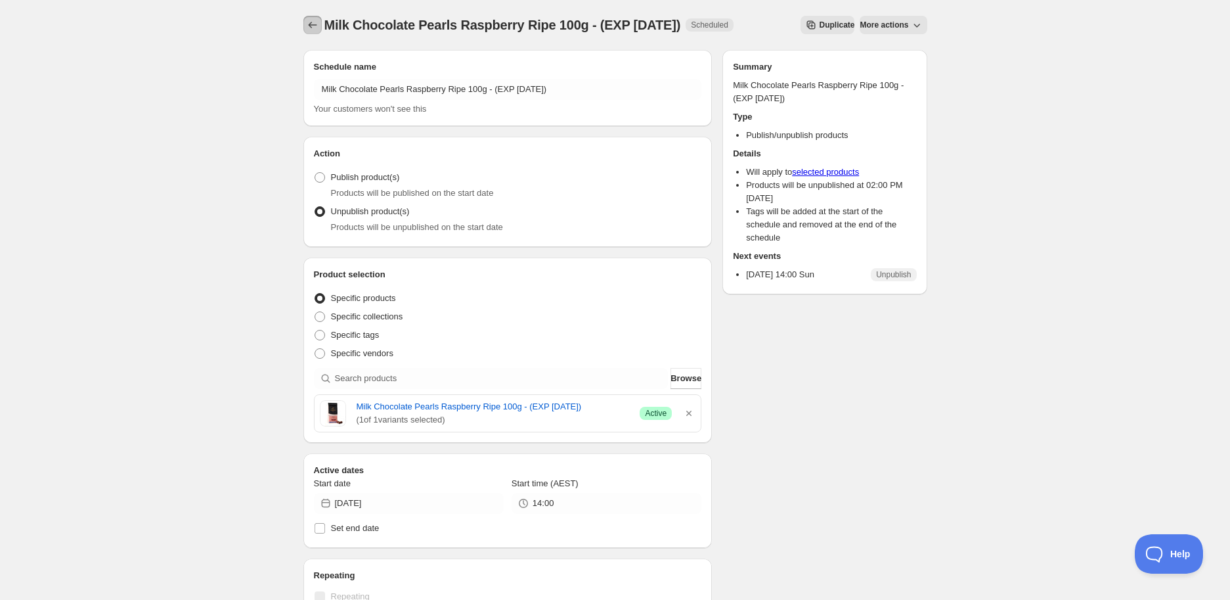
click at [307, 26] on icon "Schedules" at bounding box center [312, 24] width 13 height 13
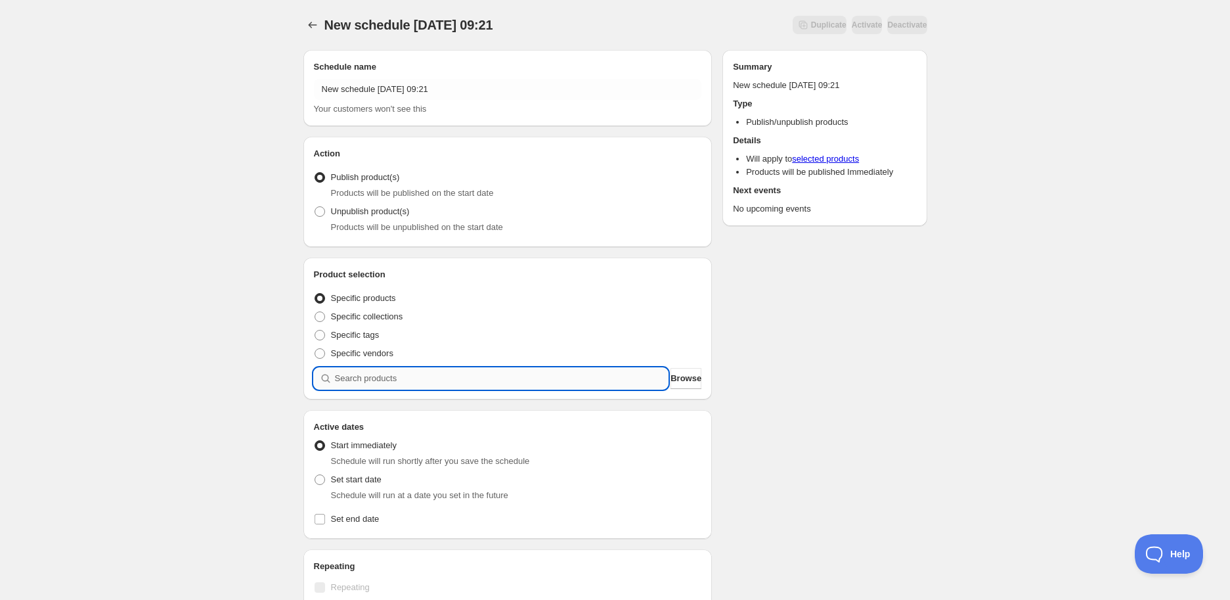
click at [432, 375] on input "search" at bounding box center [502, 378] width 334 height 21
paste input "STK009458"
type input "STK009458"
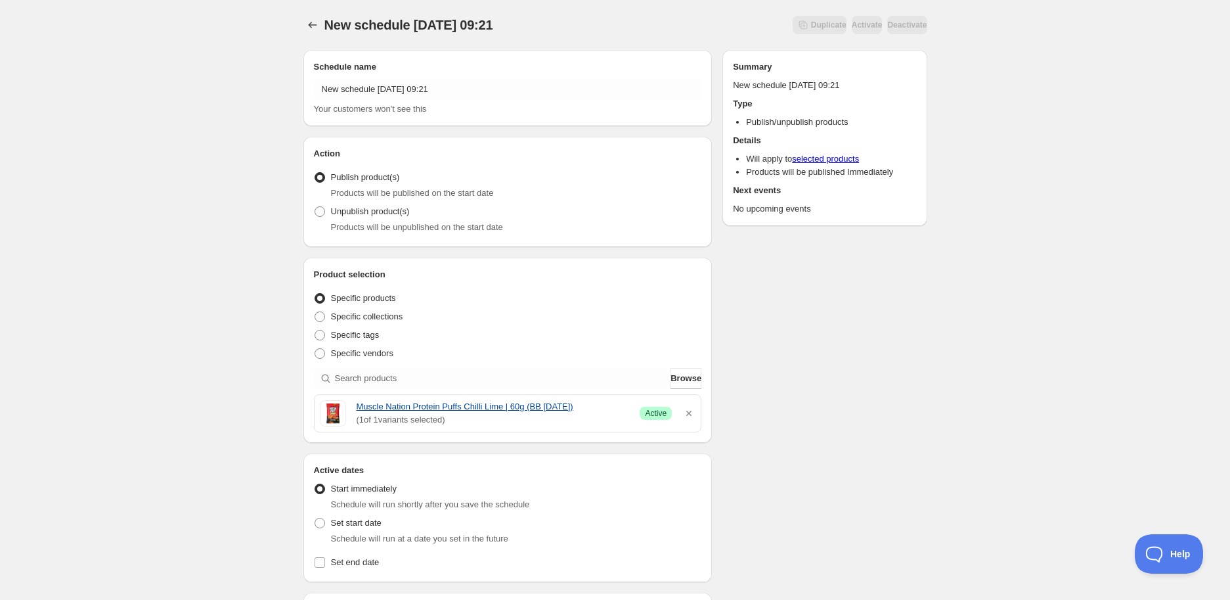
drag, startPoint x: 355, startPoint y: 406, endPoint x: 619, endPoint y: 405, distance: 264.0
click at [619, 405] on div "Muscle Nation Protein Puffs Chilli Lime | 60g (BB [DATE]) ( 1 of 1 variants sel…" at bounding box center [508, 413] width 376 height 26
copy link "Muscle Nation Protein Puffs Chilli Lime | 60g (BB [DATE])"
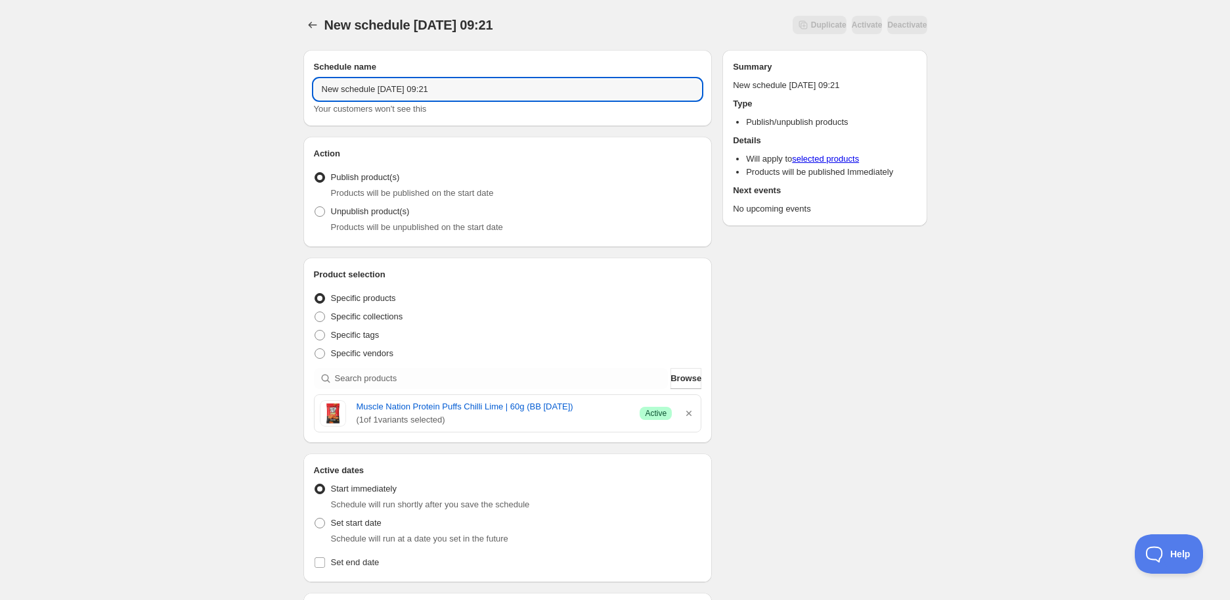
drag, startPoint x: 513, startPoint y: 85, endPoint x: 132, endPoint y: 62, distance: 381.6
click at [128, 64] on div "New schedule [DATE] 09:21. This page is ready New schedule [DATE] 09:21 Duplica…" at bounding box center [615, 522] width 1230 height 1044
paste input "Muscle Nation Protein Puffs Chilli Lime | 60g (BB [DATE])"
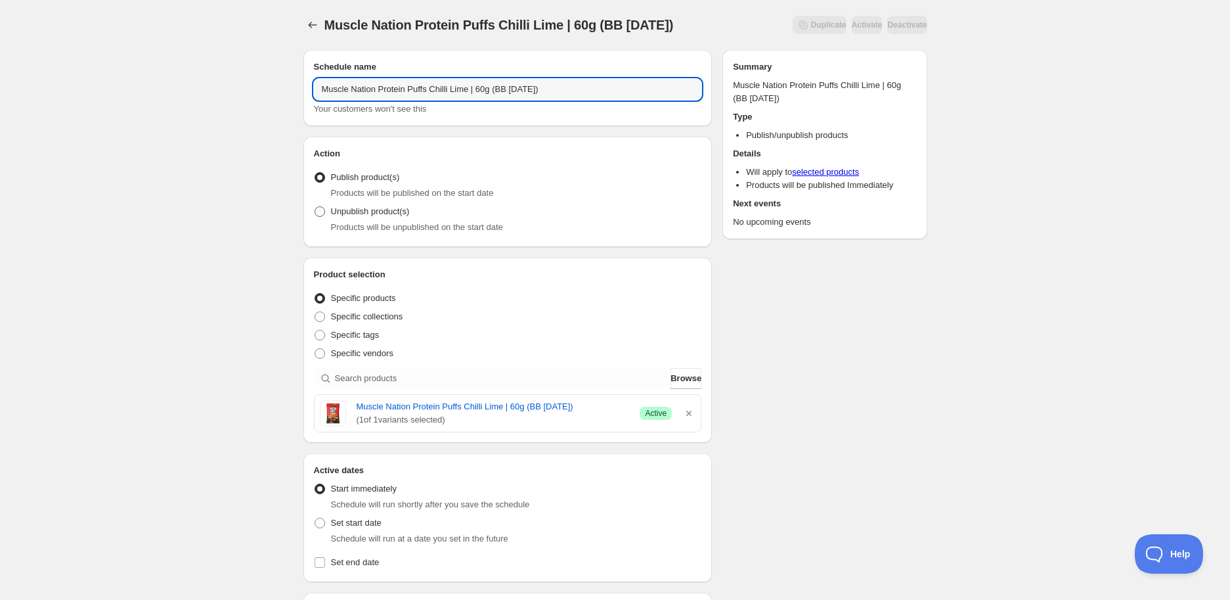
type input "Muscle Nation Protein Puffs Chilli Lime | 60g (BB [DATE])"
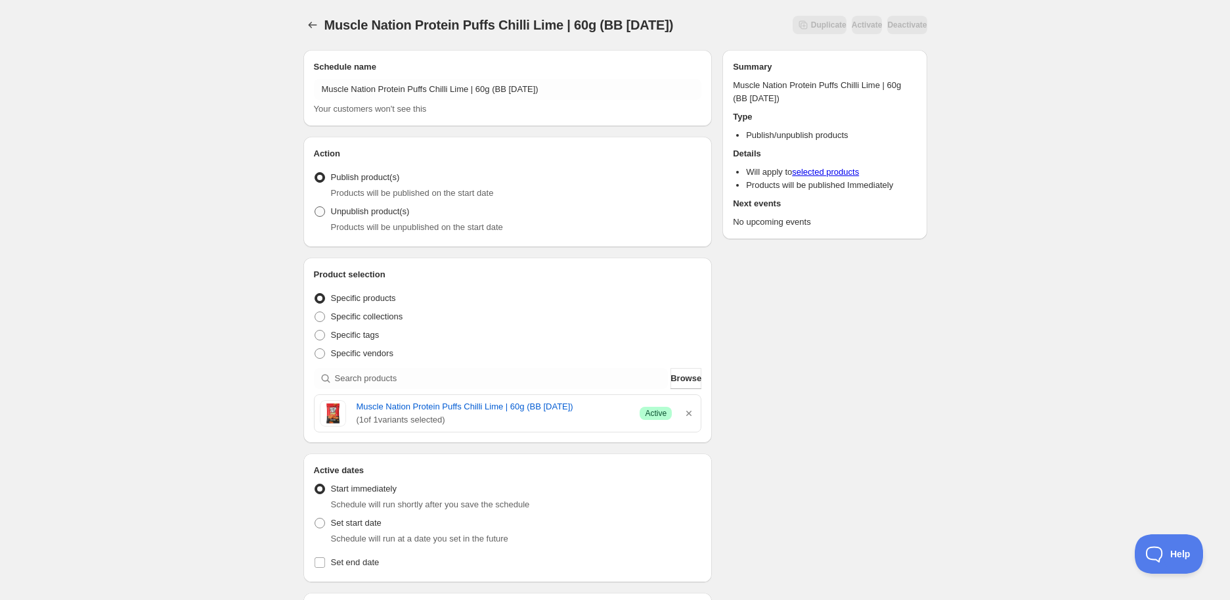
click at [363, 217] on span "Unpublish product(s)" at bounding box center [370, 211] width 79 height 13
click at [315, 207] on input "Unpublish product(s)" at bounding box center [315, 206] width 1 height 1
radio input "true"
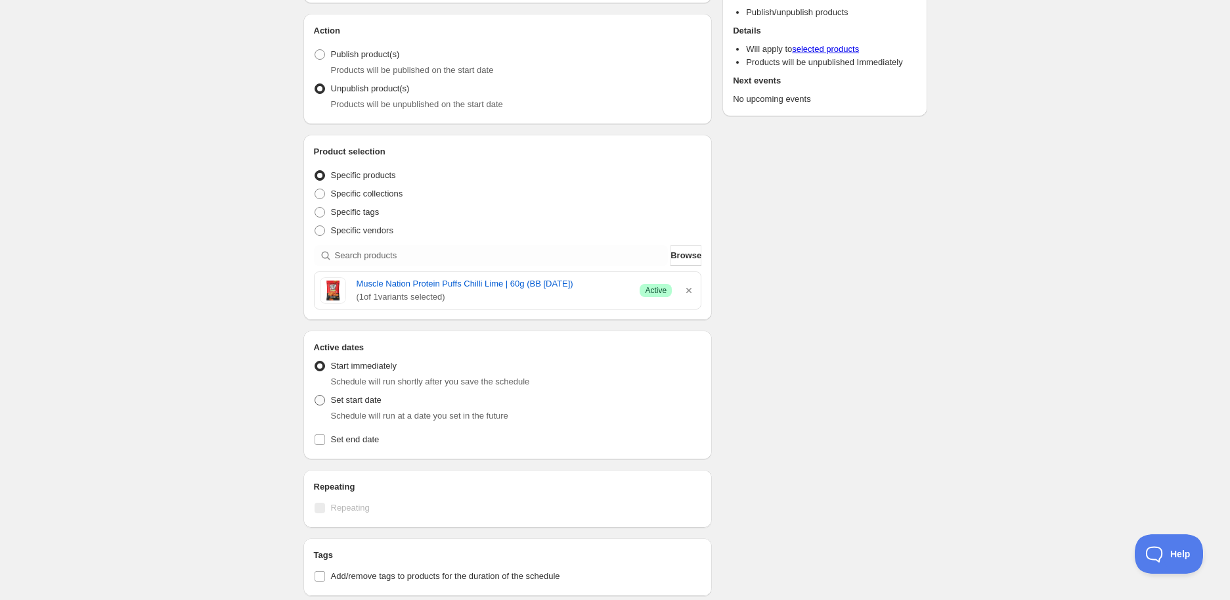
scroll to position [146, 0]
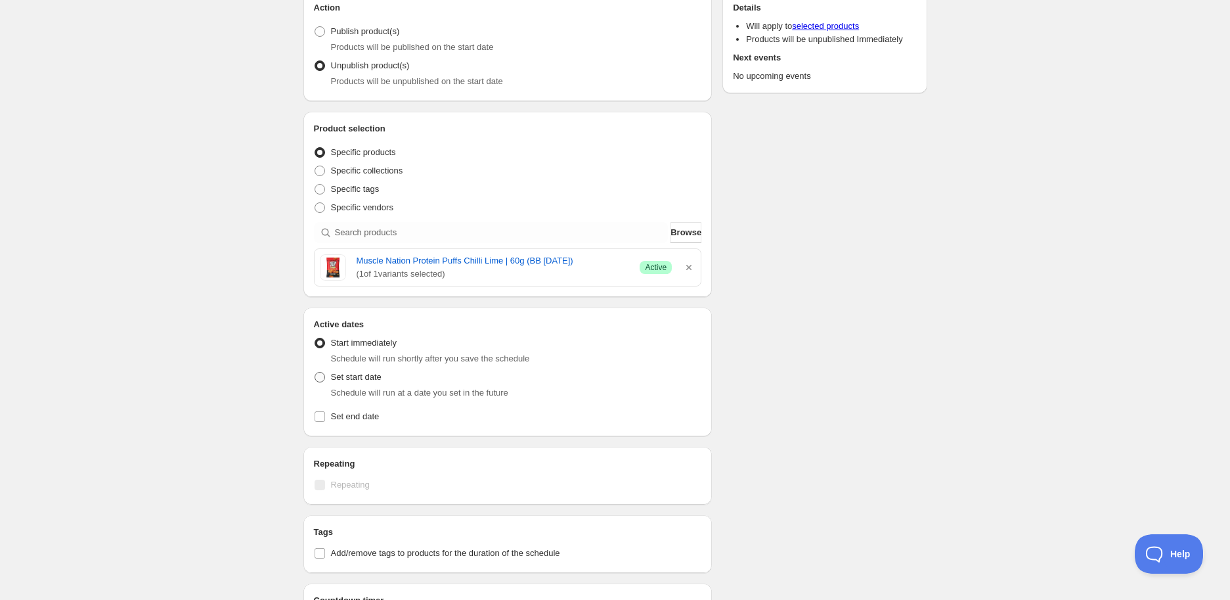
click at [351, 382] on span "Set start date" at bounding box center [356, 377] width 51 height 10
click at [315, 372] on input "Set start date" at bounding box center [315, 372] width 1 height 1
radio input "true"
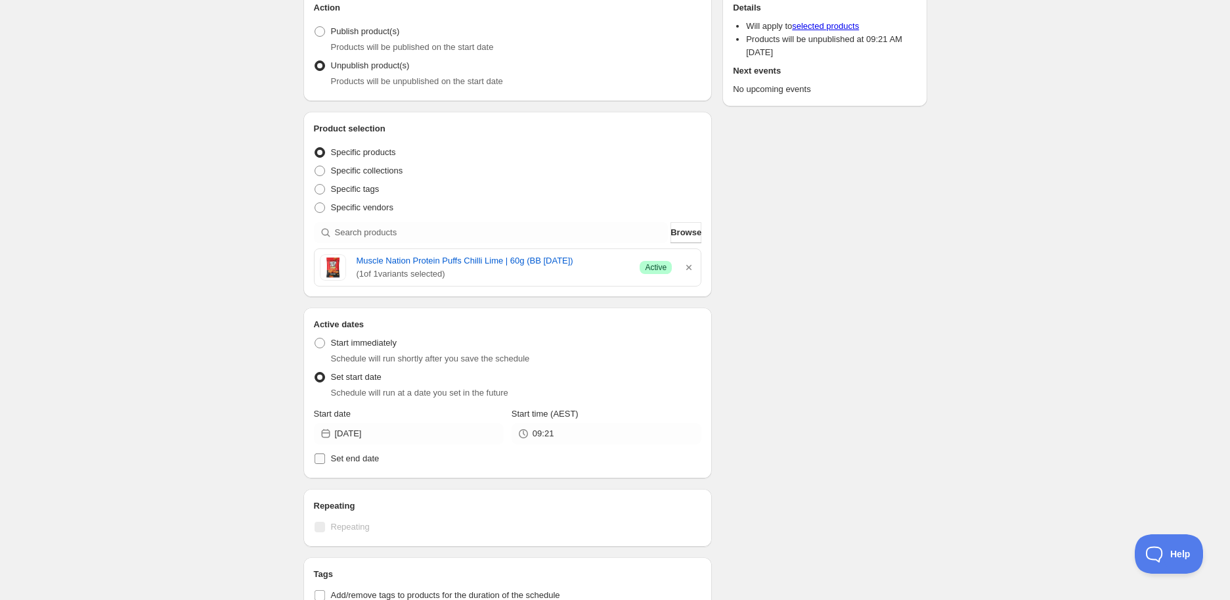
click at [435, 451] on label "Set end date" at bounding box center [508, 458] width 388 height 18
click at [325, 453] on input "Set end date" at bounding box center [320, 458] width 11 height 11
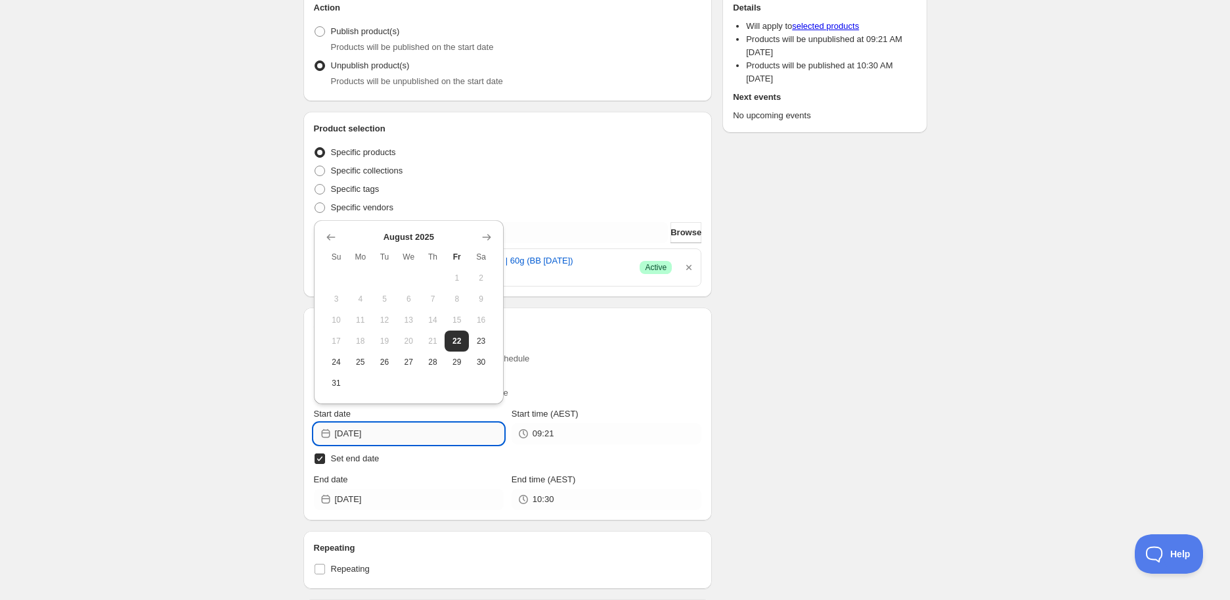
click at [434, 435] on input "[DATE]" at bounding box center [419, 433] width 169 height 21
click at [344, 460] on span "Set end date" at bounding box center [355, 458] width 49 height 10
click at [325, 460] on input "Set end date" at bounding box center [320, 458] width 11 height 11
checkbox input "false"
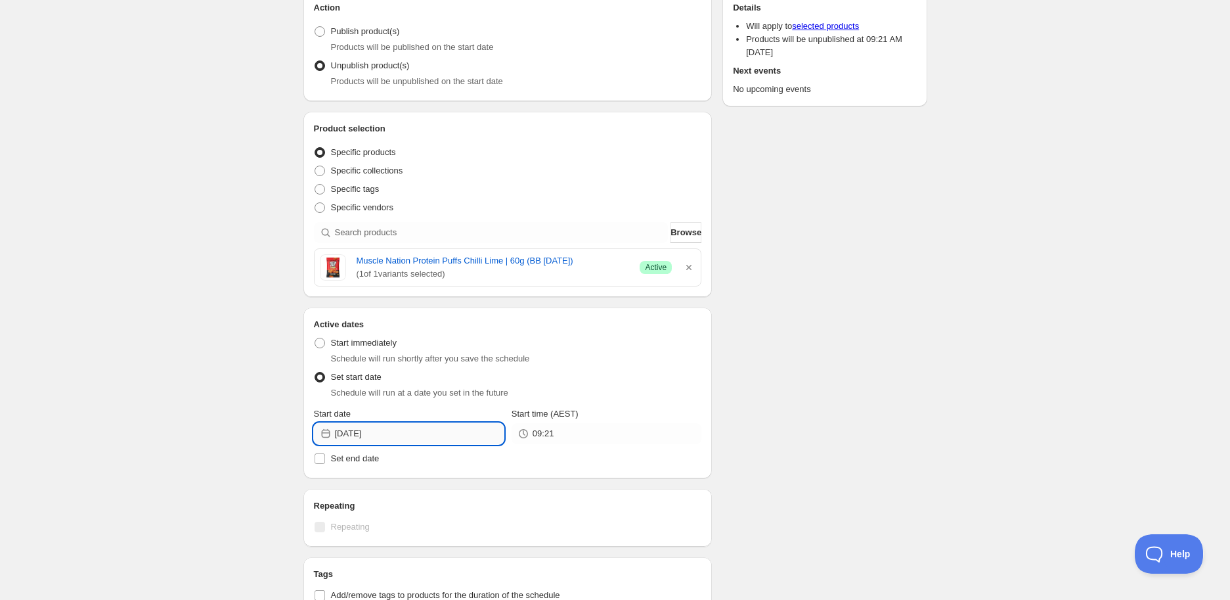
click at [416, 439] on input "[DATE]" at bounding box center [419, 433] width 169 height 21
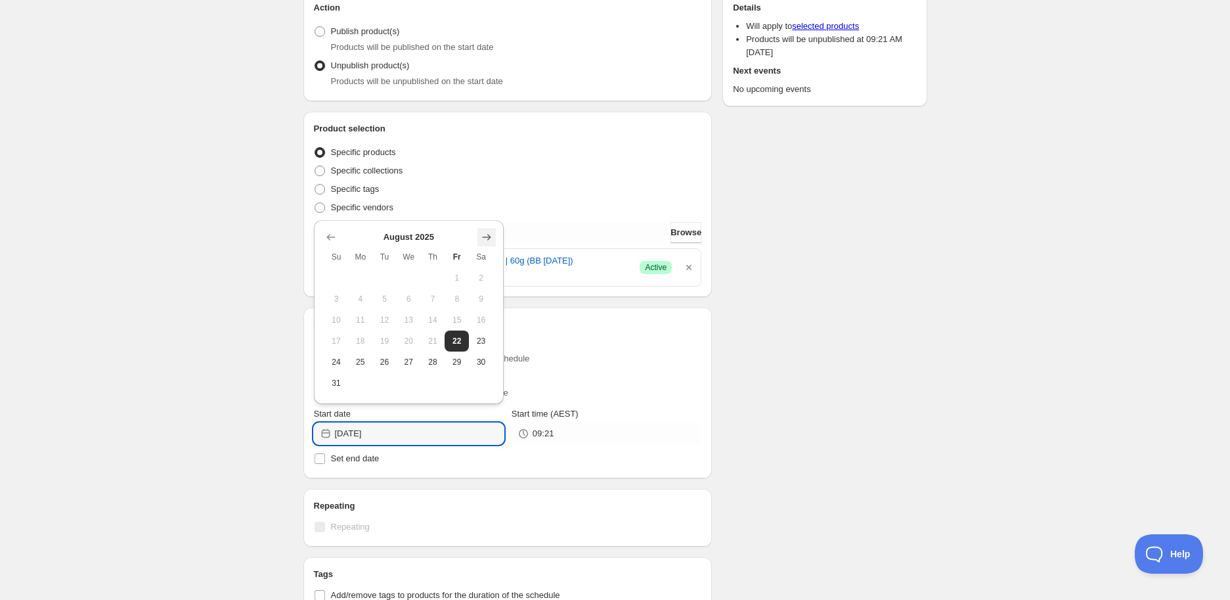
click at [485, 236] on icon "Show next month, September 2025" at bounding box center [486, 237] width 13 height 13
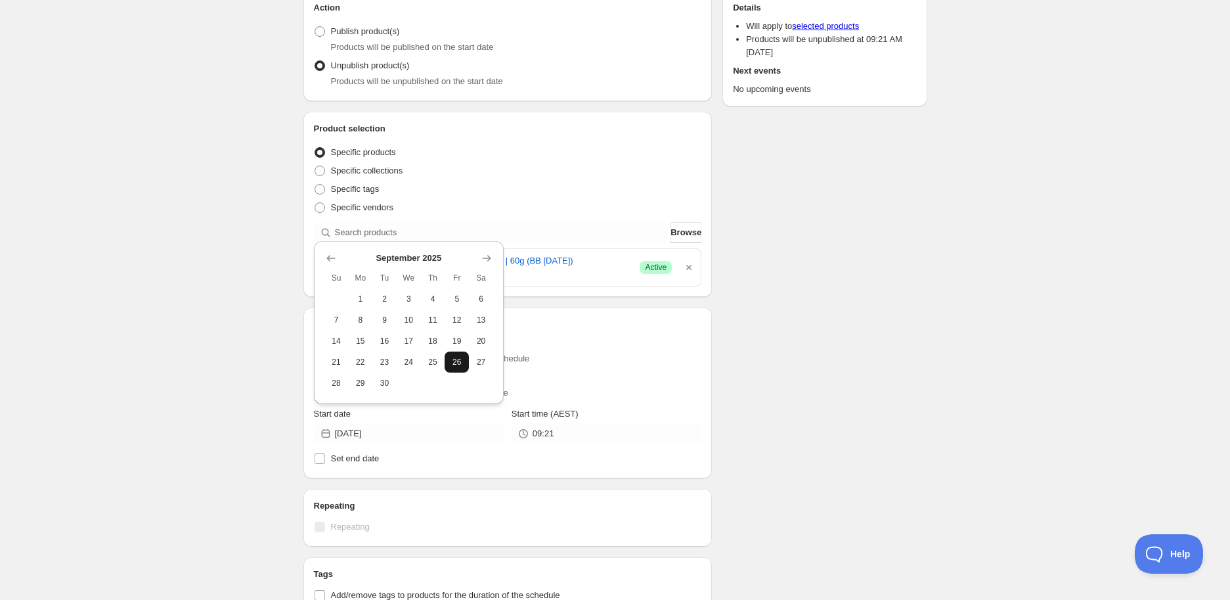
click at [462, 359] on span "26" at bounding box center [457, 362] width 14 height 11
type input "[DATE]"
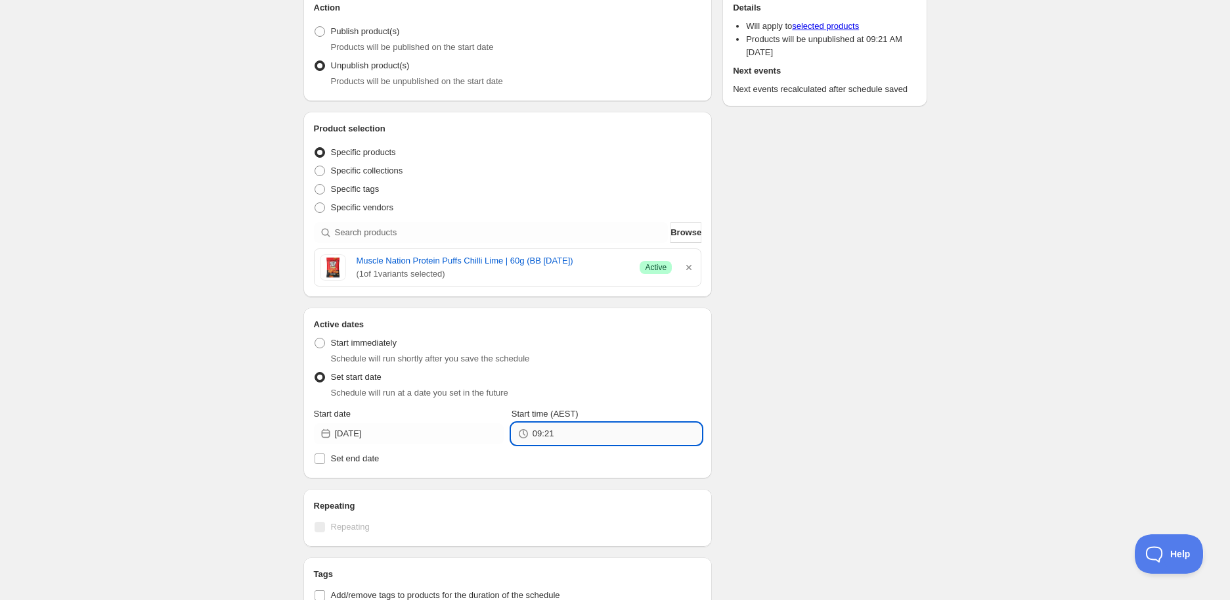
click at [644, 426] on input "09:21" at bounding box center [617, 433] width 169 height 21
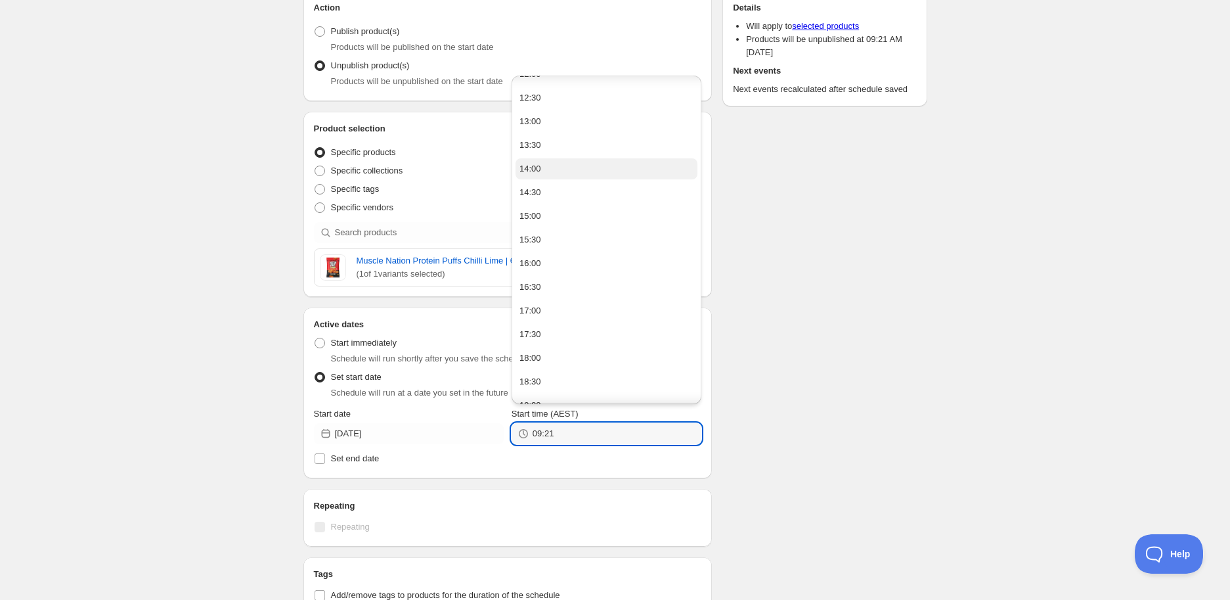
click at [554, 170] on button "14:00" at bounding box center [607, 168] width 182 height 21
type input "14:00"
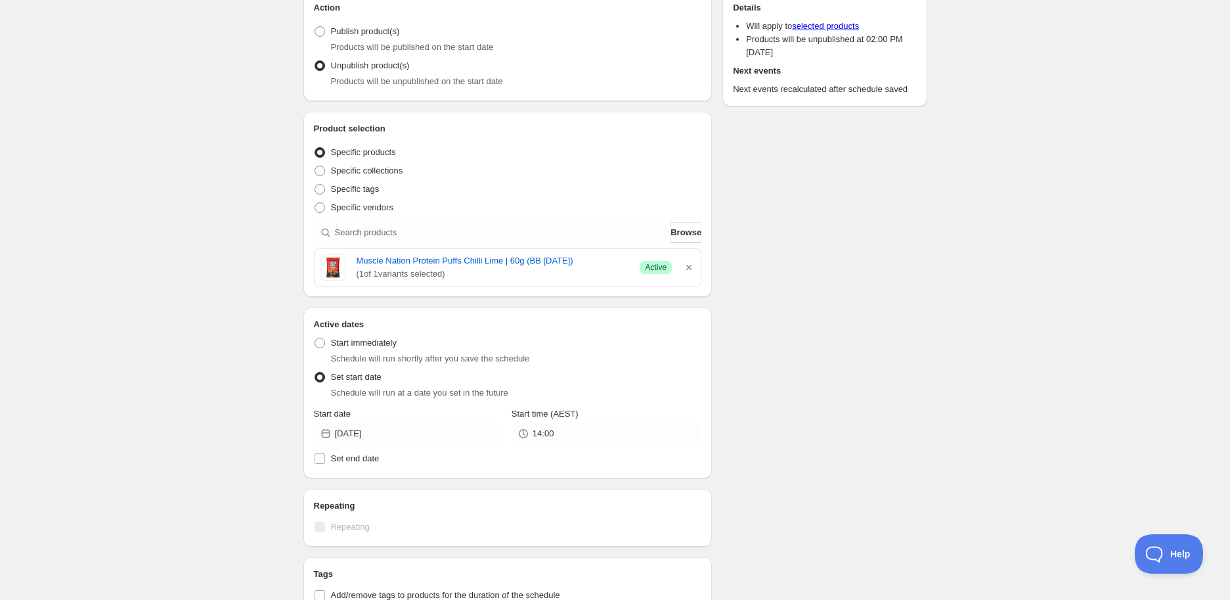
scroll to position [481, 0]
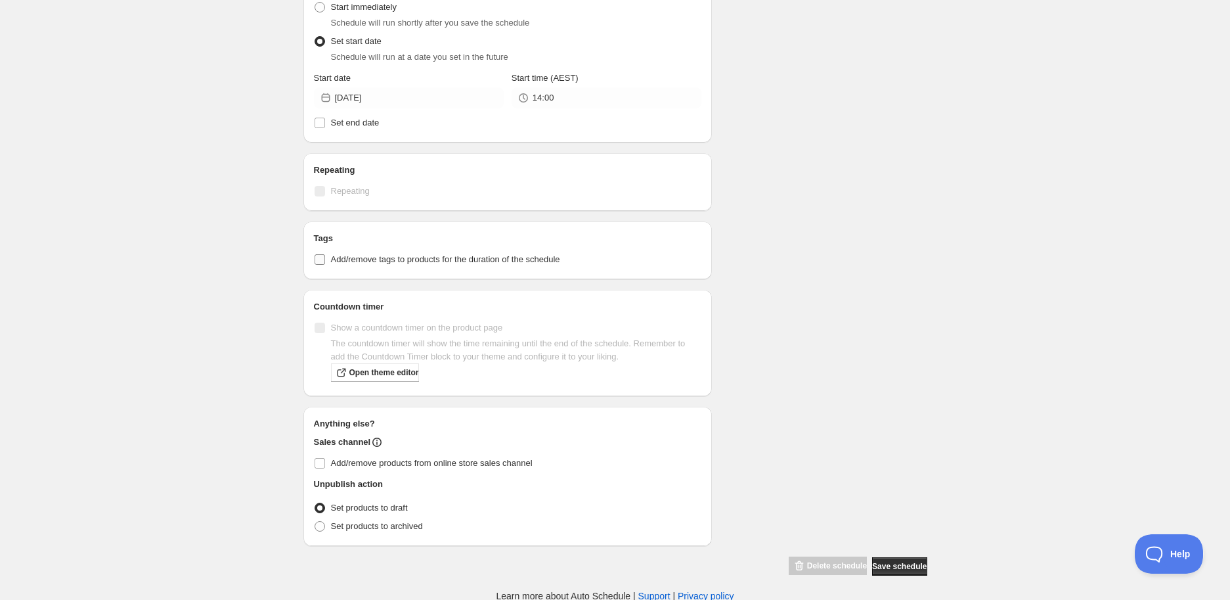
click at [401, 260] on span "Add/remove tags to products for the duration of the schedule" at bounding box center [445, 259] width 229 height 10
click at [325, 260] on input "Add/remove tags to products for the duration of the schedule" at bounding box center [320, 259] width 11 height 11
checkbox input "true"
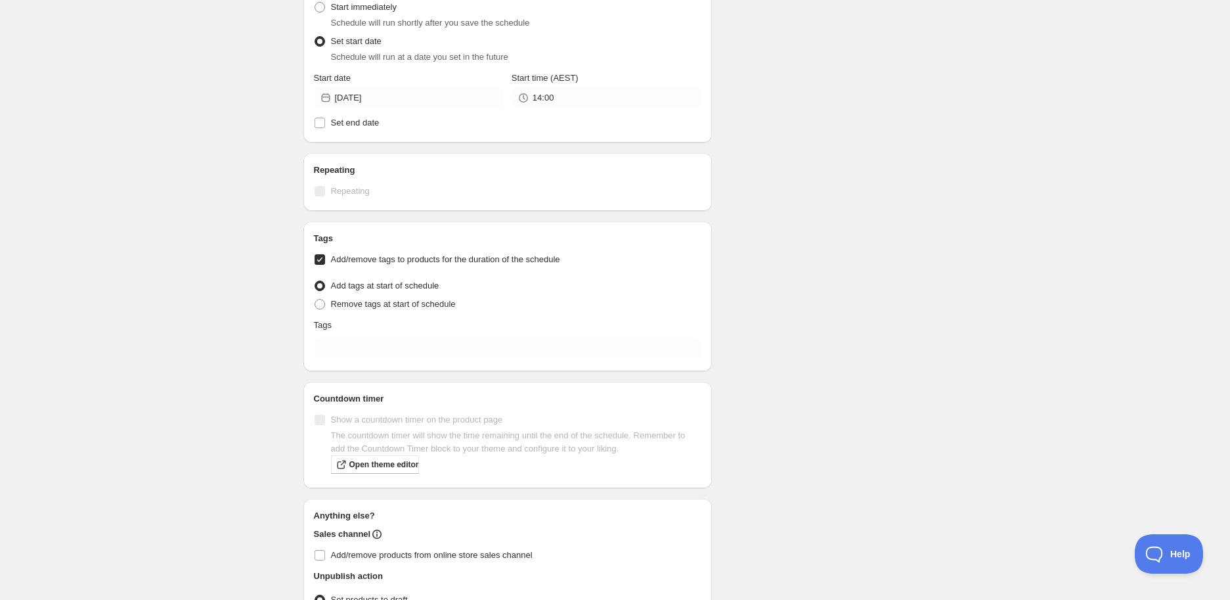
click at [437, 334] on div "Tags Add/remove tags to products for the duration of the schedule Tag type Add …" at bounding box center [508, 296] width 388 height 129
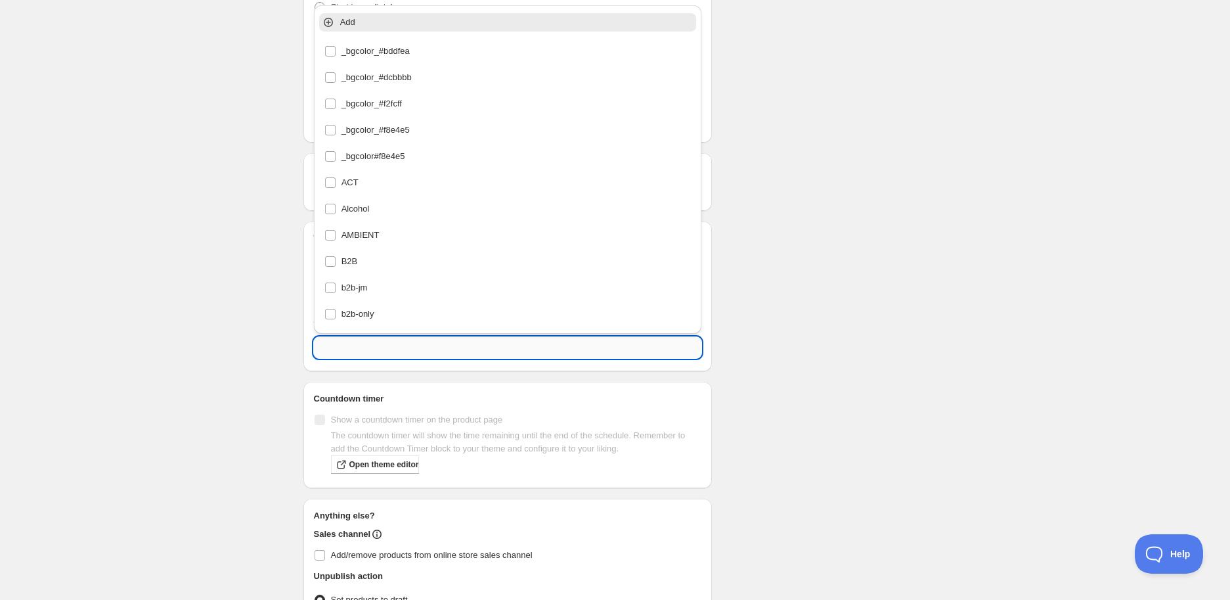
click at [436, 347] on input "text" at bounding box center [508, 347] width 388 height 21
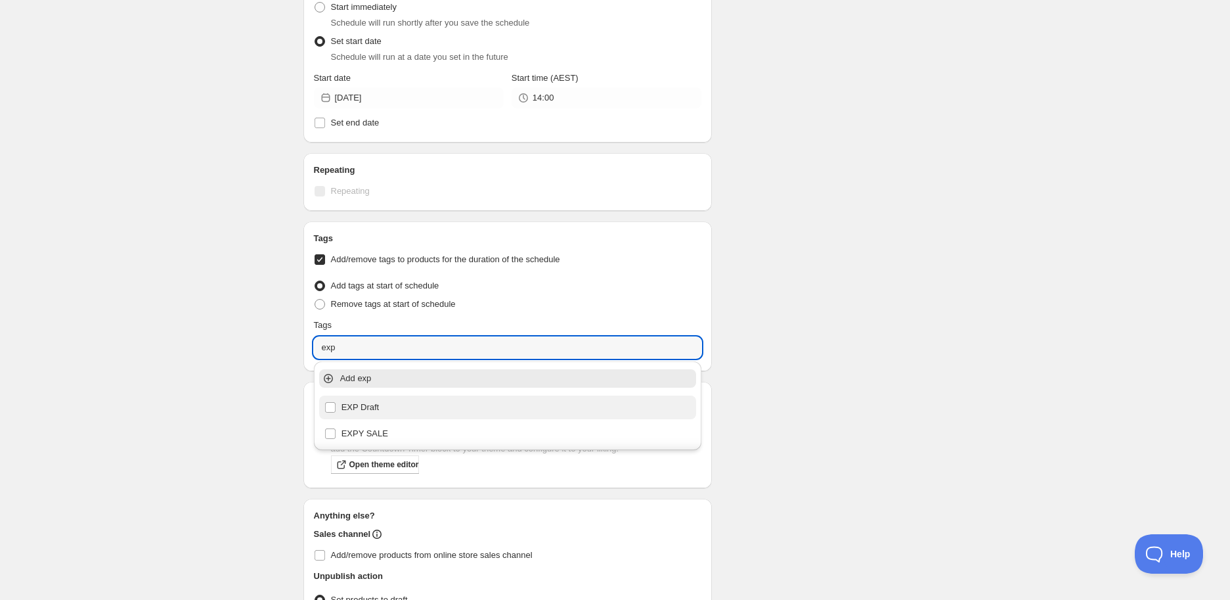
click at [493, 401] on div "EXP Draft" at bounding box center [507, 407] width 367 height 18
type input "EXP Draft"
checkbox input "true"
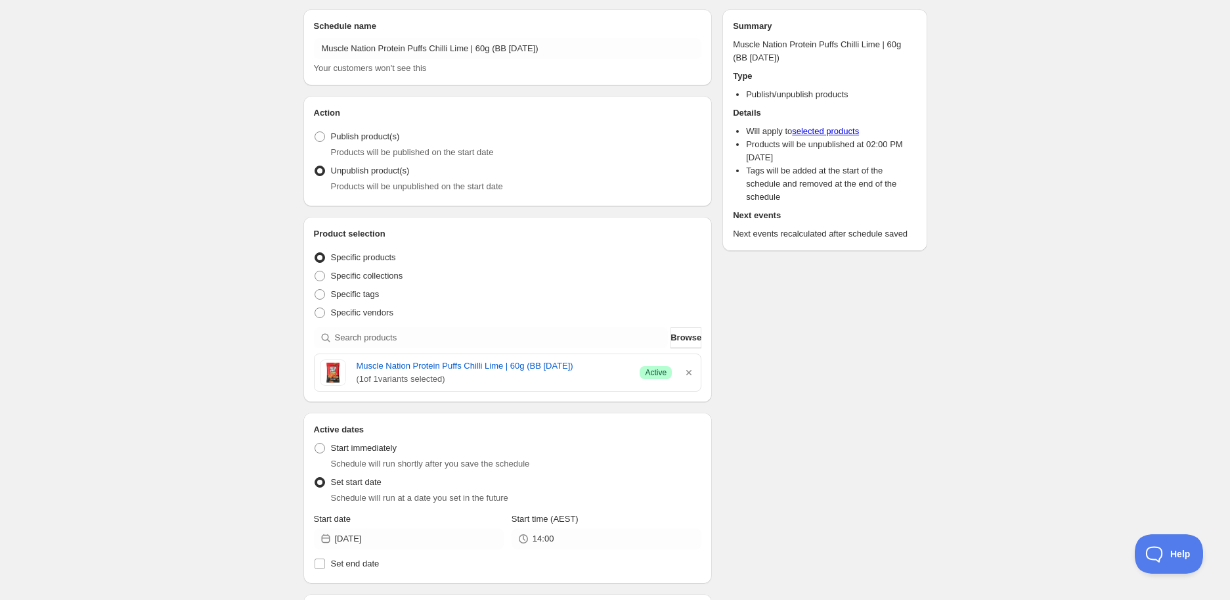
scroll to position [0, 0]
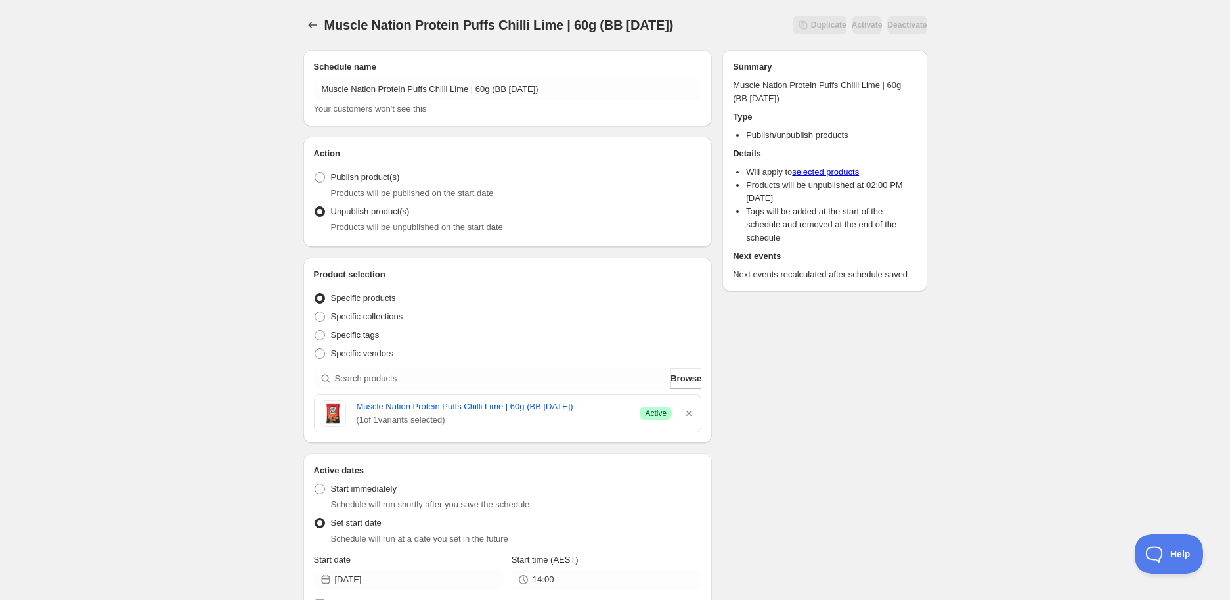
type input "EXP Draft"
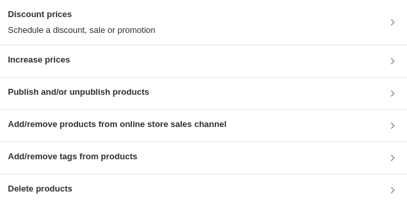
click at [37, 94] on h3 "Publish and/or unpublish products" at bounding box center [78, 91] width 141 height 13
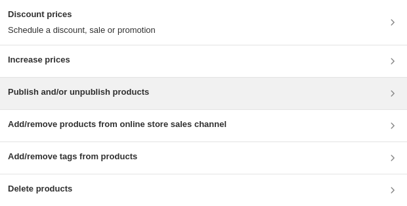
click at [108, 91] on h3 "Publish and/or unpublish products" at bounding box center [78, 91] width 141 height 13
click at [102, 96] on h3 "Publish and/or unpublish products" at bounding box center [78, 91] width 141 height 13
click at [116, 98] on h3 "Publish and/or unpublish products" at bounding box center [78, 91] width 141 height 13
click at [197, 84] on div "Publish and/or unpublish products" at bounding box center [203, 94] width 407 height 32
click at [113, 80] on div "Publish and/or unpublish products" at bounding box center [203, 94] width 407 height 32
